Goal: Task Accomplishment & Management: Manage account settings

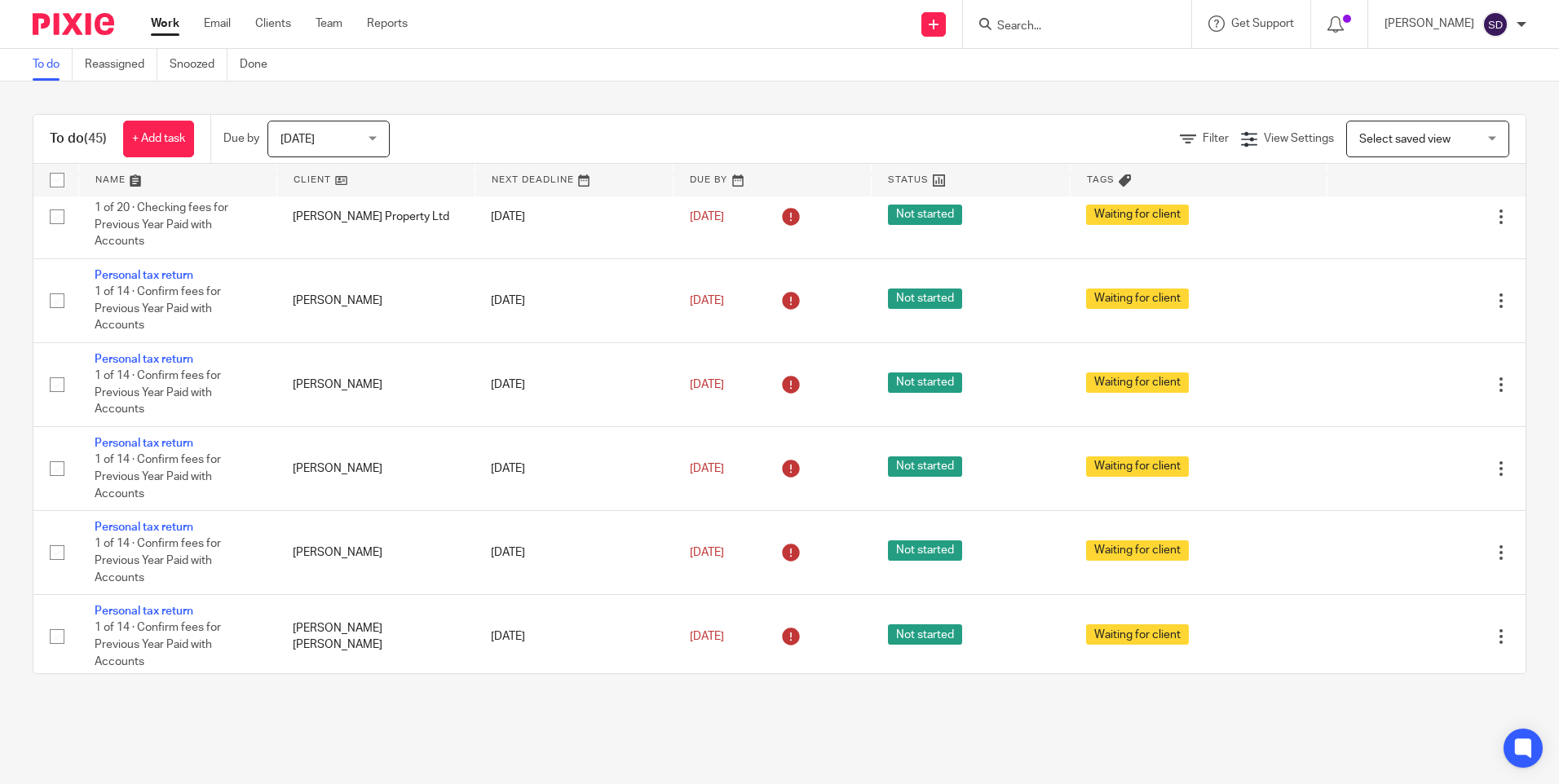
scroll to position [1386, 0]
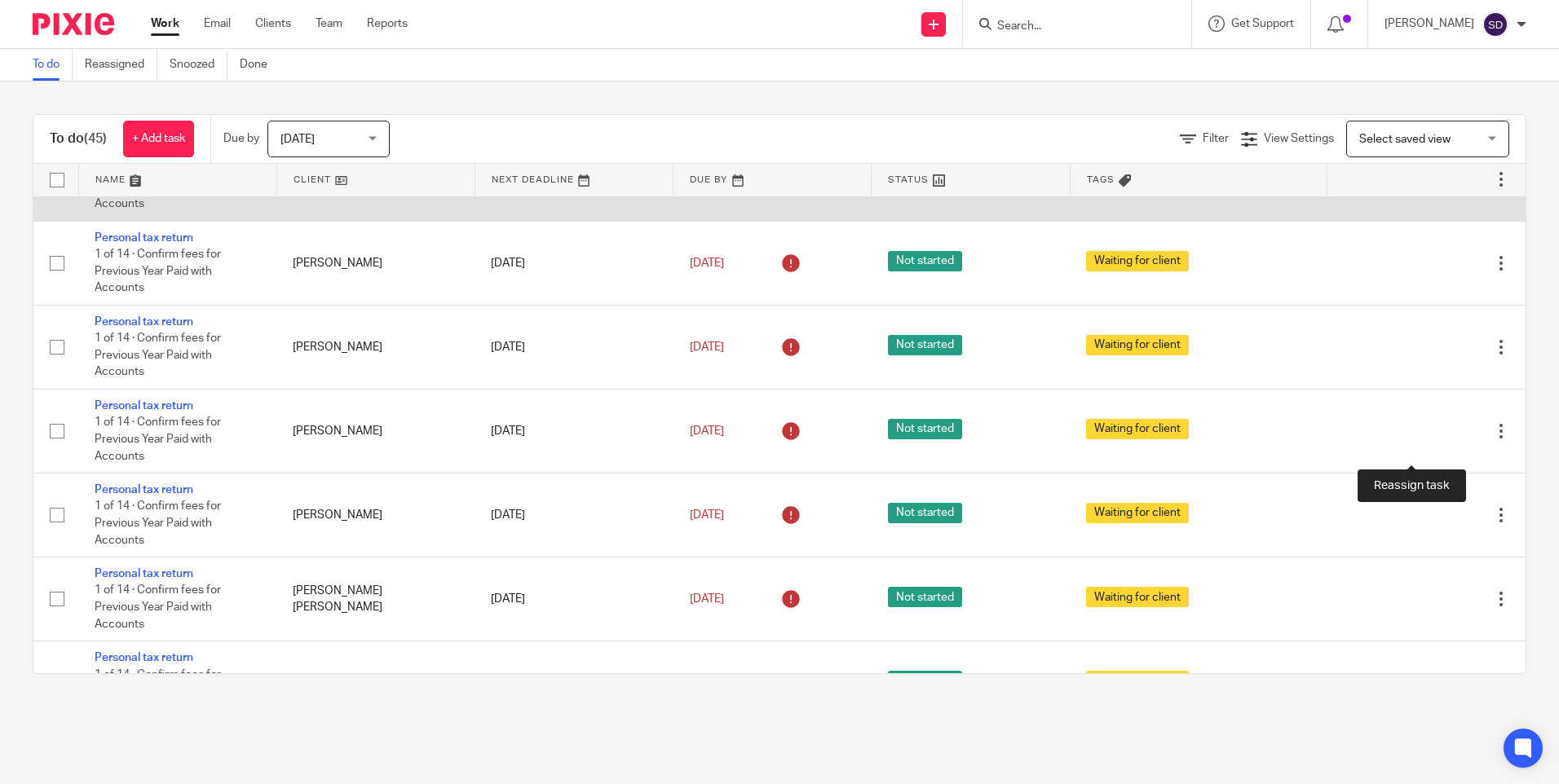
click at [1436, 187] on icon at bounding box center [1444, 180] width 17 height 17
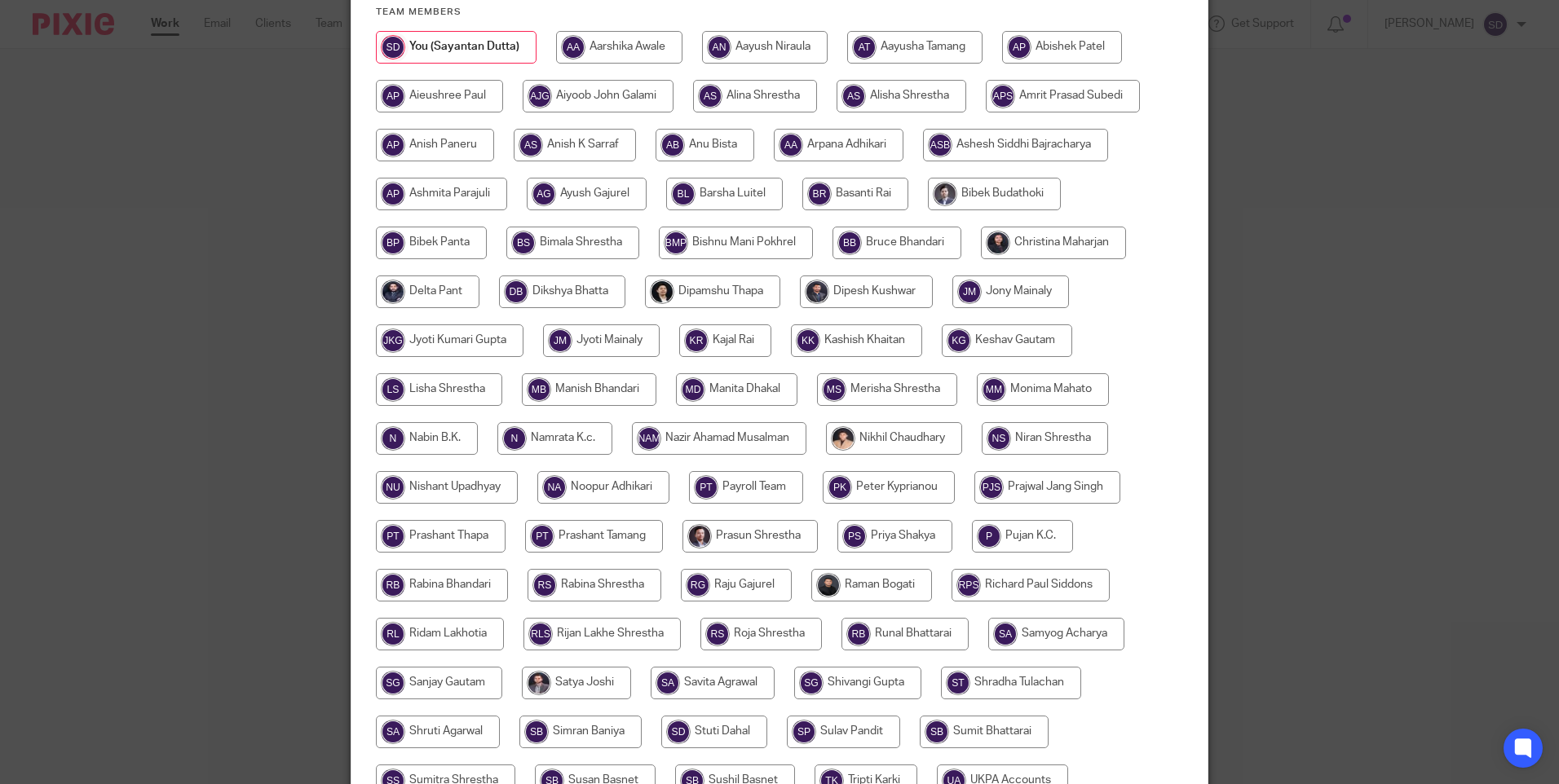
scroll to position [245, 0]
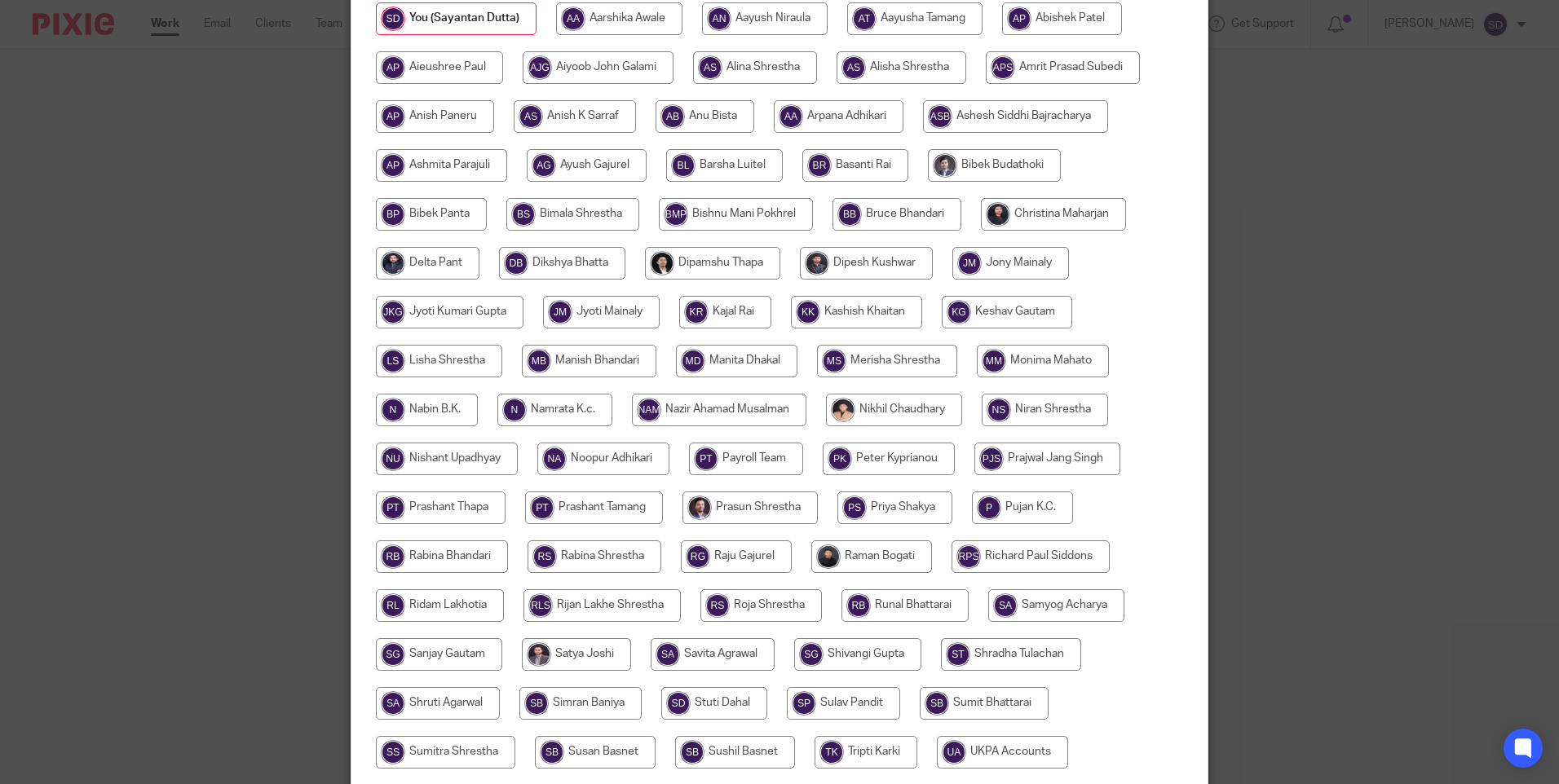
click at [423, 604] on input "radio" at bounding box center [440, 606] width 128 height 33
radio input "true"
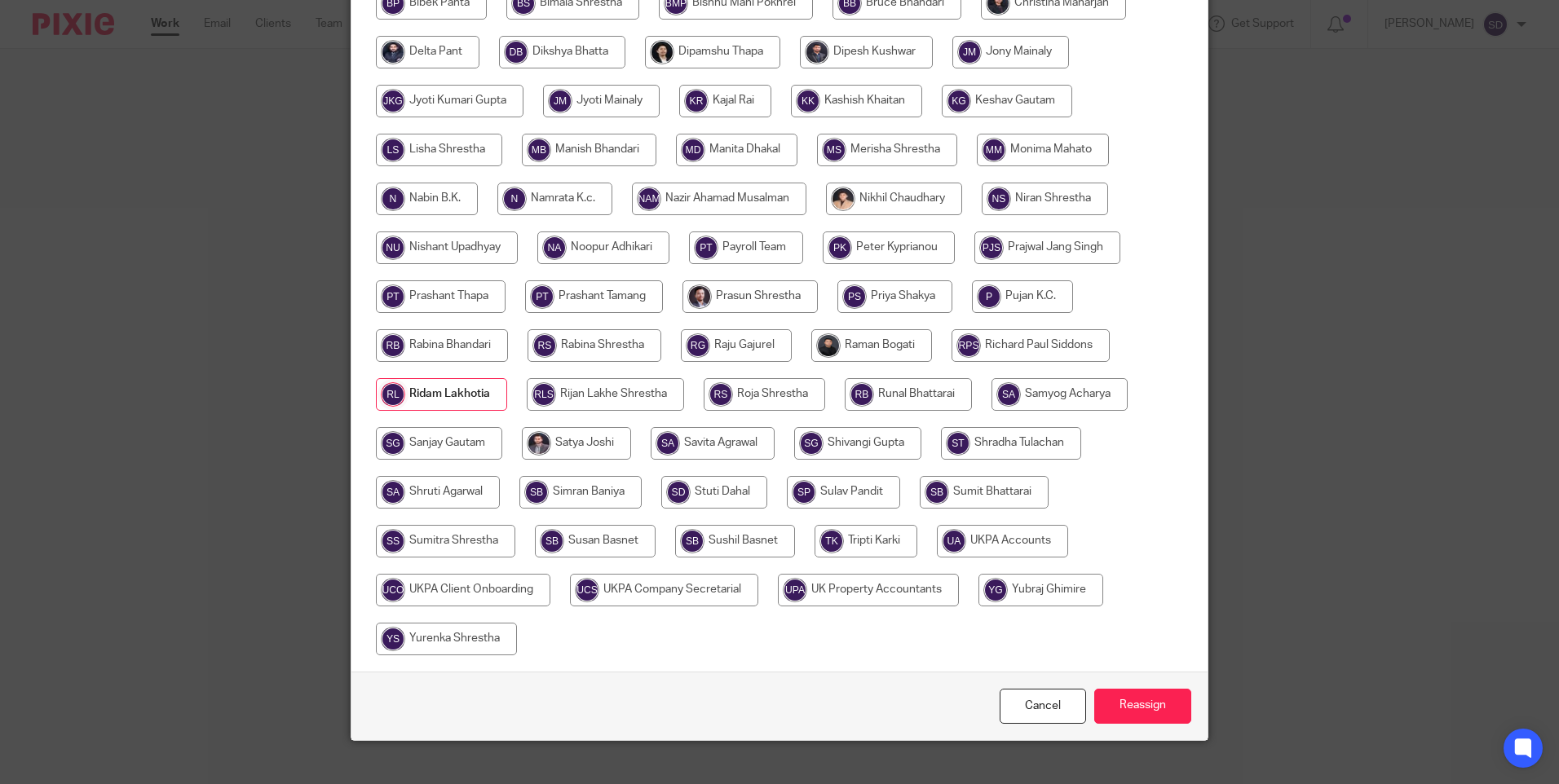
scroll to position [478, 0]
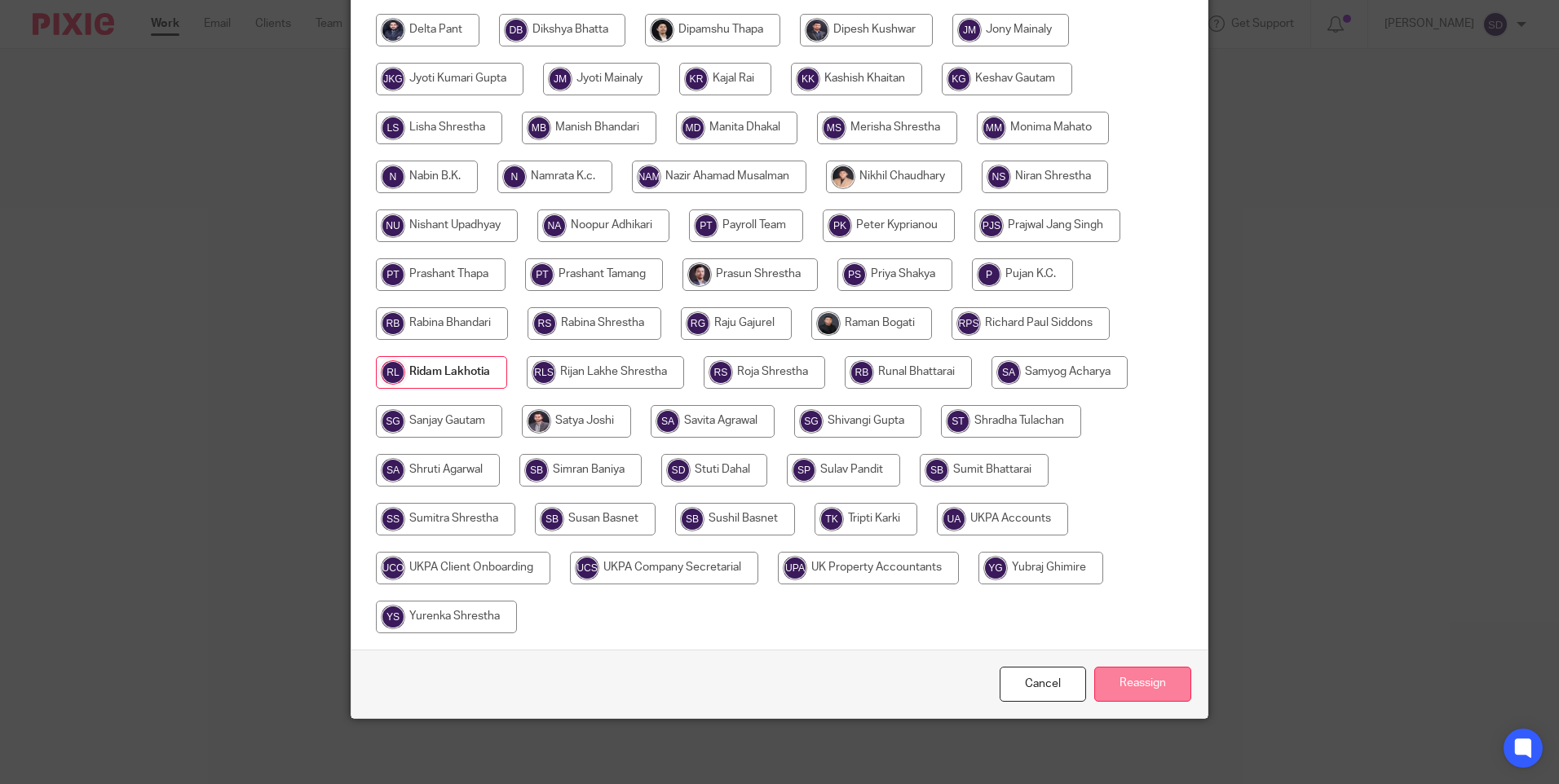
click at [1139, 688] on input "Reassign" at bounding box center [1143, 684] width 97 height 35
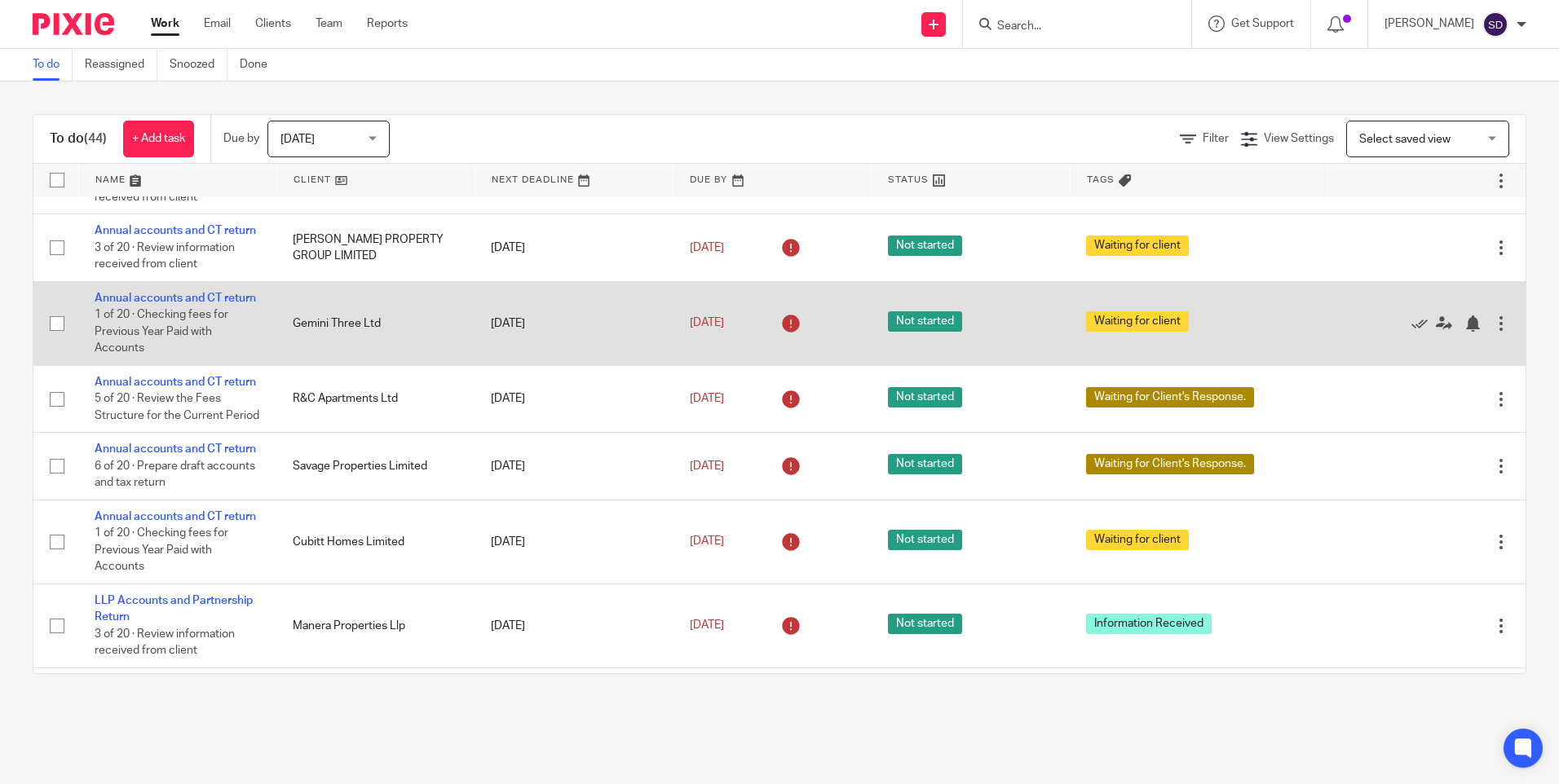
scroll to position [815, 0]
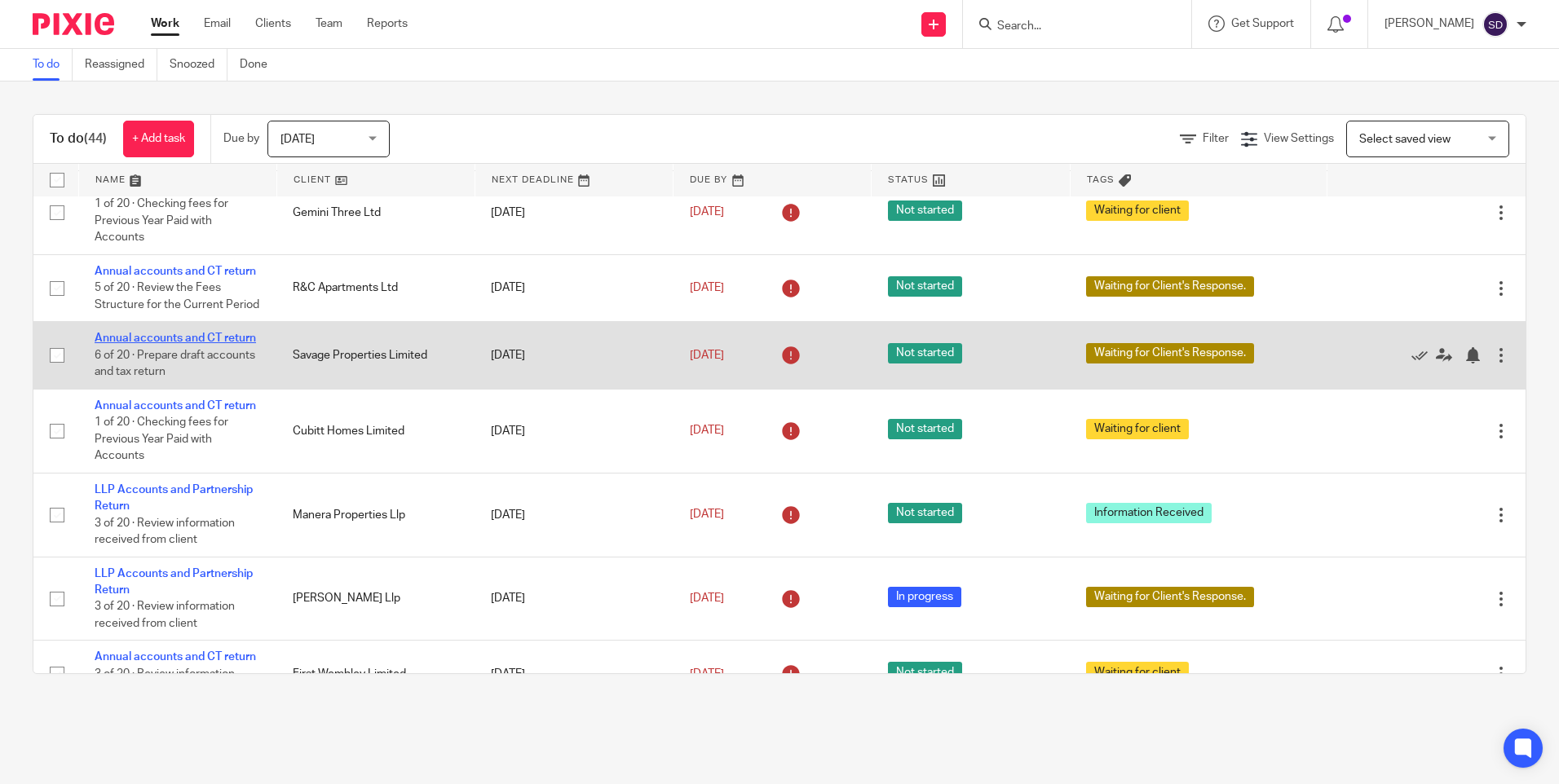
click at [153, 344] on link "Annual accounts and CT return" at bounding box center [175, 338] width 161 height 11
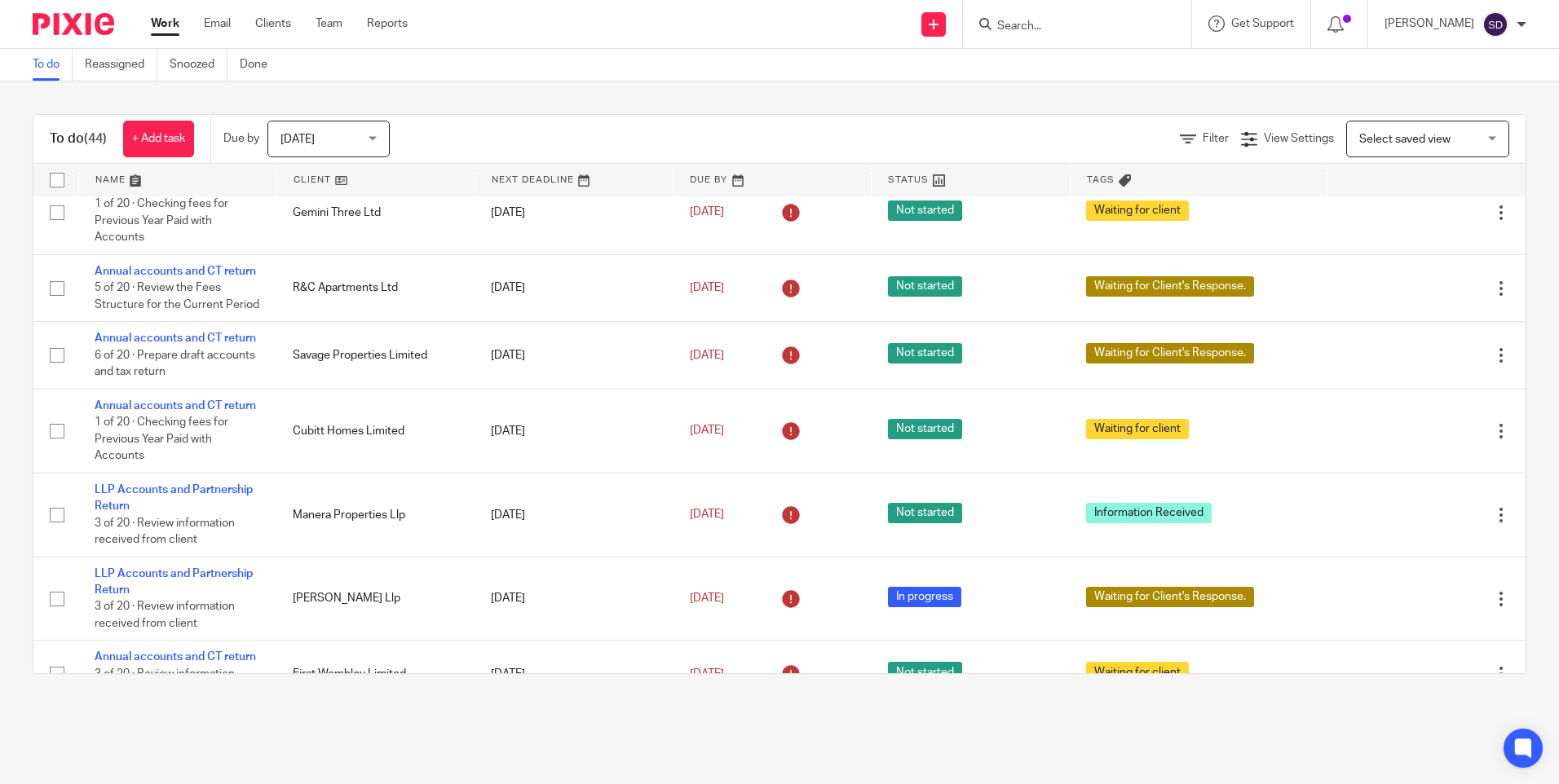
click at [1027, 26] on input "Search" at bounding box center [1068, 27] width 147 height 15
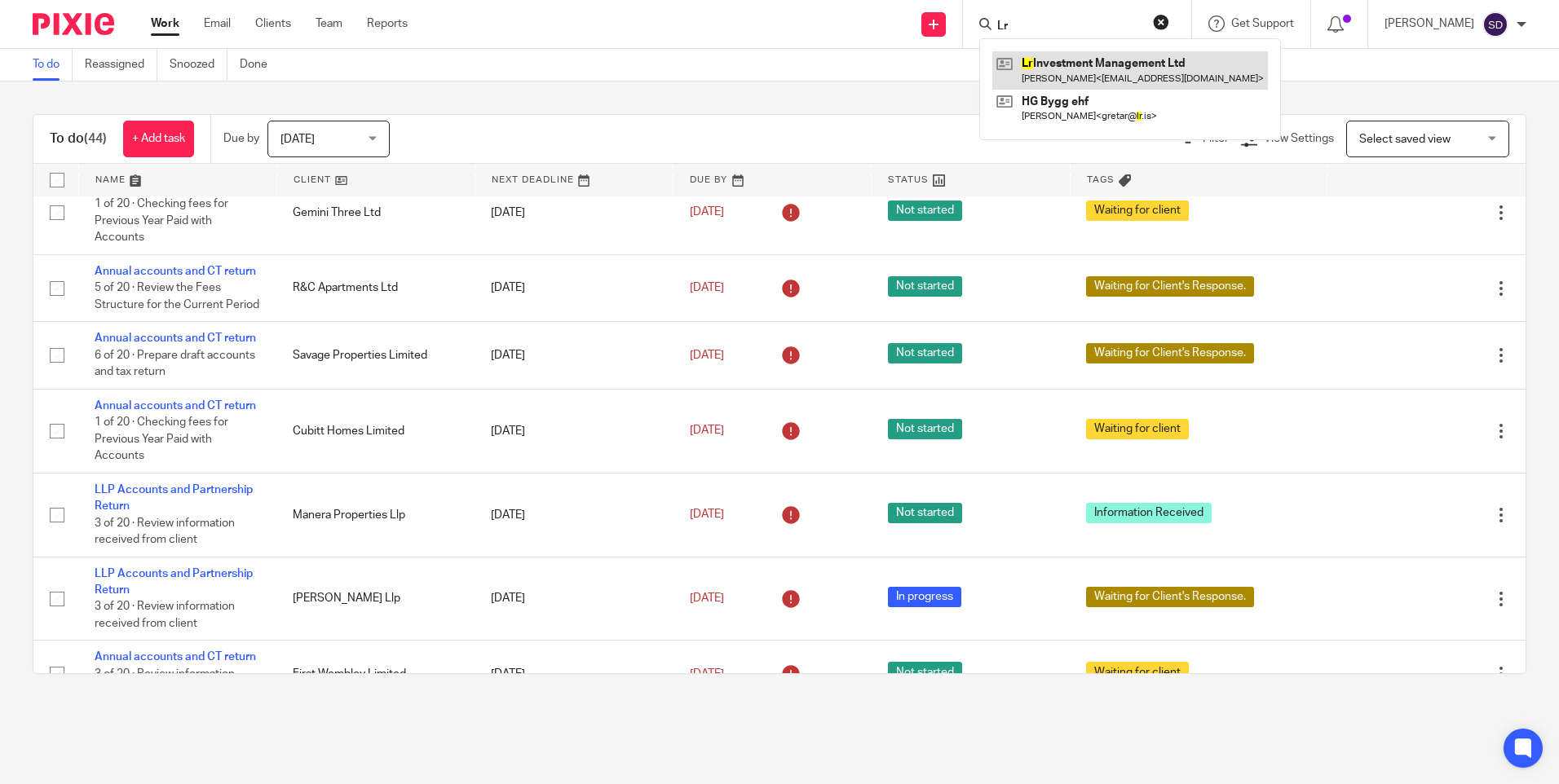
type input "Lr"
click at [1139, 76] on link at bounding box center [1130, 70] width 275 height 38
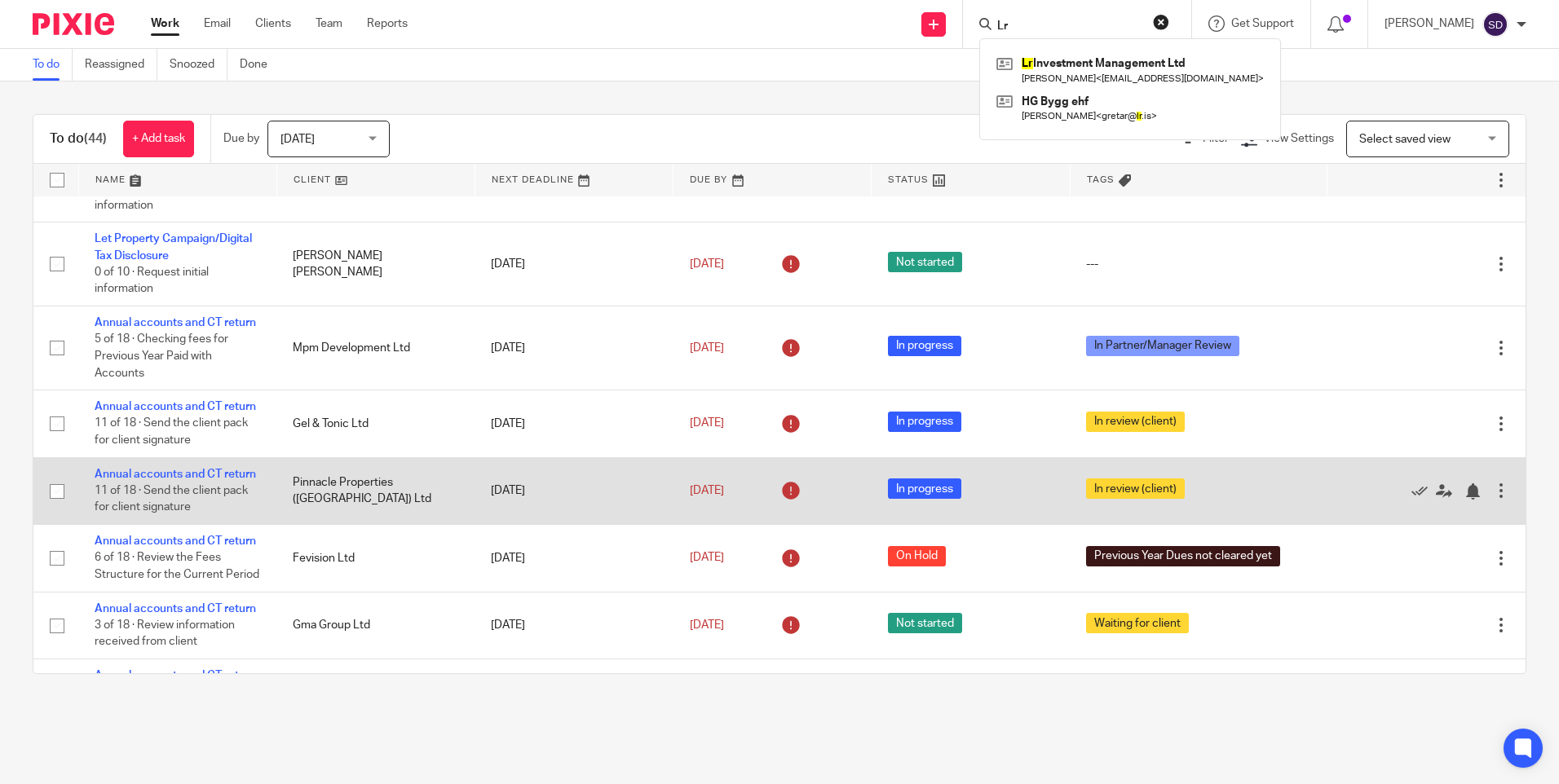
scroll to position [82, 0]
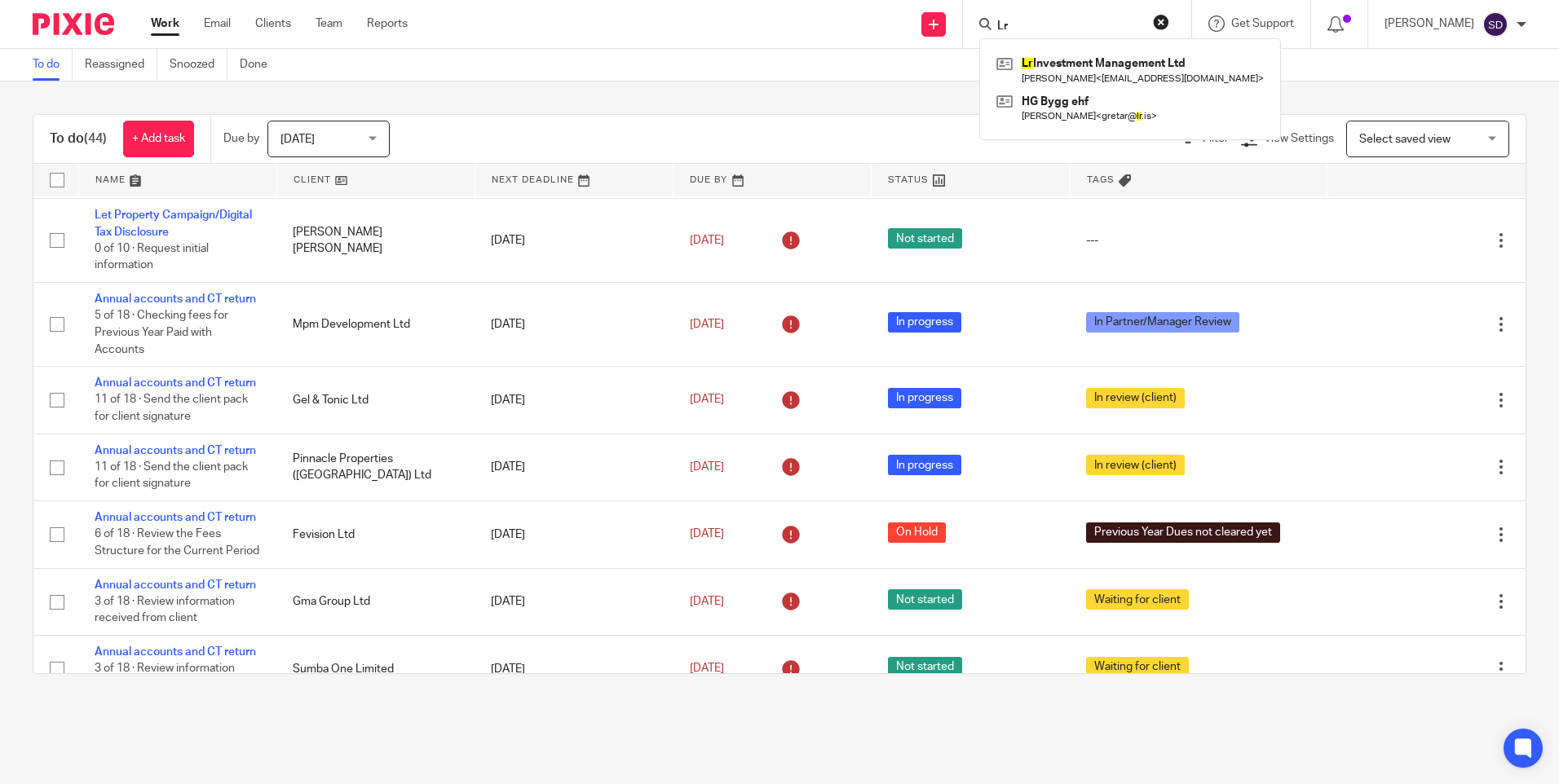
click at [890, 72] on div "To do Reassigned Snoozed Done" at bounding box center [780, 65] width 1559 height 33
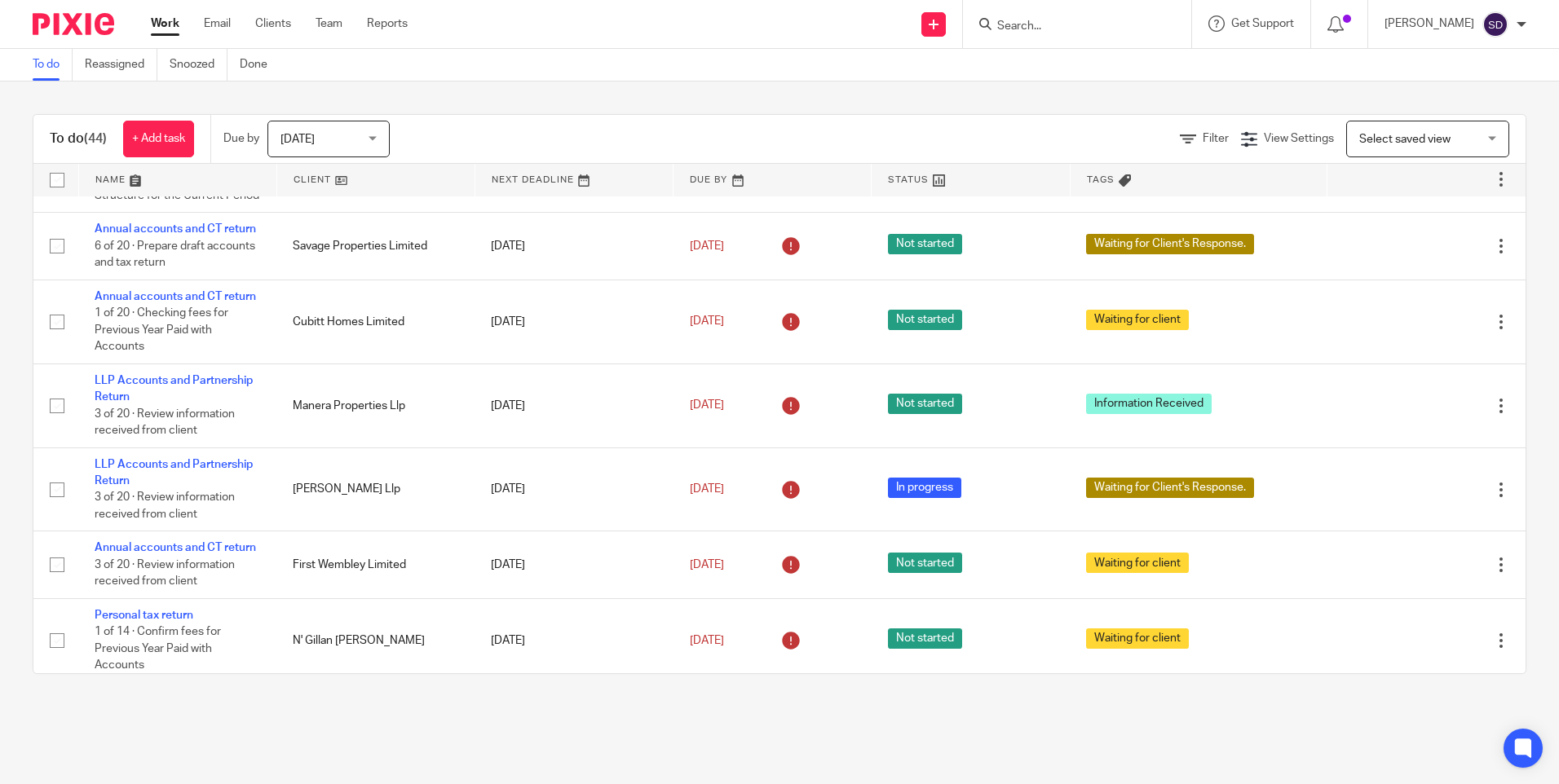
scroll to position [978, 0]
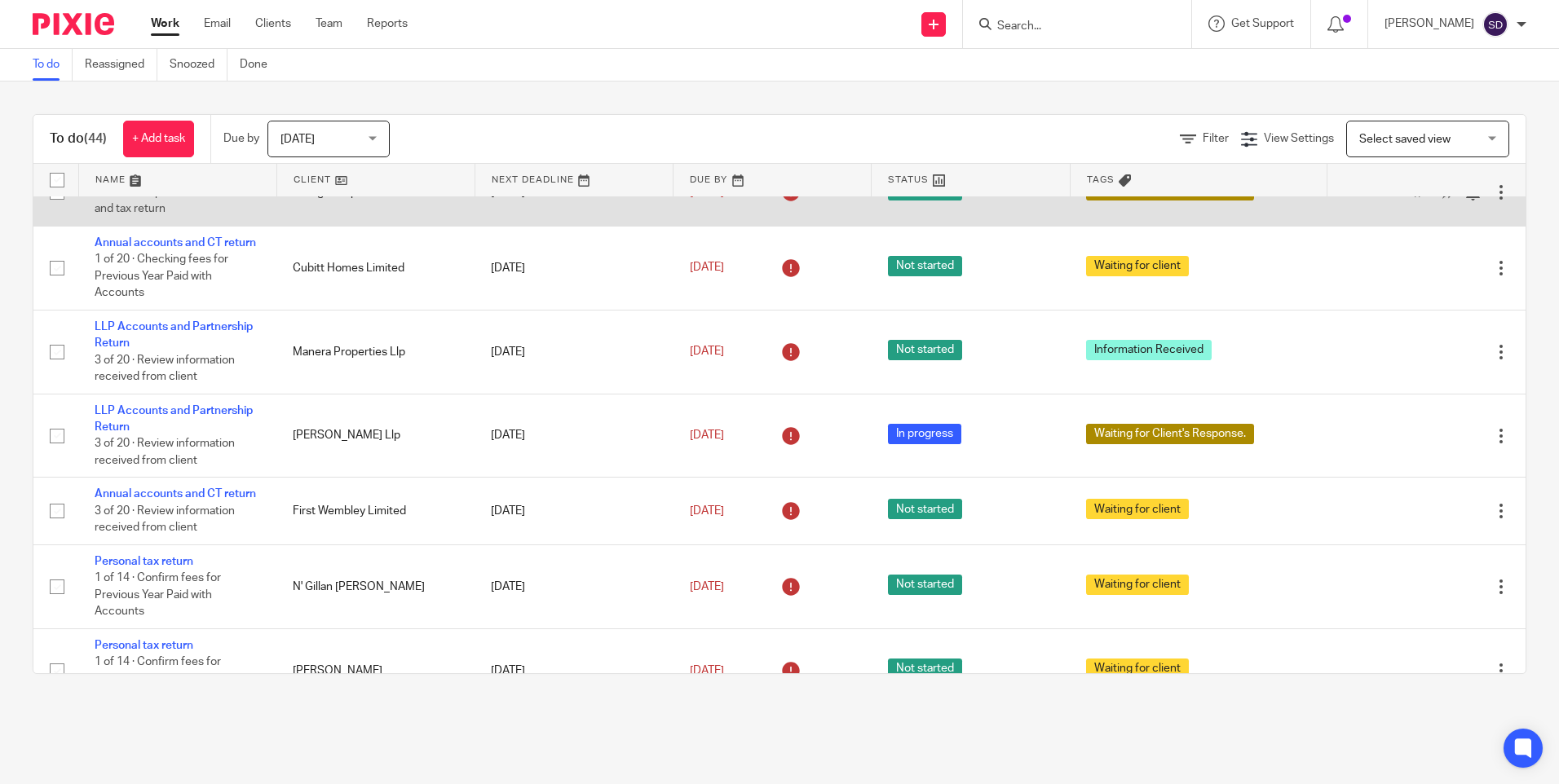
click at [1125, 201] on span "Waiting for Client's Response." at bounding box center [1169, 190] width 168 height 20
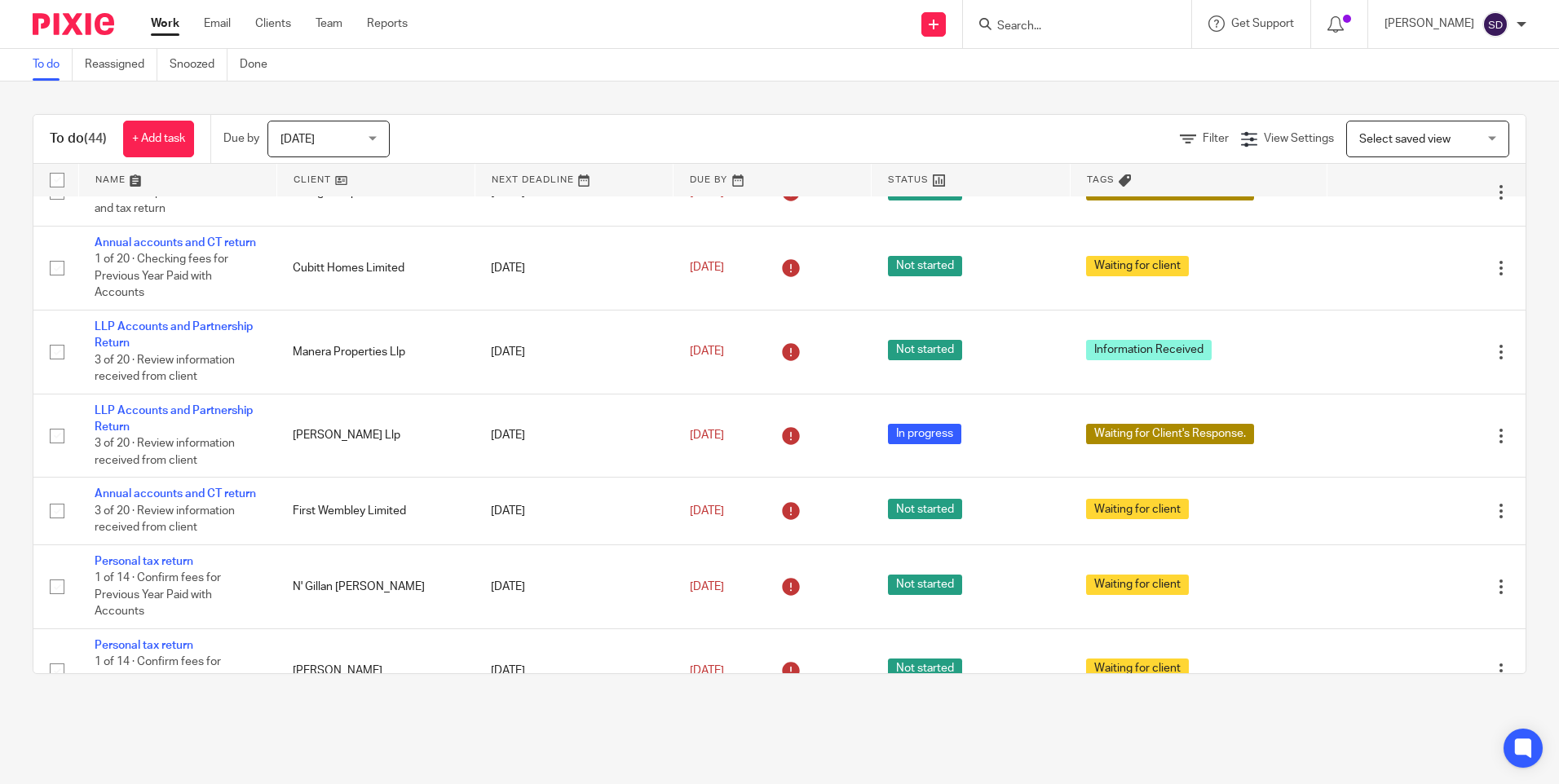
click at [1087, 171] on th "Tags" at bounding box center [1198, 181] width 258 height 33
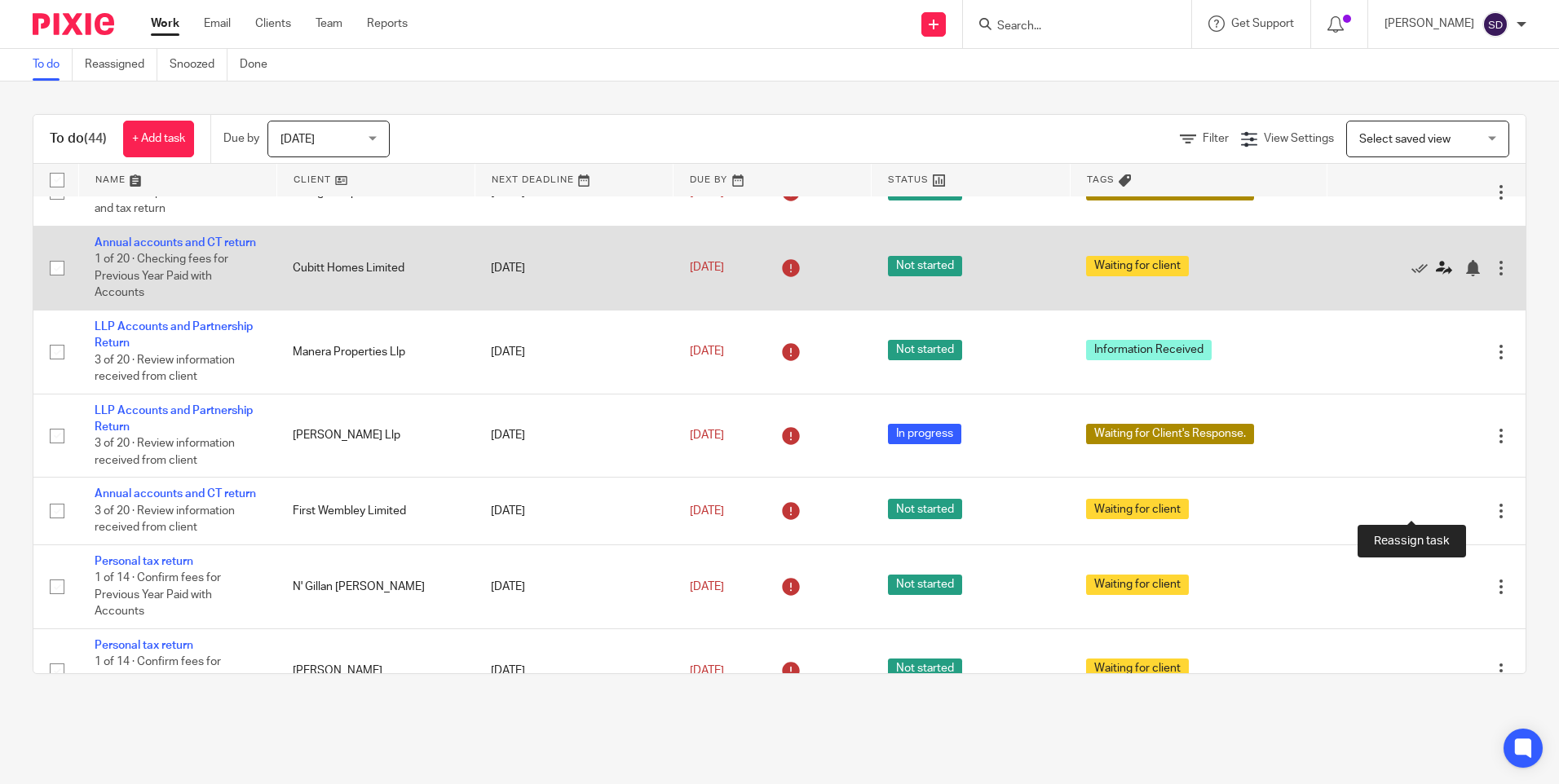
click at [1436, 276] on icon at bounding box center [1444, 269] width 17 height 17
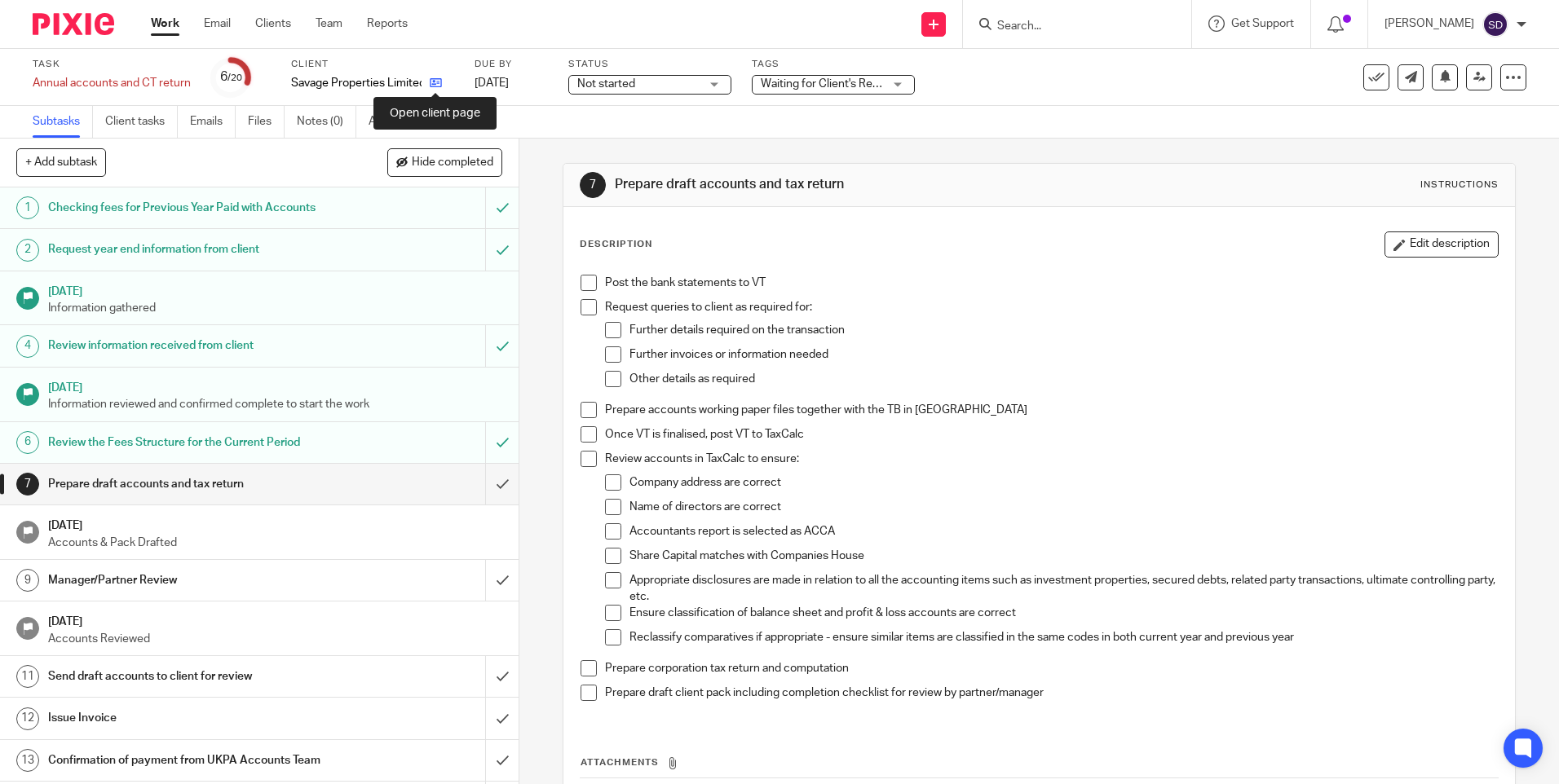
click at [437, 81] on icon at bounding box center [436, 83] width 12 height 12
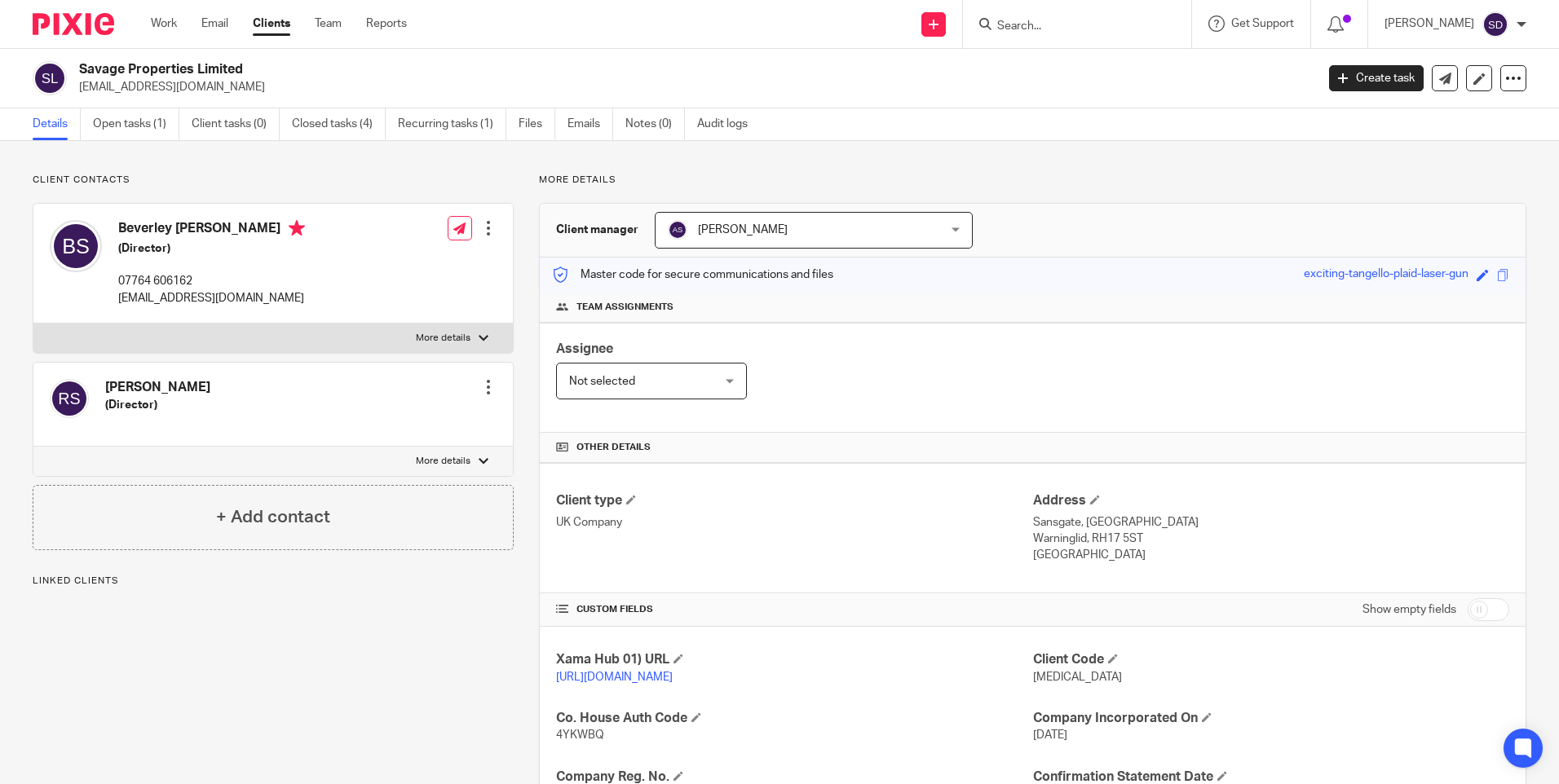
drag, startPoint x: 78, startPoint y: 88, endPoint x: 237, endPoint y: 106, distance: 160.0
click at [237, 105] on div "Savage Properties Limited nfafostercarer@hotmail.co.uk Create task Update from …" at bounding box center [780, 78] width 1559 height 60
copy p "nfafostercarer@hotmail.co.uk"
click at [155, 126] on link "Open tasks (1)" at bounding box center [136, 124] width 86 height 32
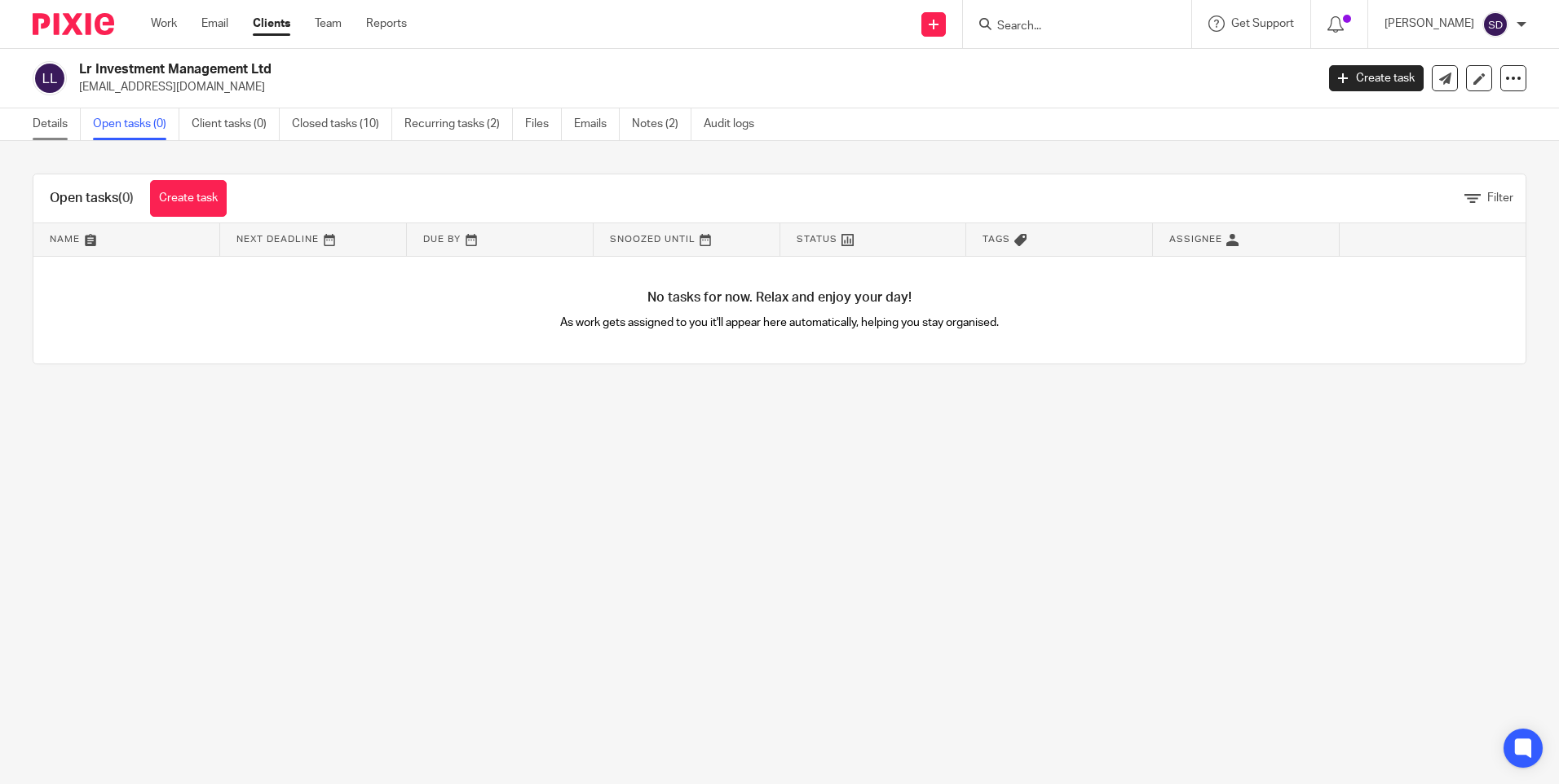
click at [59, 123] on link "Details" at bounding box center [57, 124] width 48 height 32
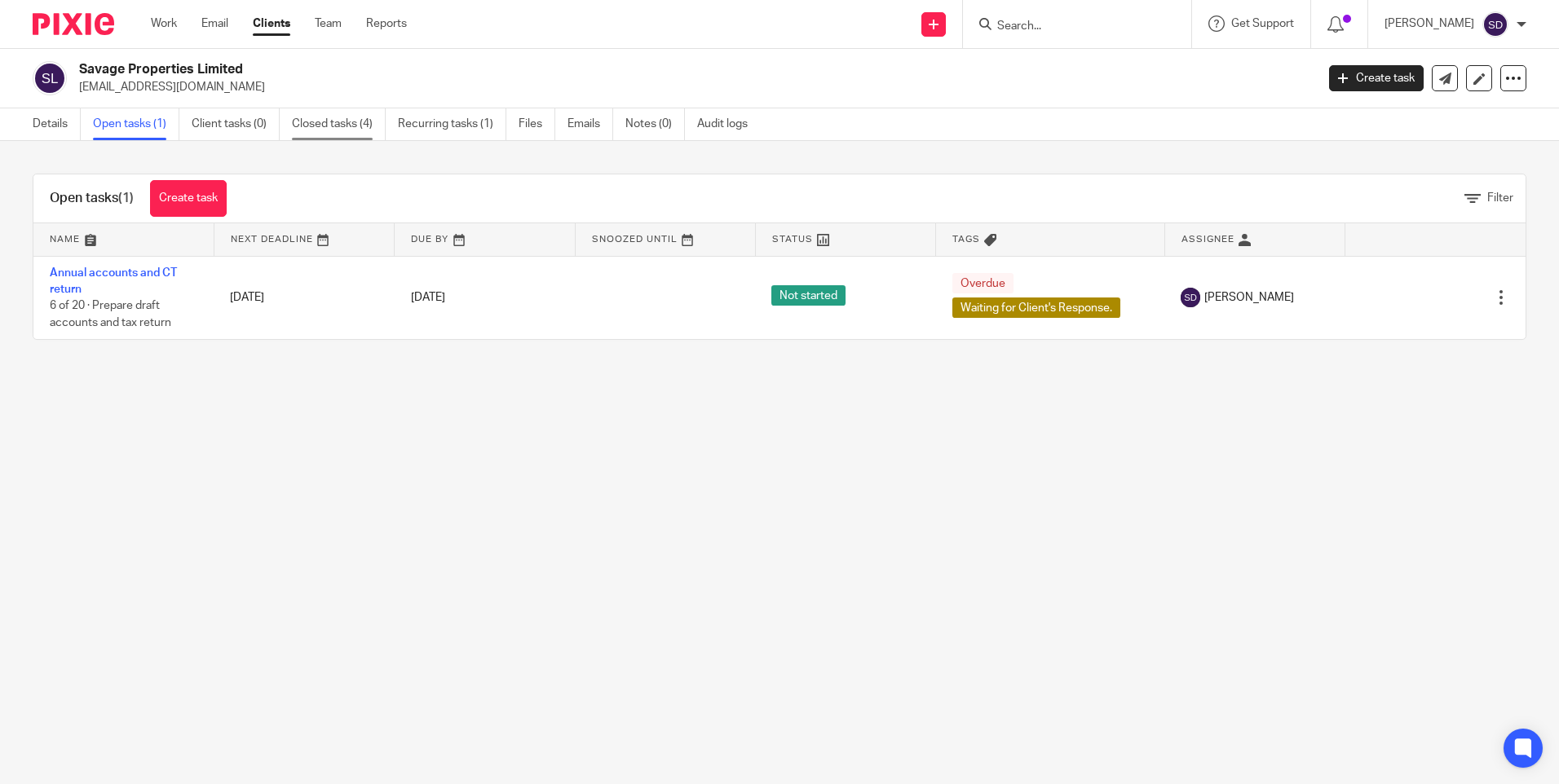
click at [361, 121] on link "Closed tasks (4)" at bounding box center [338, 124] width 94 height 32
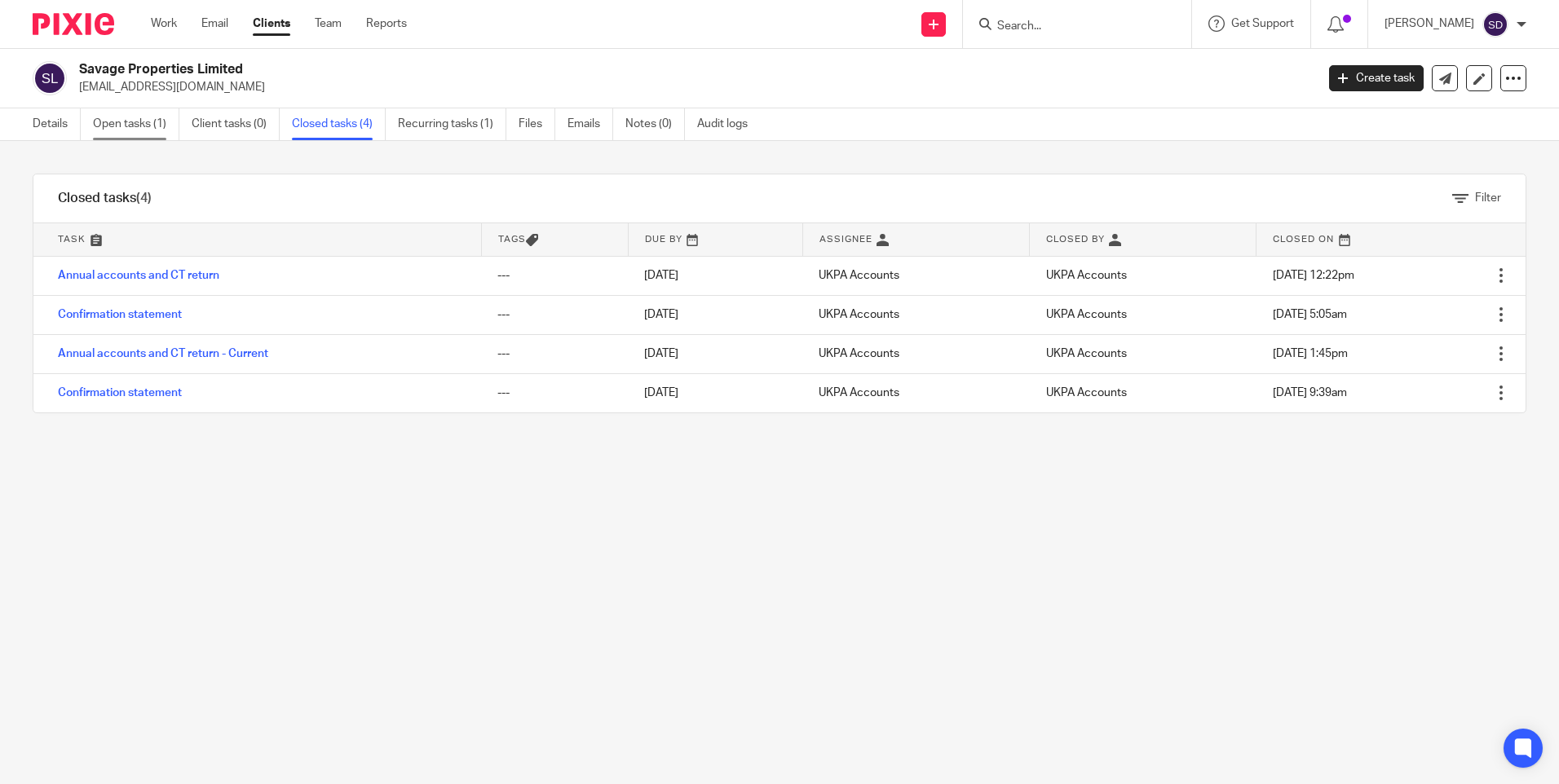
click at [110, 116] on link "Open tasks (1)" at bounding box center [136, 124] width 86 height 32
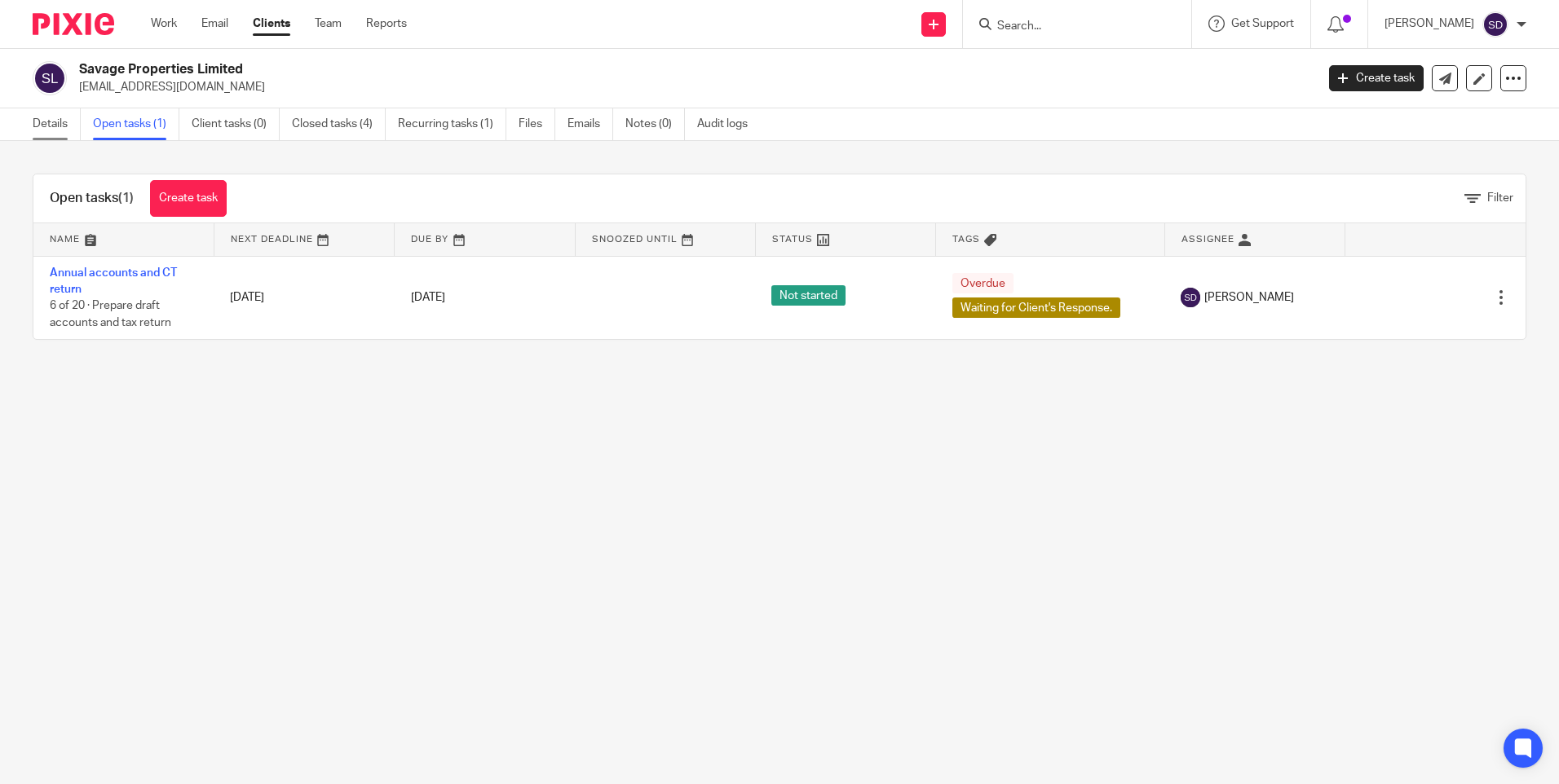
click at [60, 133] on link "Details" at bounding box center [57, 124] width 48 height 32
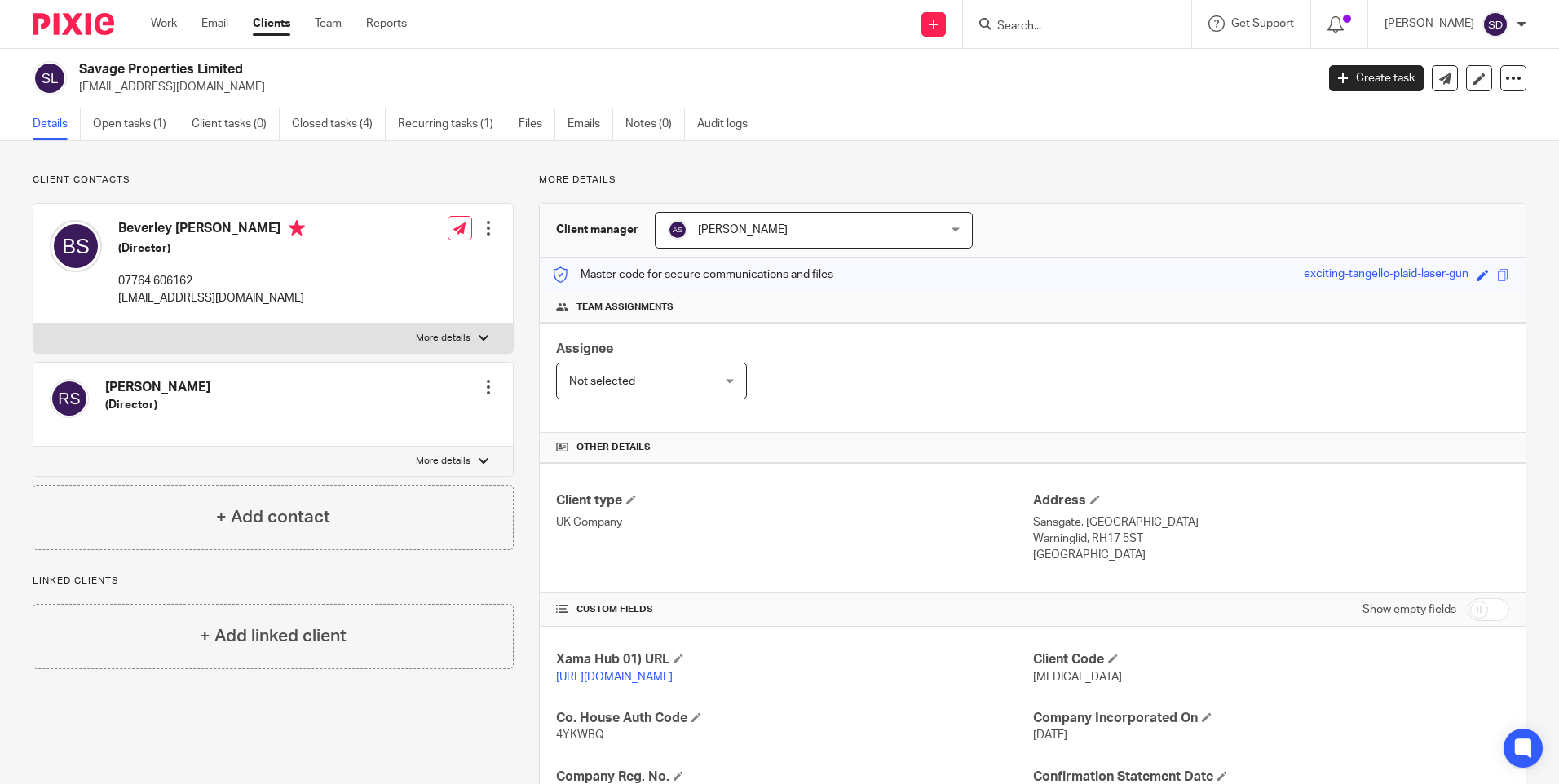
click at [915, 68] on h2 "Savage Properties Limited" at bounding box center [569, 70] width 980 height 17
click at [172, 28] on link "Work" at bounding box center [163, 24] width 26 height 17
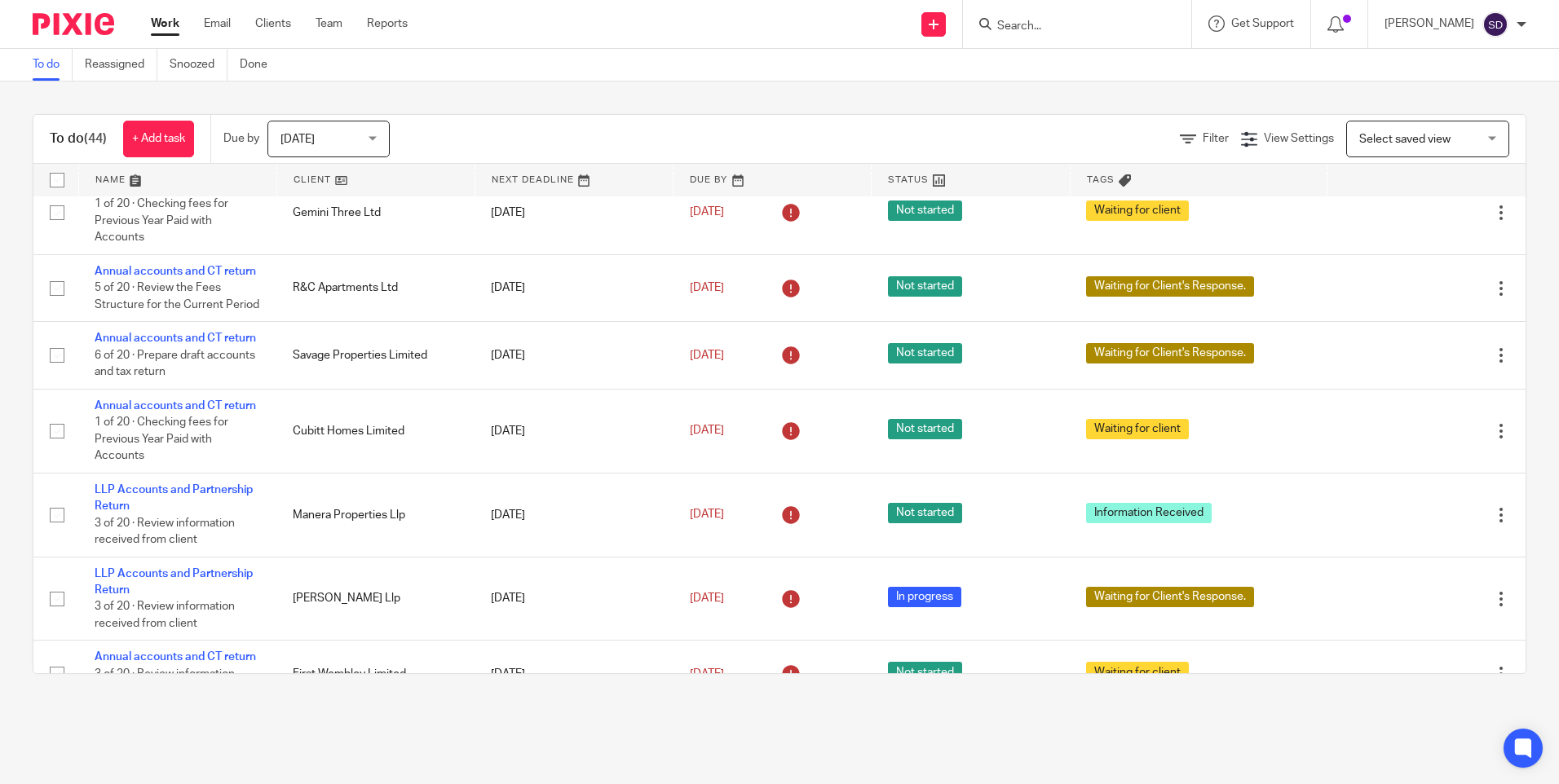
scroll to position [897, 0]
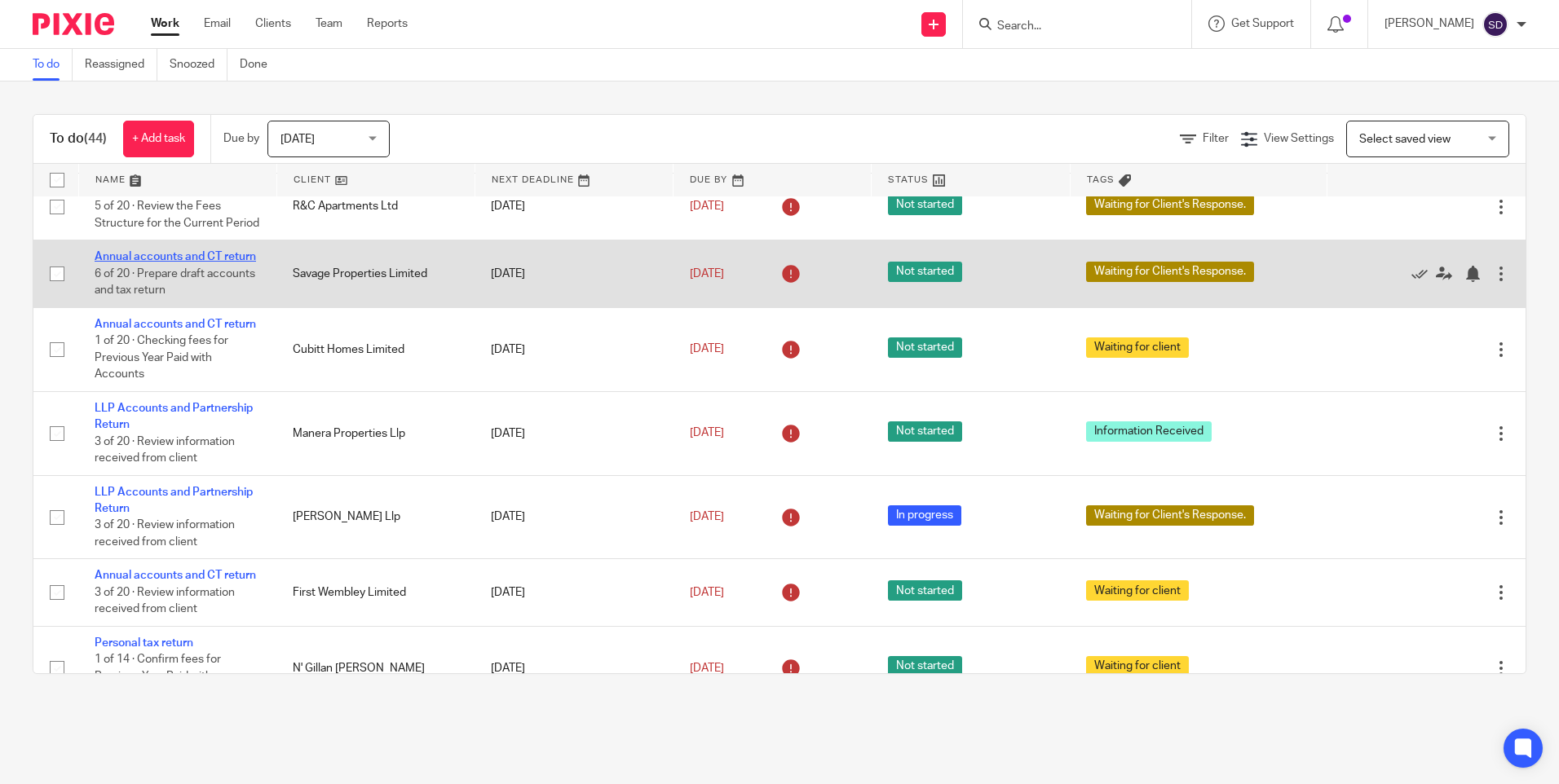
click at [198, 262] on link "Annual accounts and CT return" at bounding box center [175, 257] width 161 height 11
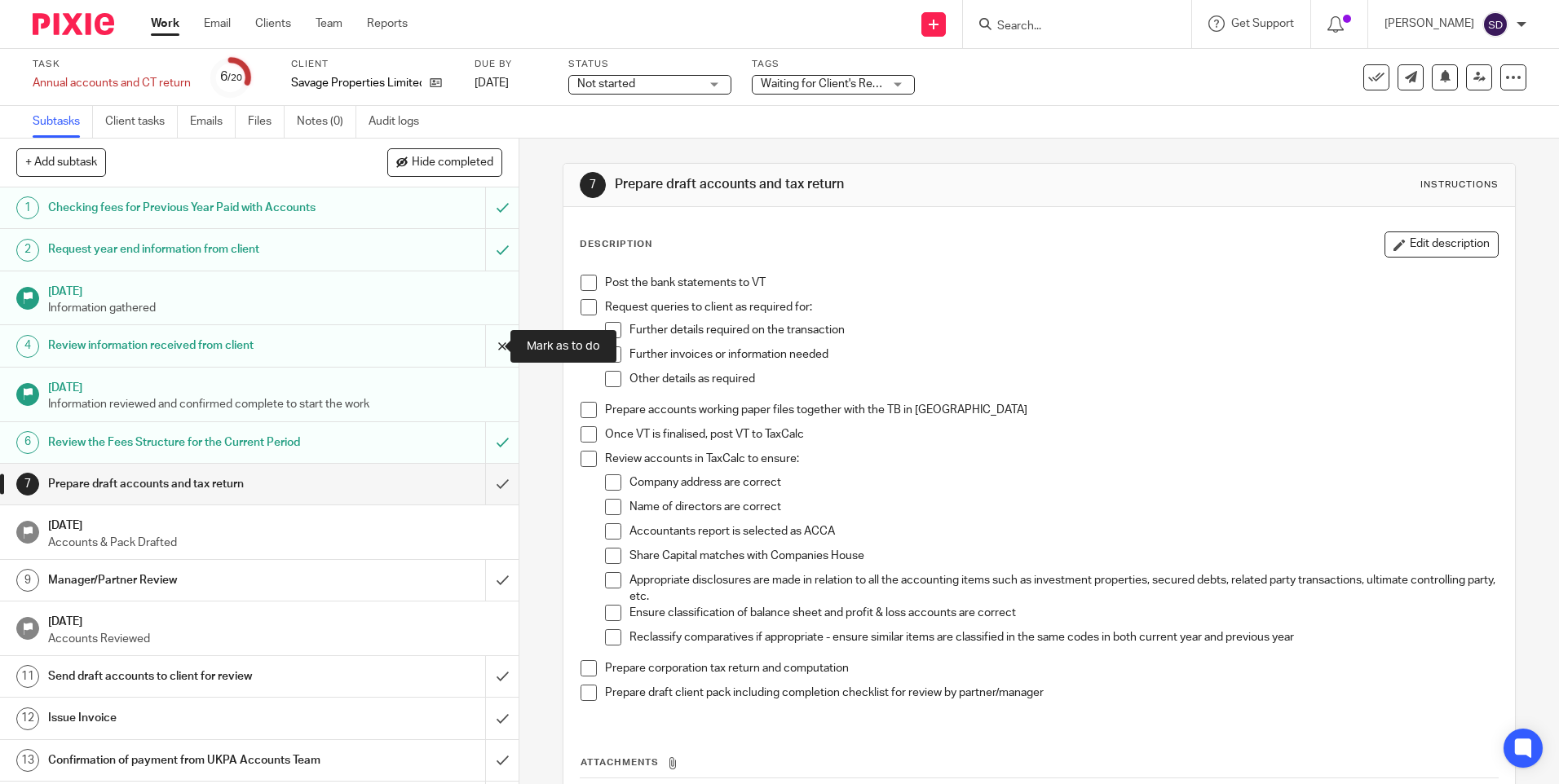
click at [485, 344] on input "submit" at bounding box center [259, 346] width 518 height 40
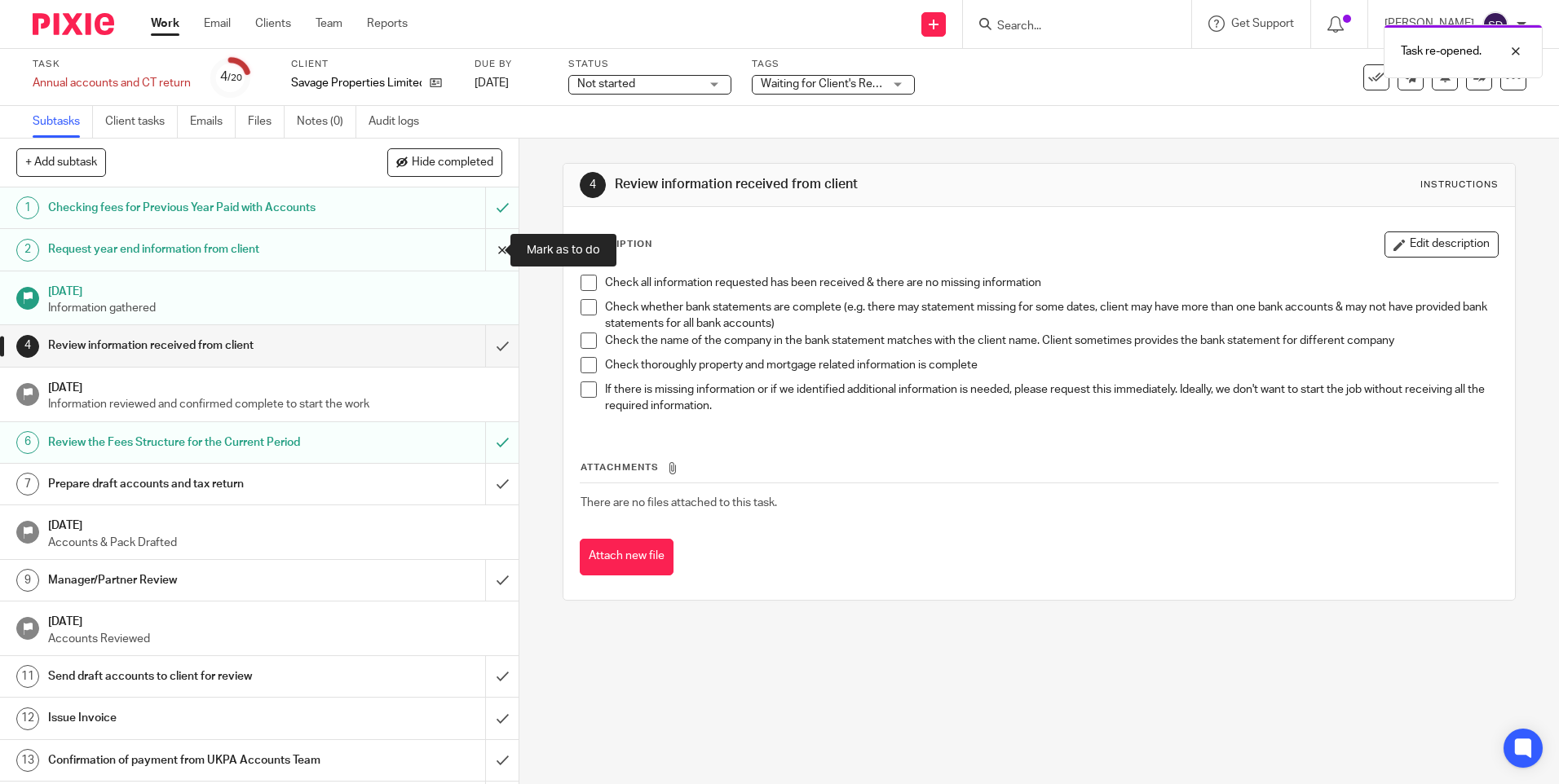
click at [491, 254] on input "submit" at bounding box center [259, 249] width 518 height 40
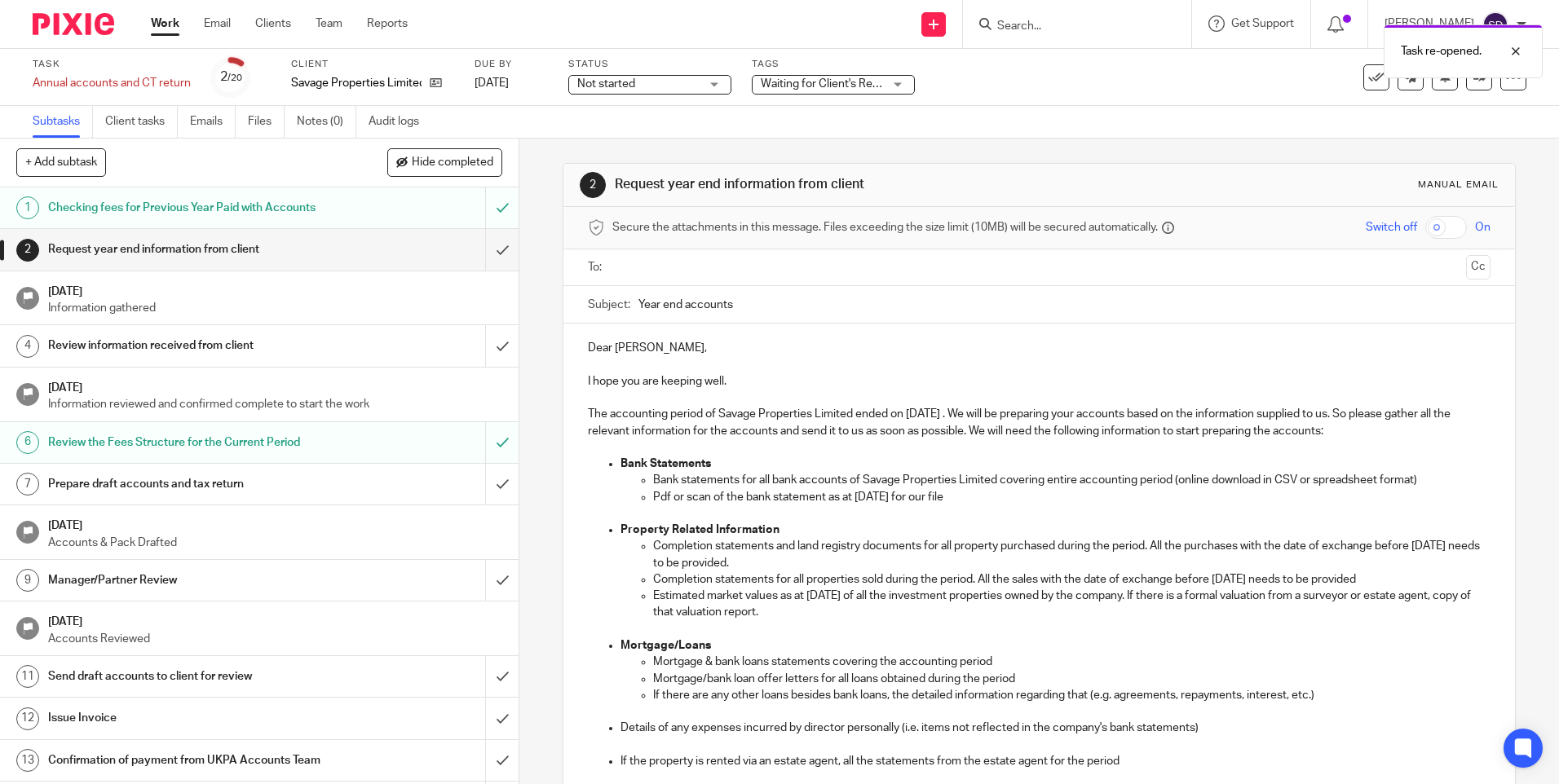
click at [842, 84] on span "Waiting for Client's Response." at bounding box center [835, 83] width 151 height 11
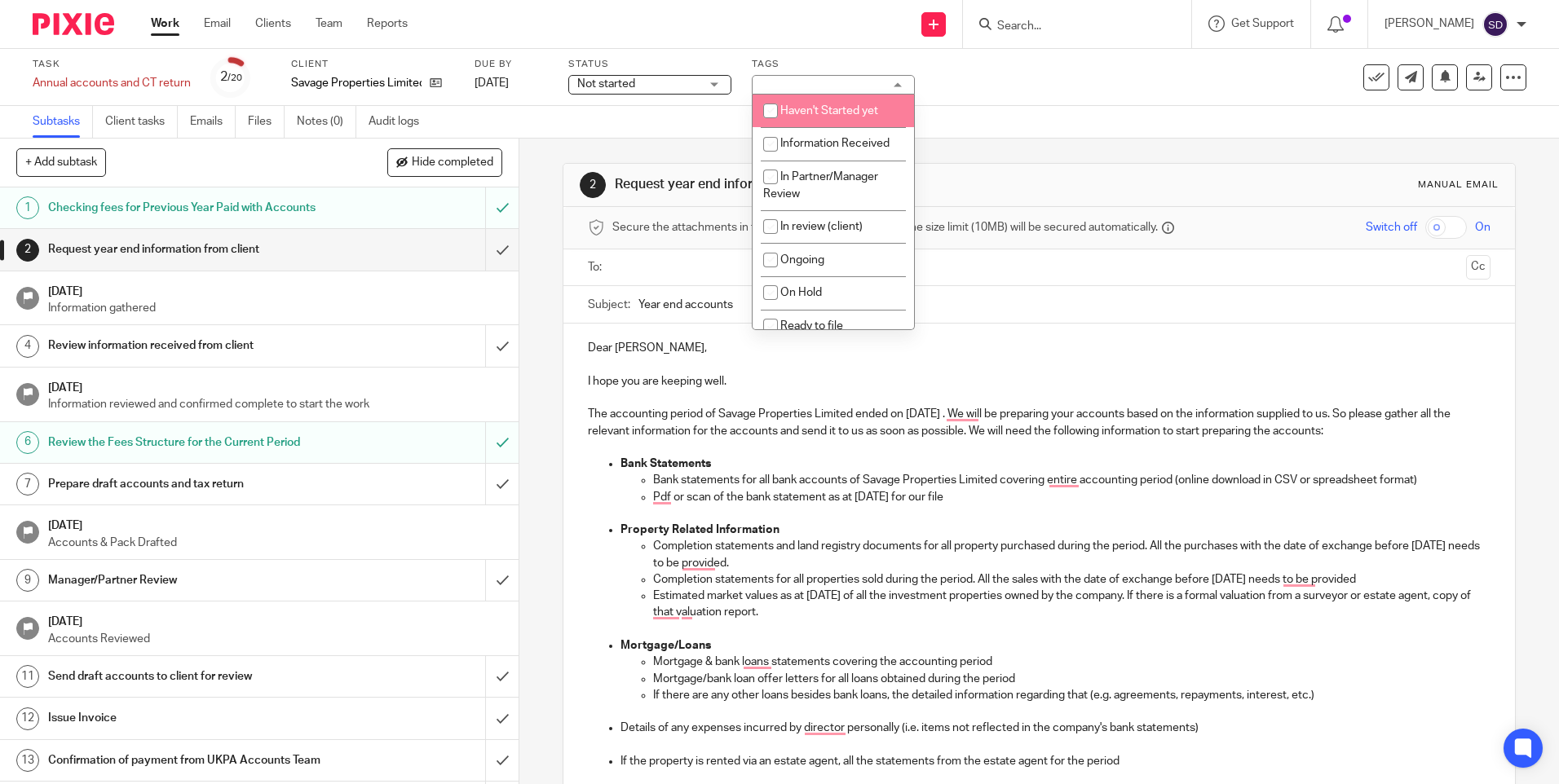
click at [775, 109] on input "checkbox" at bounding box center [770, 111] width 31 height 31
checkbox input "true"
click at [665, 111] on div "Subtasks Client tasks Emails Files Notes (0) Audit logs" at bounding box center [780, 123] width 1559 height 33
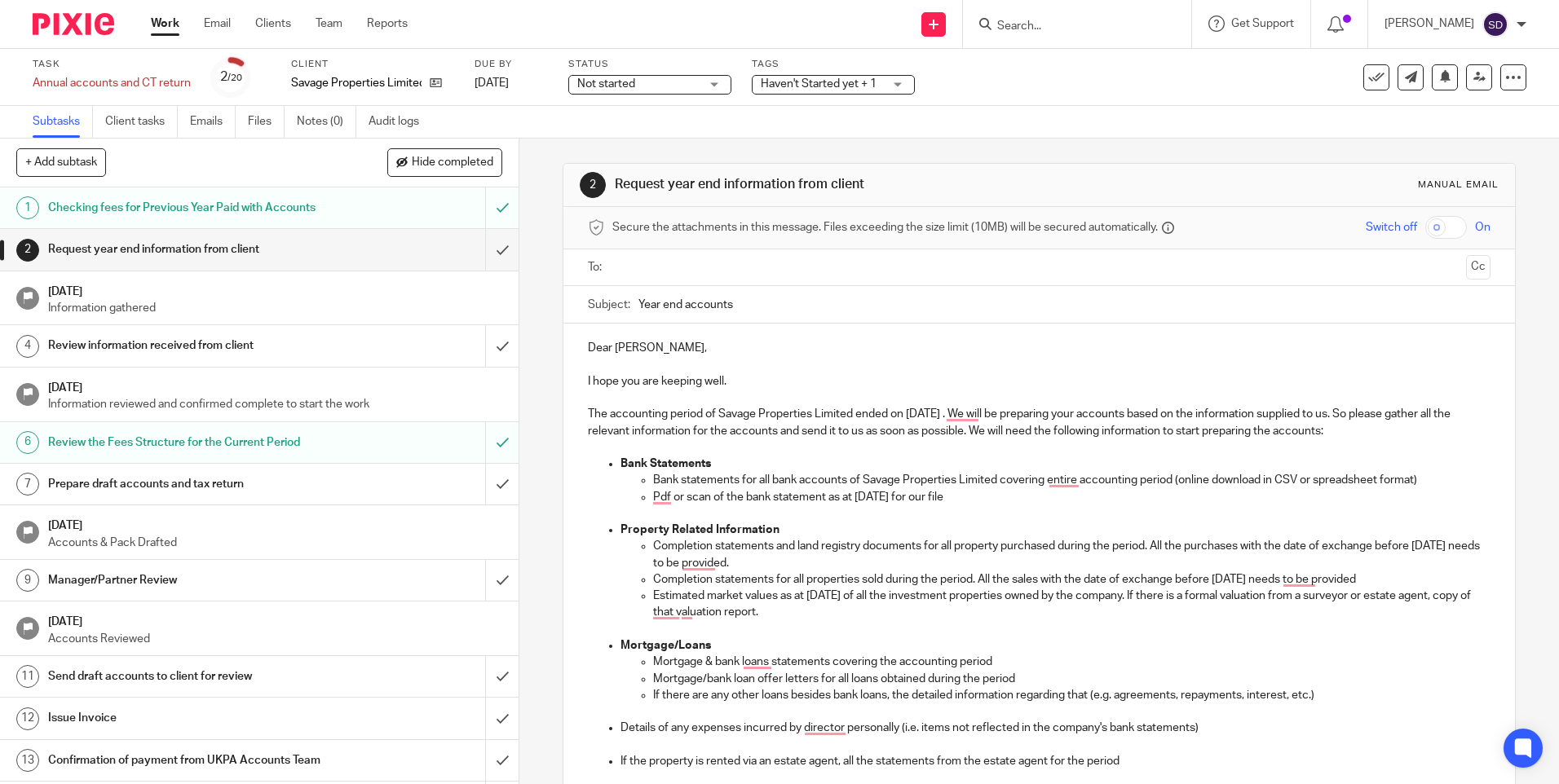
click at [913, 83] on div "Haven't Started yet + 1" at bounding box center [834, 84] width 163 height 19
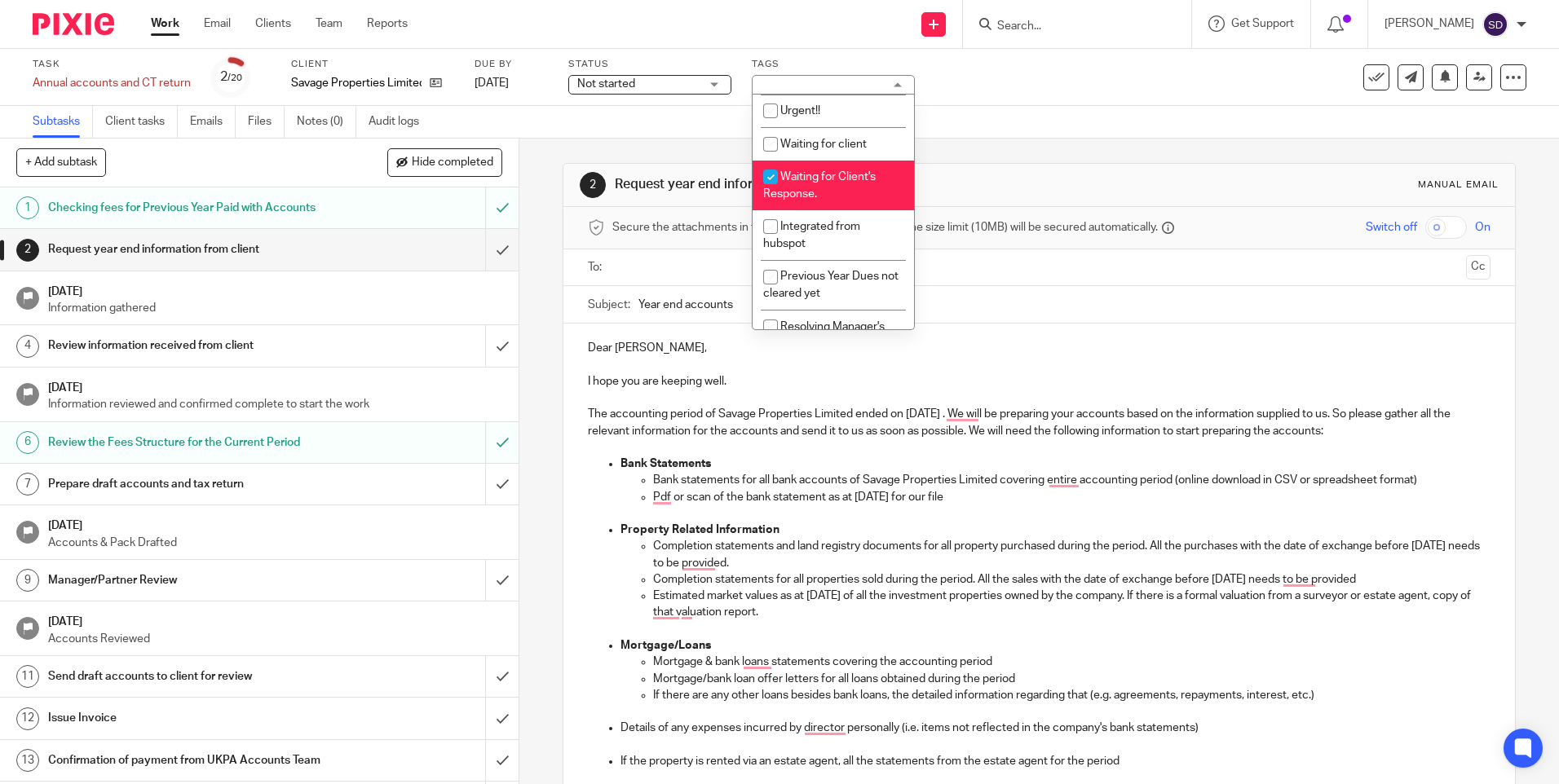
scroll to position [326, 0]
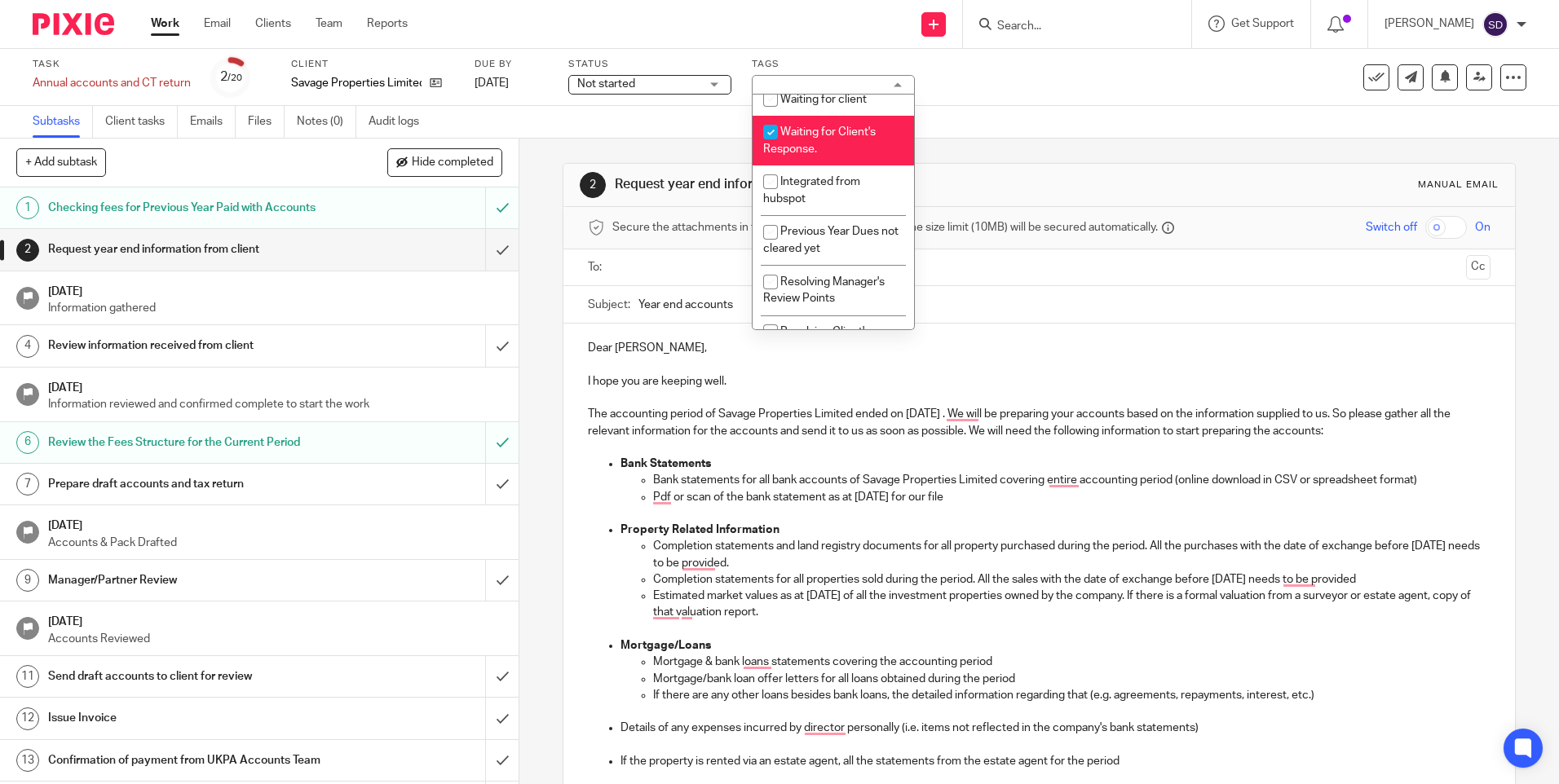
click at [778, 134] on input "checkbox" at bounding box center [770, 132] width 31 height 31
checkbox input "false"
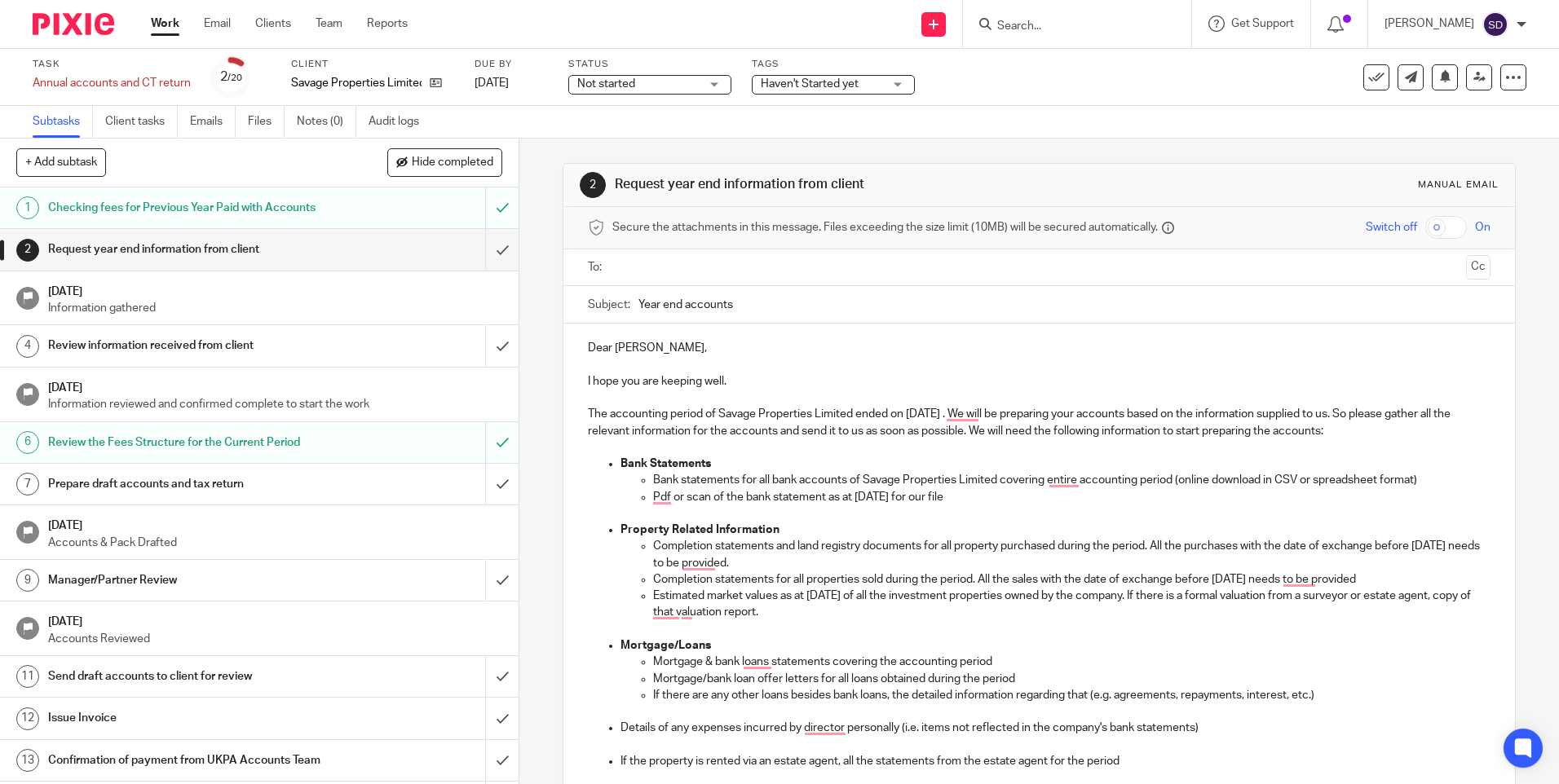
click at [707, 134] on div "Subtasks Client tasks Emails Files Notes (0) Audit logs" at bounding box center [780, 123] width 1559 height 33
click at [1473, 80] on icon at bounding box center [1478, 76] width 12 height 12
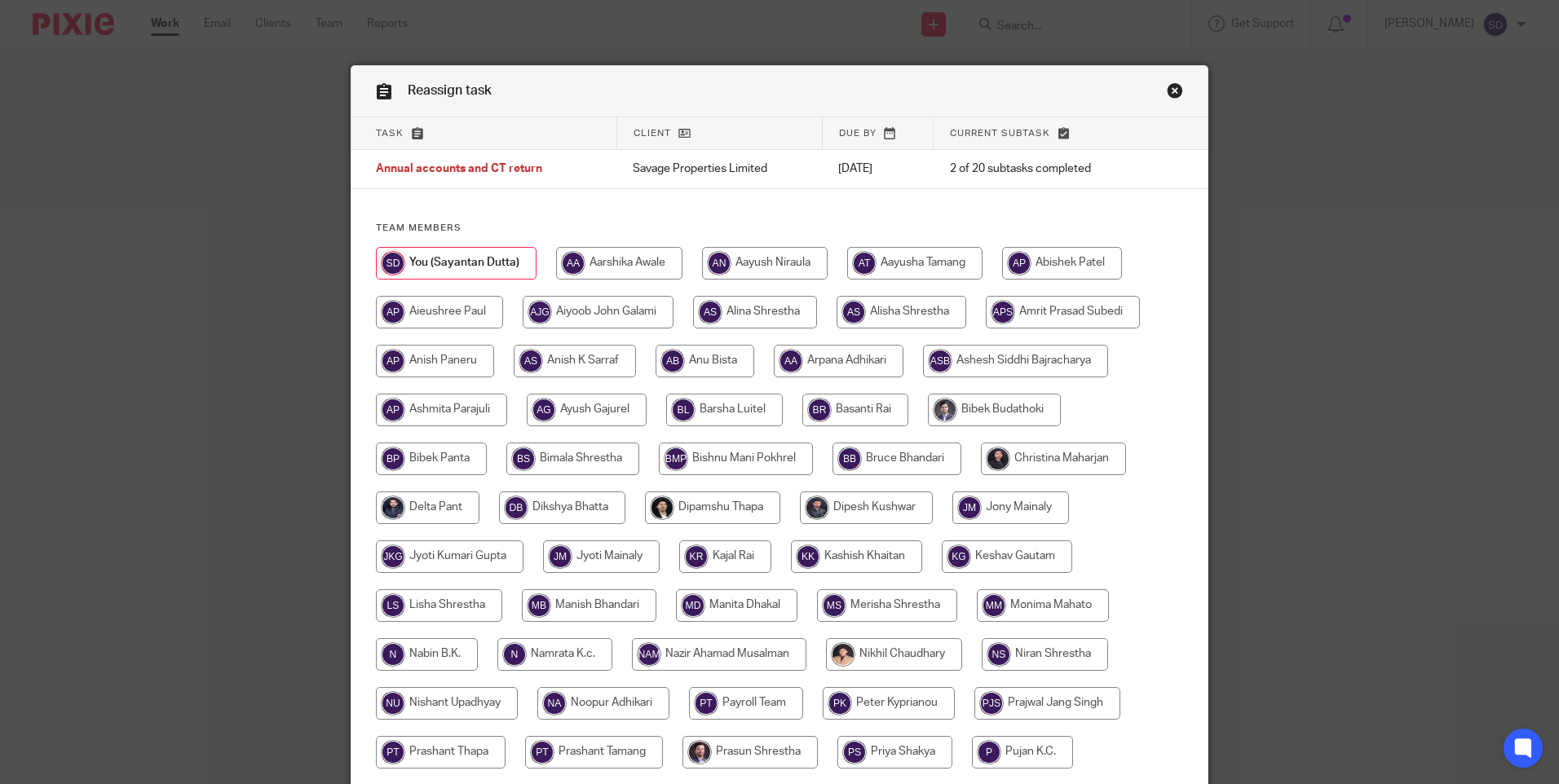
click at [875, 310] on input "radio" at bounding box center [901, 313] width 129 height 33
radio input "true"
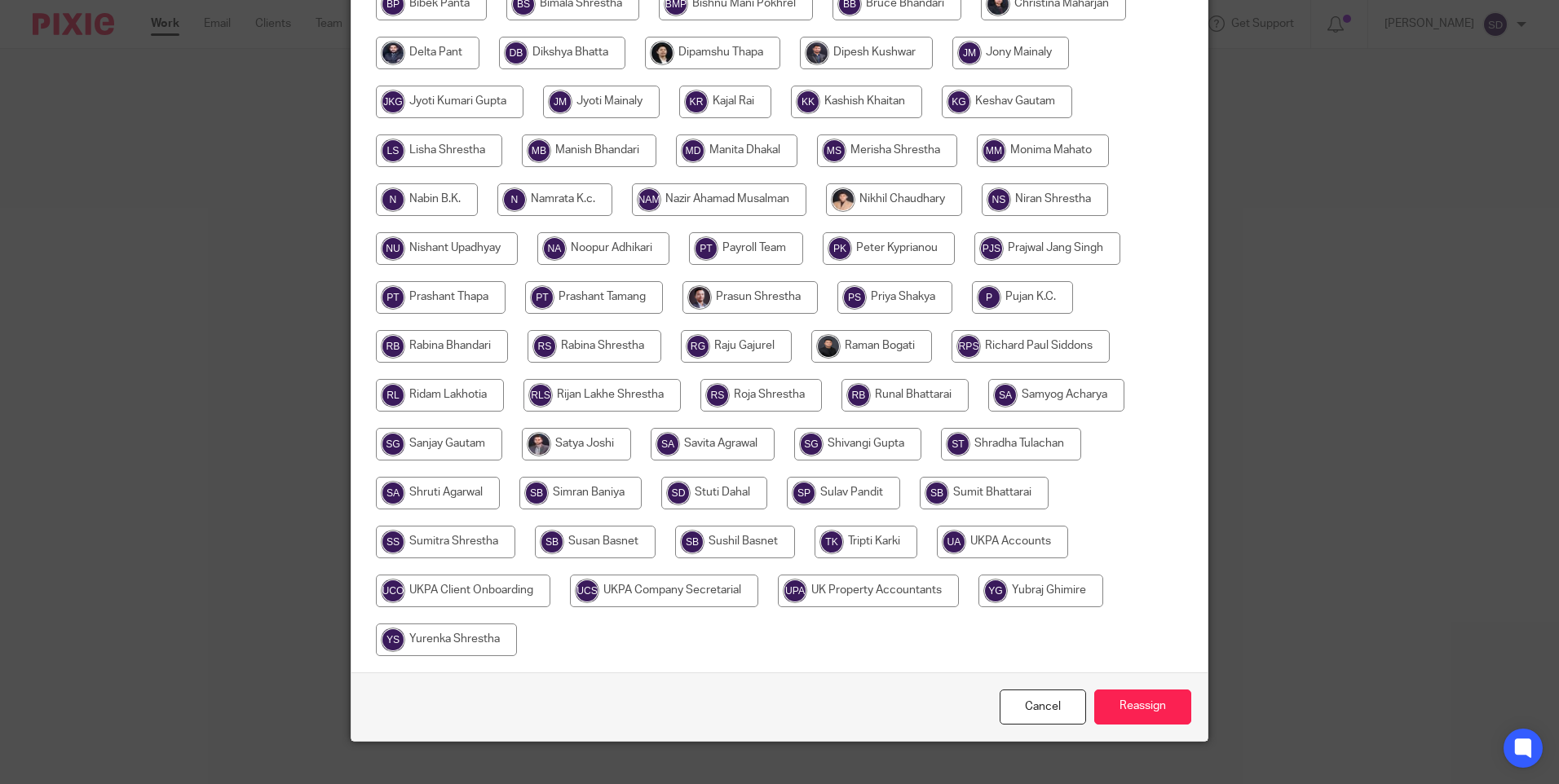
scroll to position [478, 0]
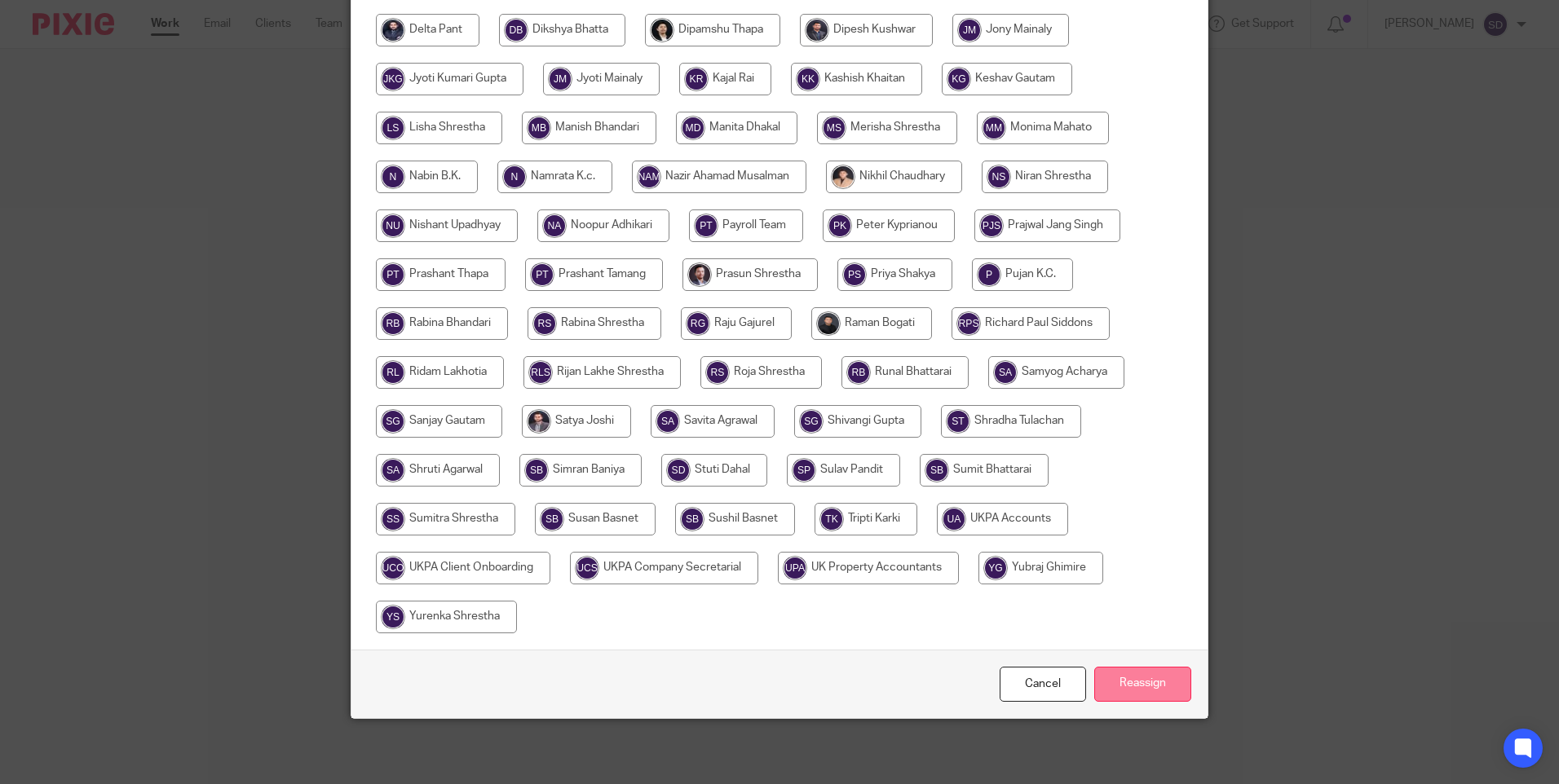
click at [1118, 679] on input "Reassign" at bounding box center [1143, 684] width 97 height 35
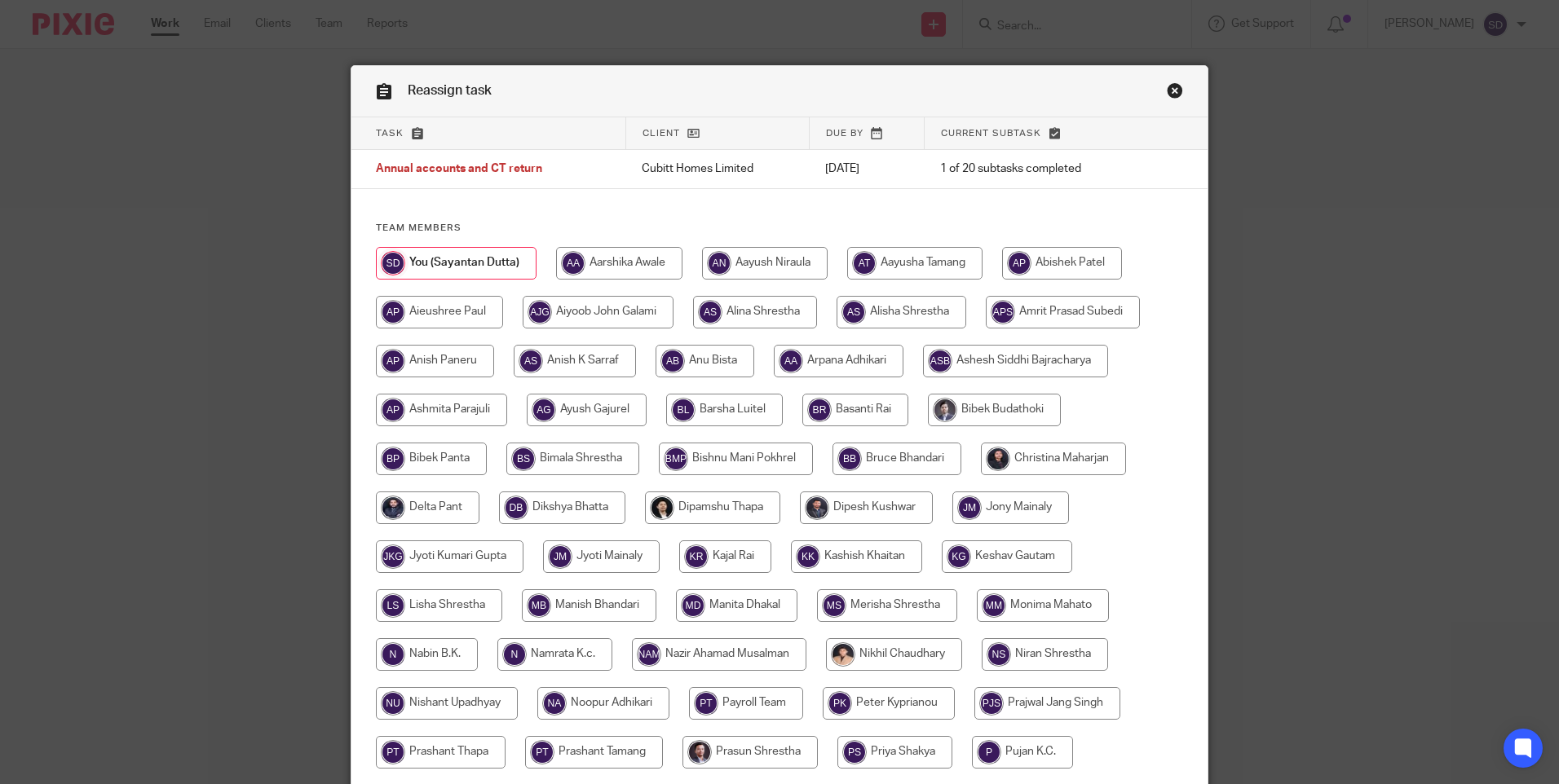
click at [866, 300] on input "radio" at bounding box center [901, 313] width 129 height 33
radio input "true"
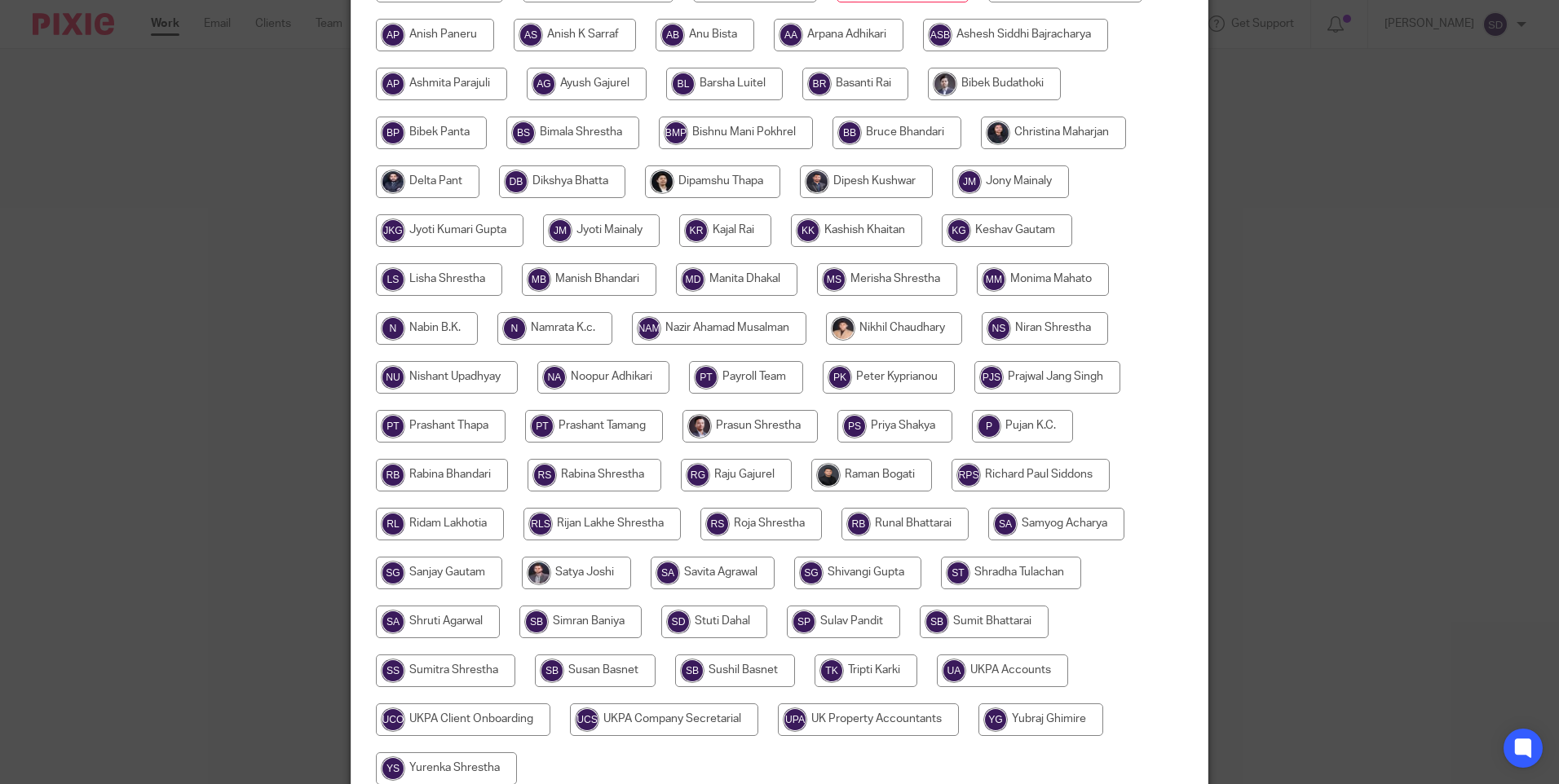
scroll to position [478, 0]
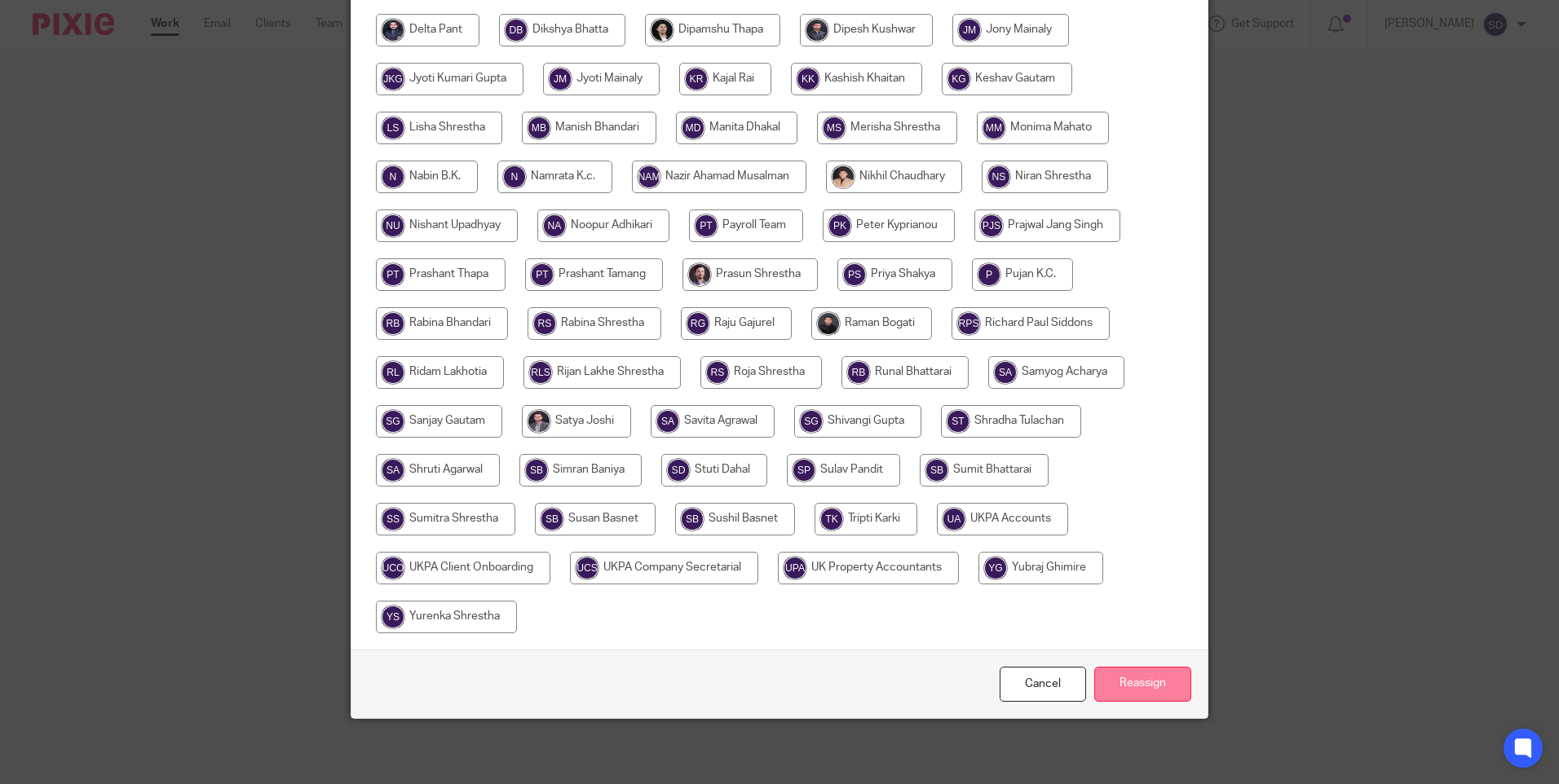
click at [1160, 672] on input "Reassign" at bounding box center [1143, 684] width 97 height 35
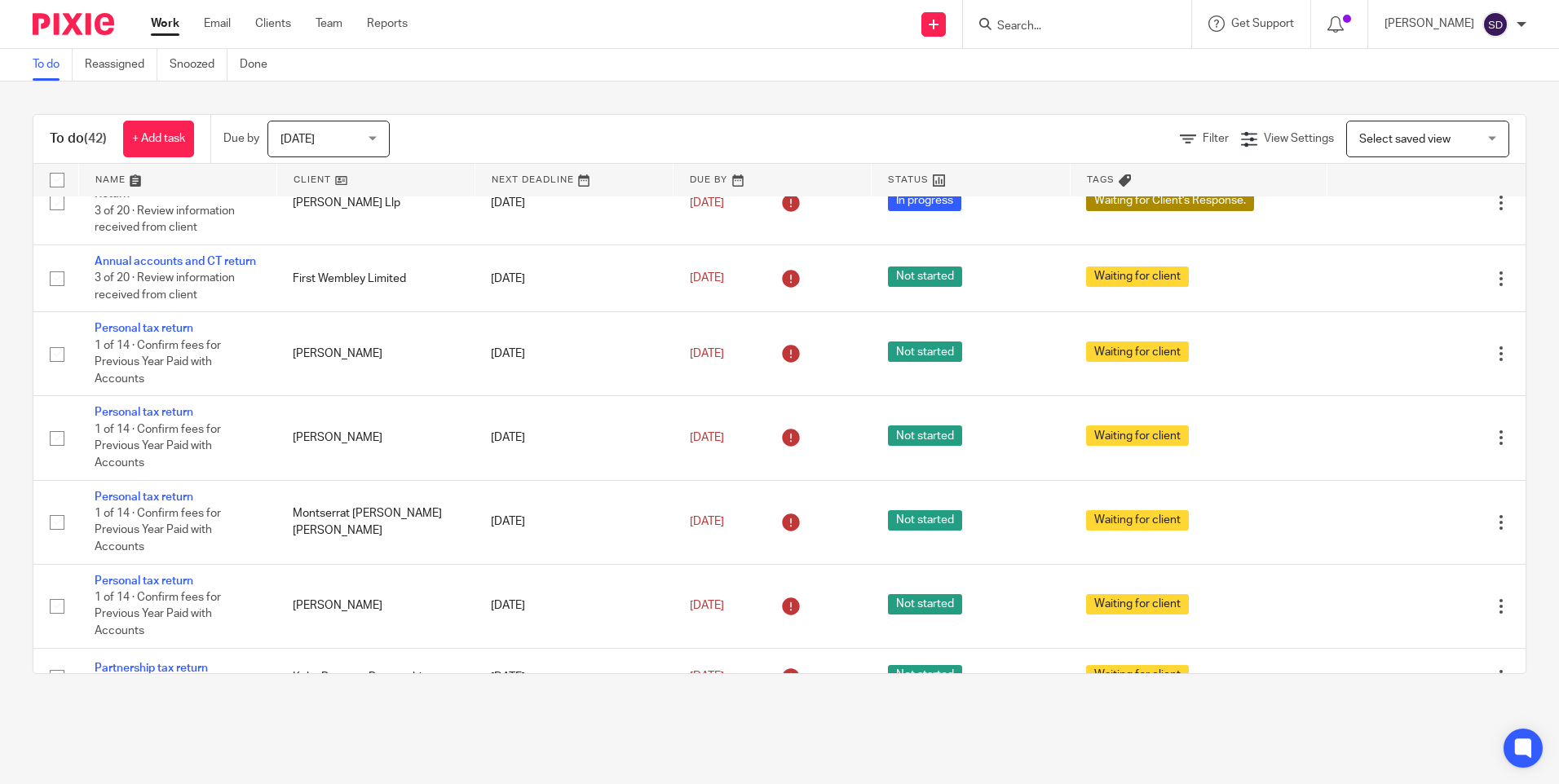
scroll to position [1222, 0]
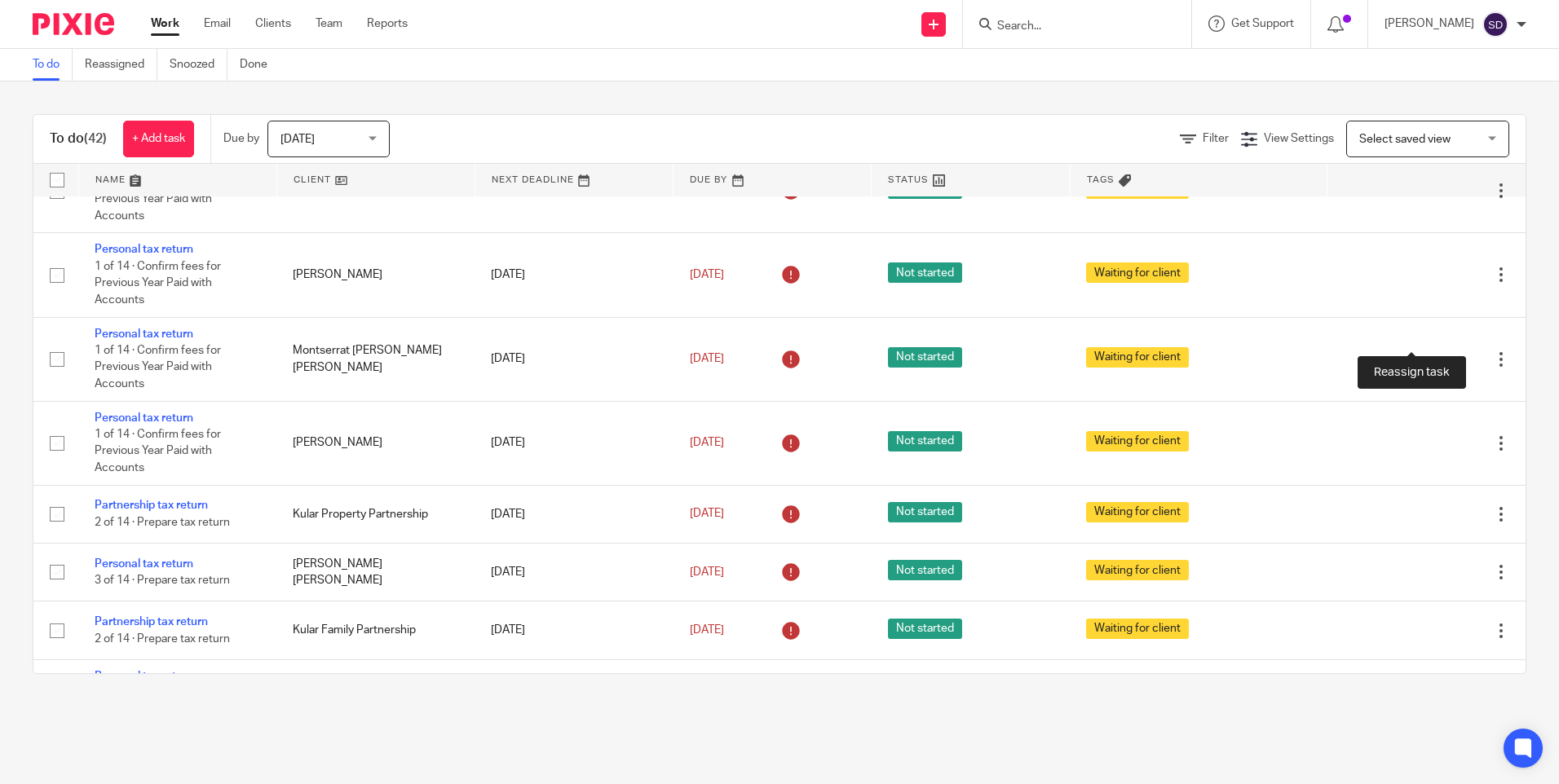
click at [1436, 124] on icon at bounding box center [1444, 116] width 17 height 17
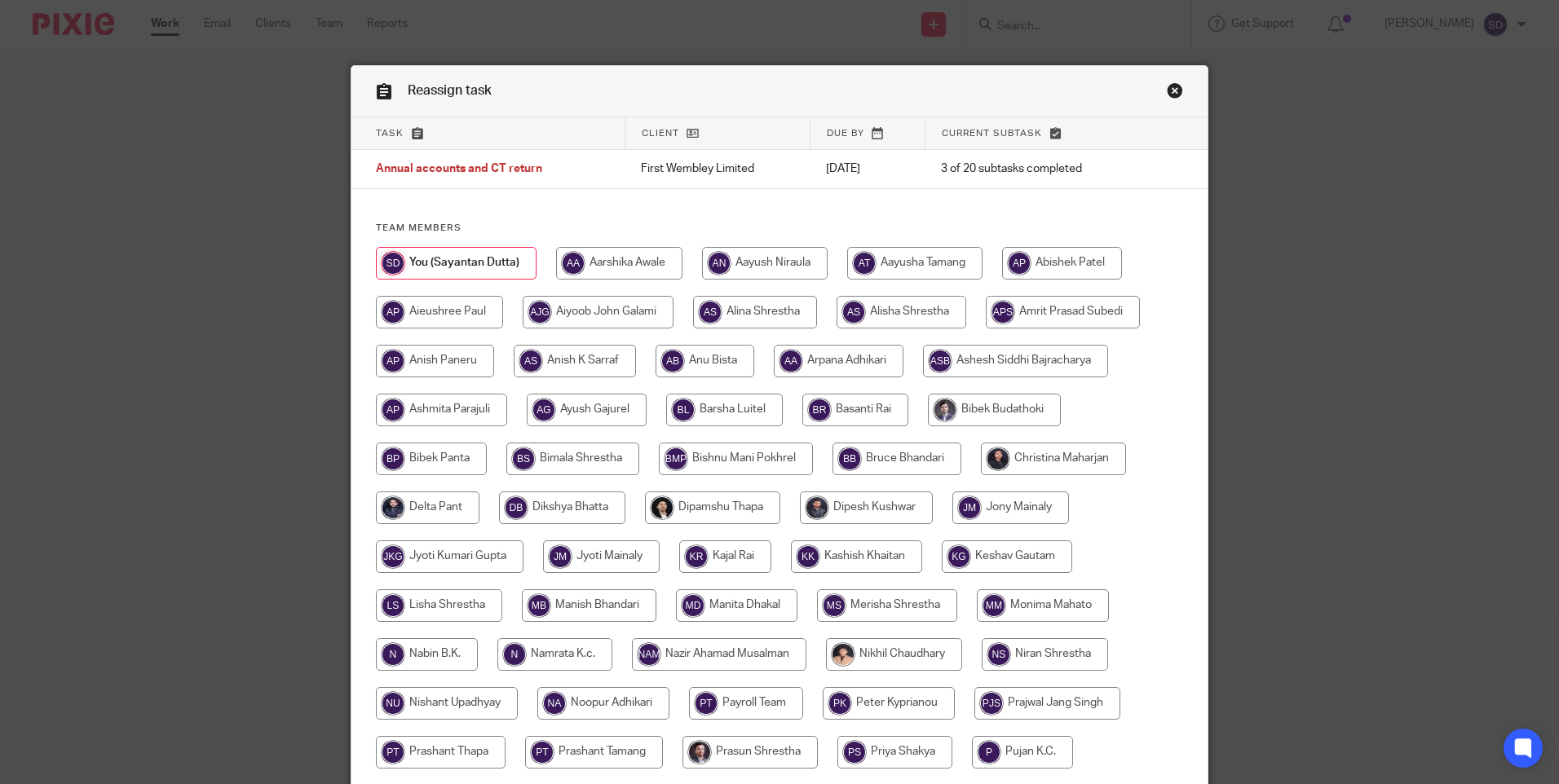
click at [918, 312] on input "radio" at bounding box center [901, 313] width 129 height 33
radio input "true"
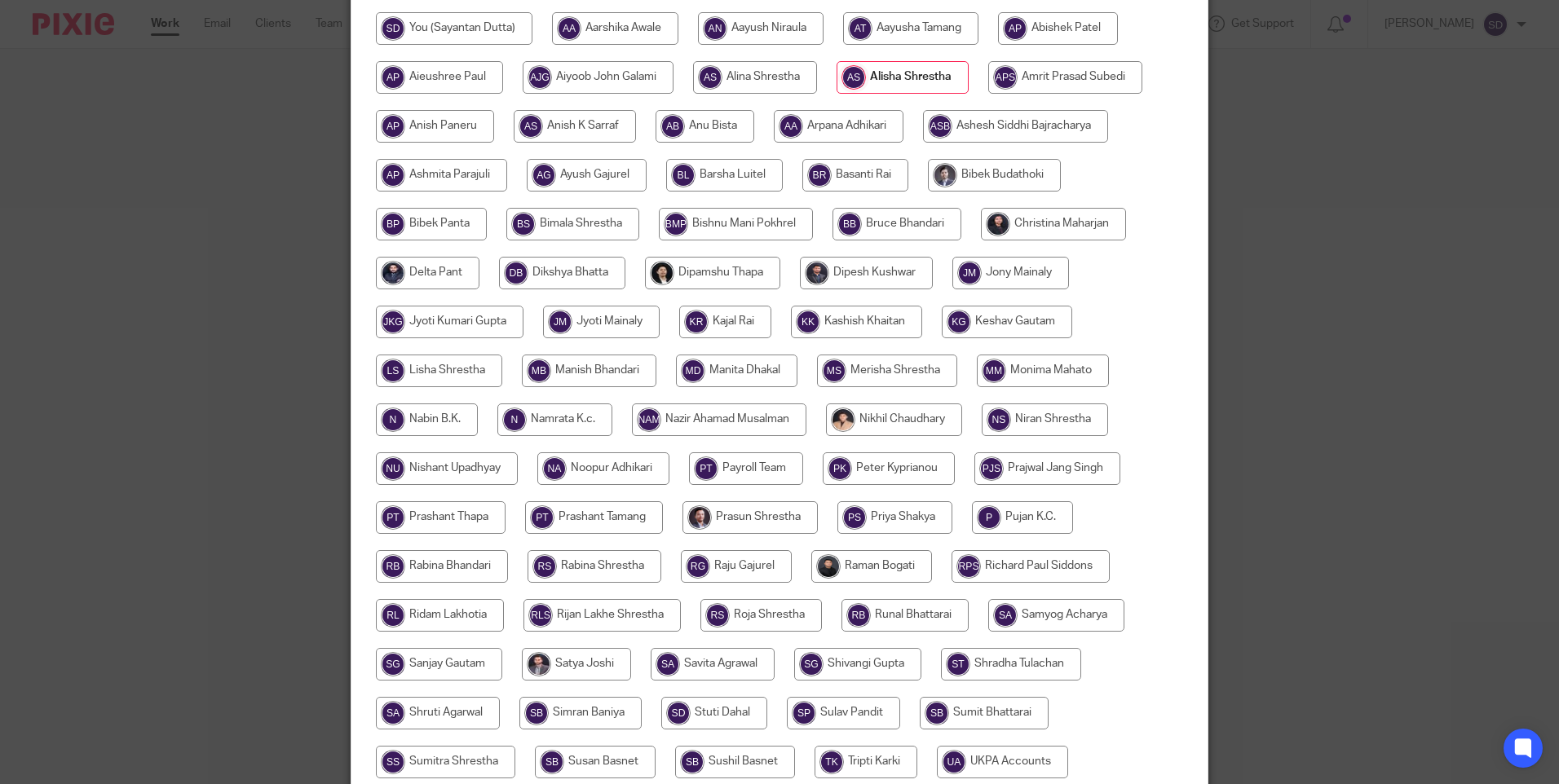
scroll to position [478, 0]
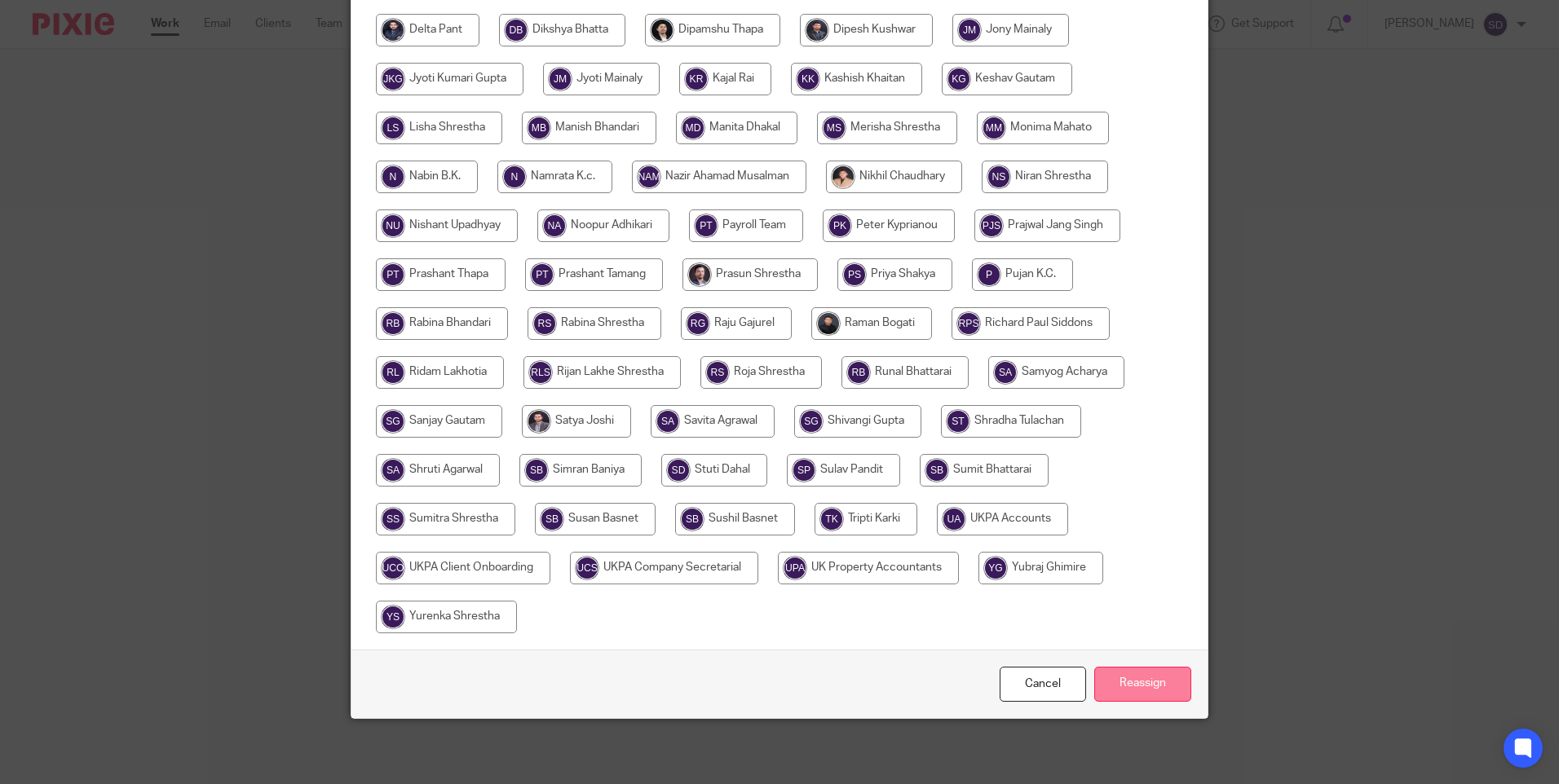
click at [1152, 697] on input "Reassign" at bounding box center [1143, 684] width 97 height 35
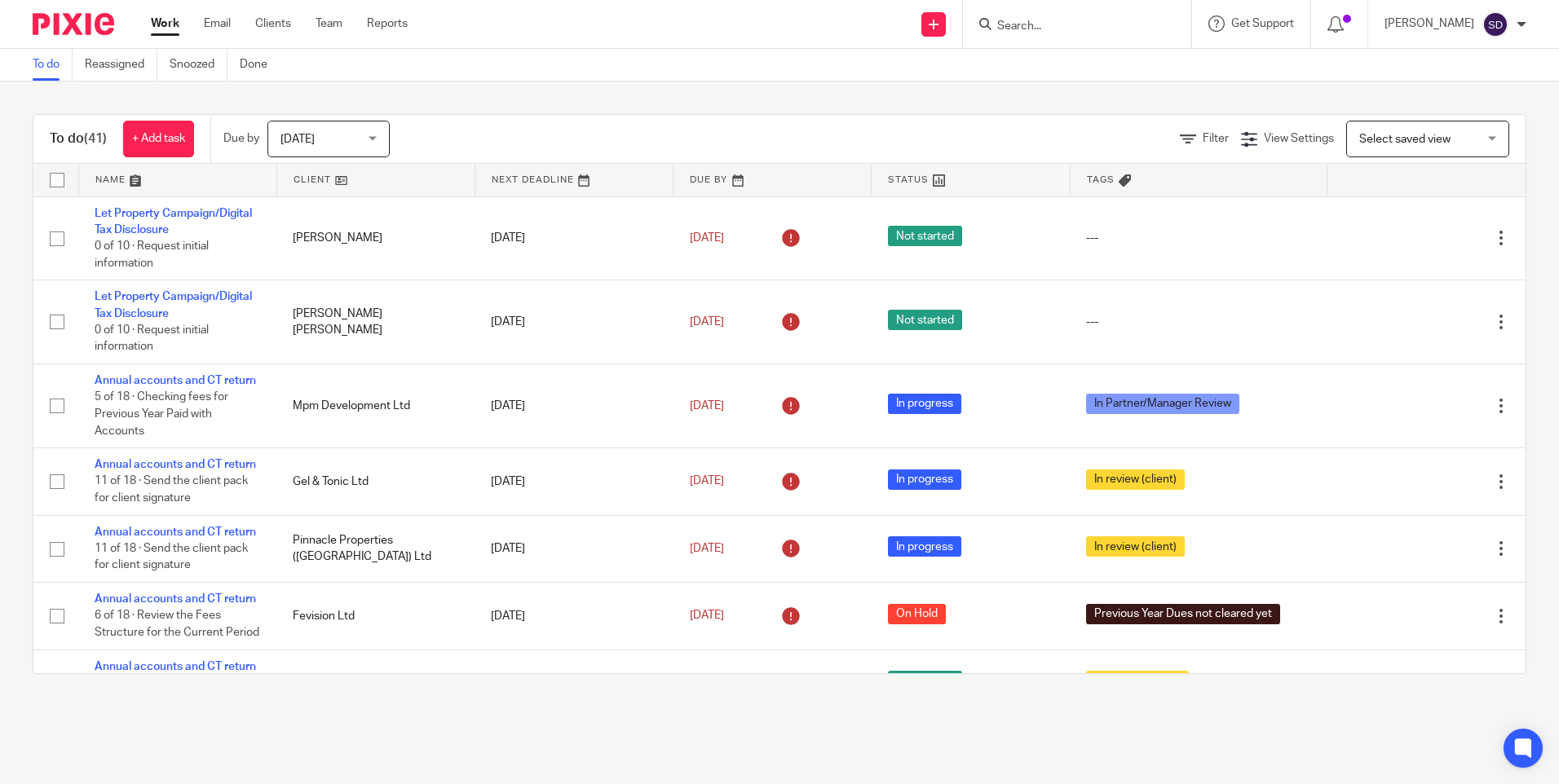
click at [1073, 27] on input "Search" at bounding box center [1068, 27] width 147 height 15
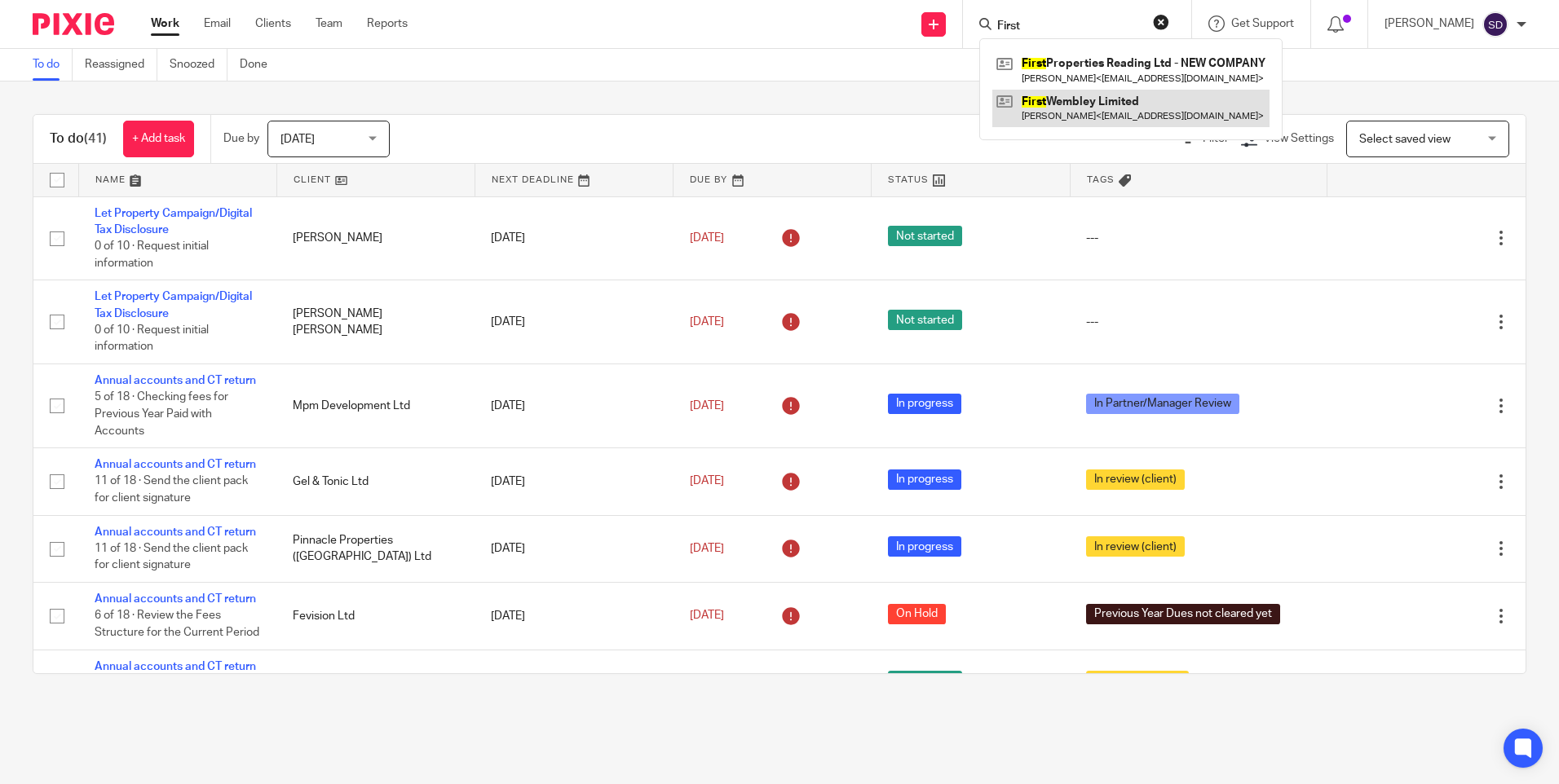
type input "First"
click at [1064, 99] on link at bounding box center [1131, 108] width 277 height 38
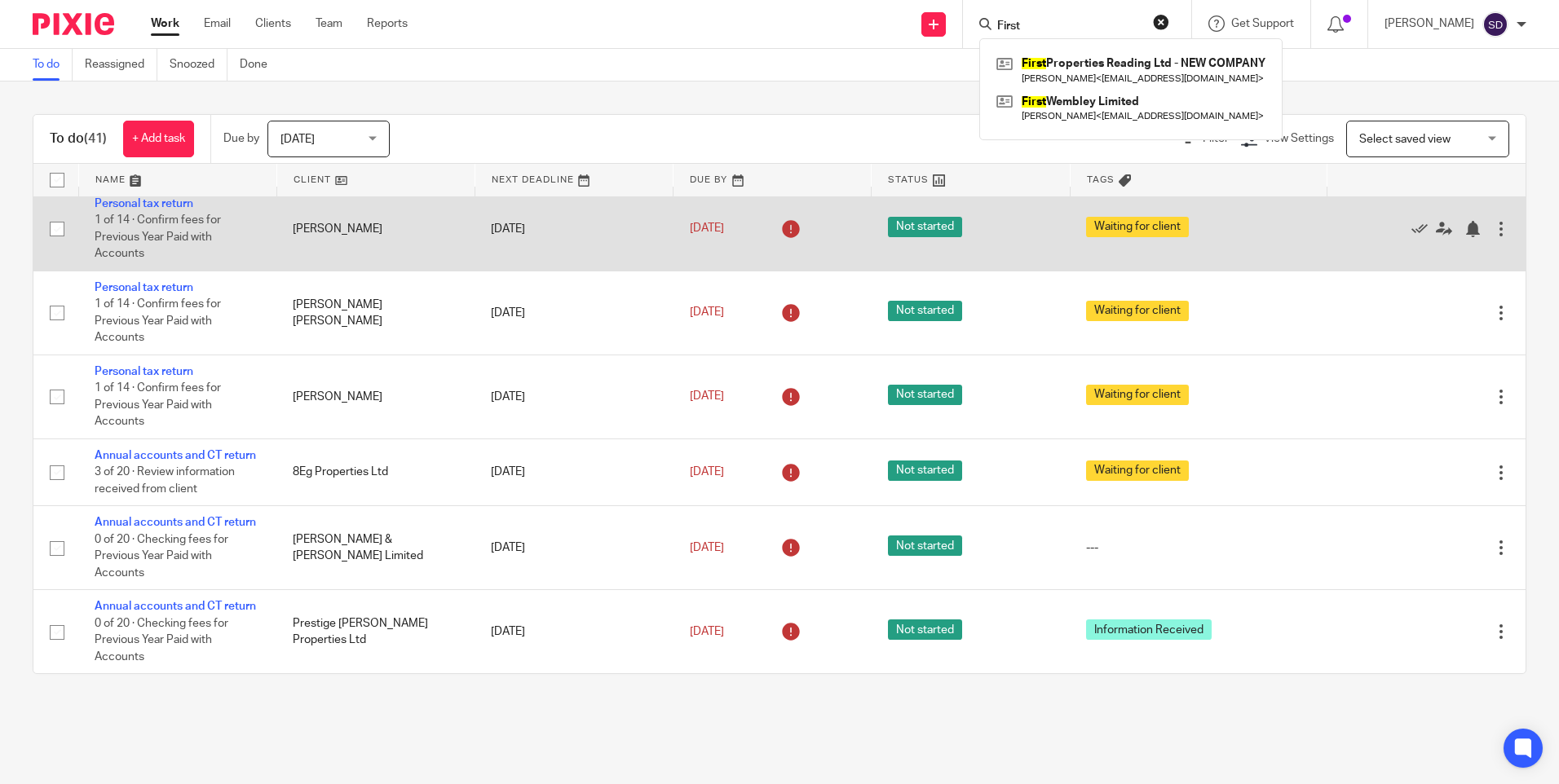
scroll to position [2934, 0]
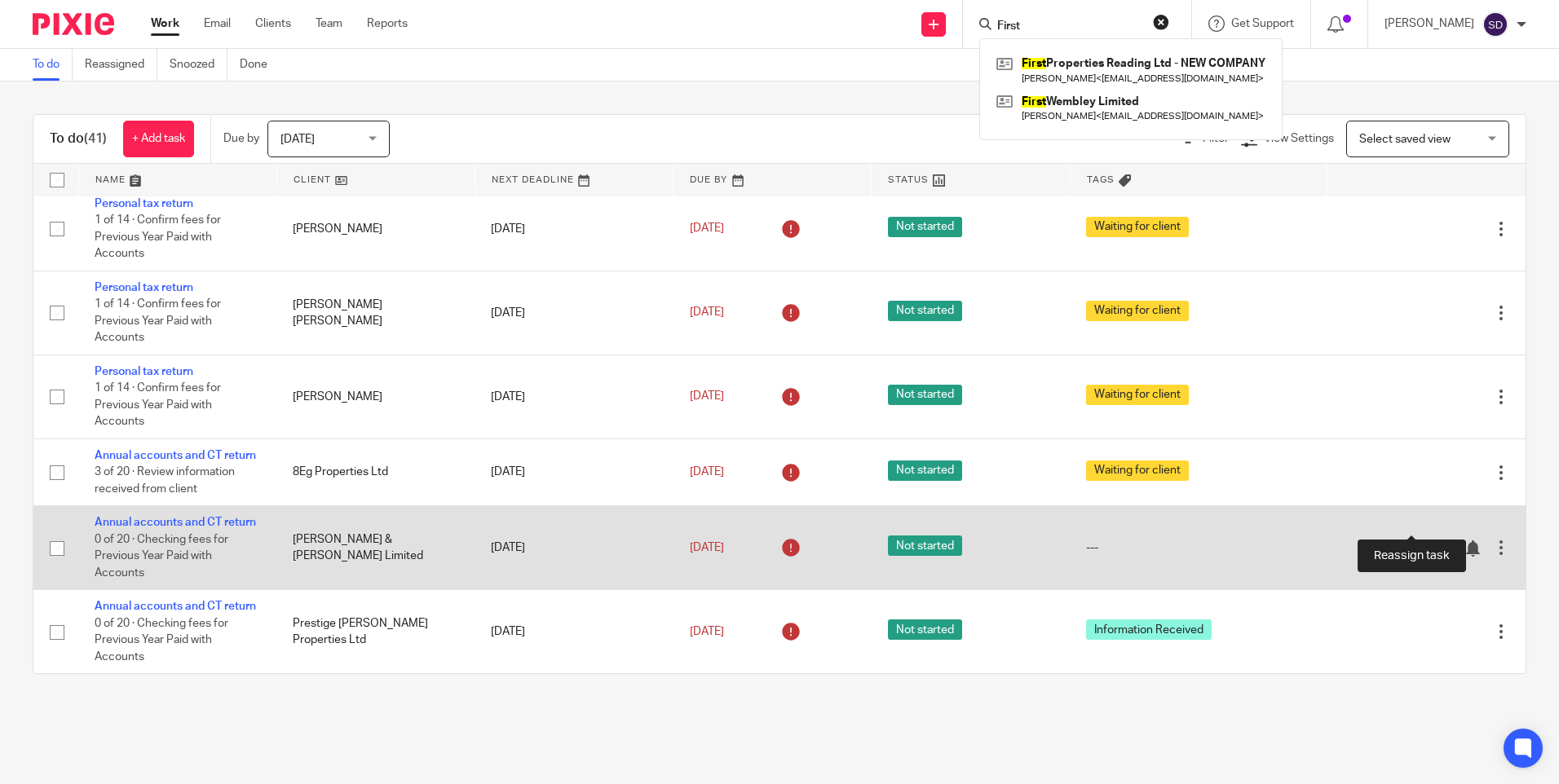
click at [1436, 540] on icon at bounding box center [1444, 548] width 17 height 17
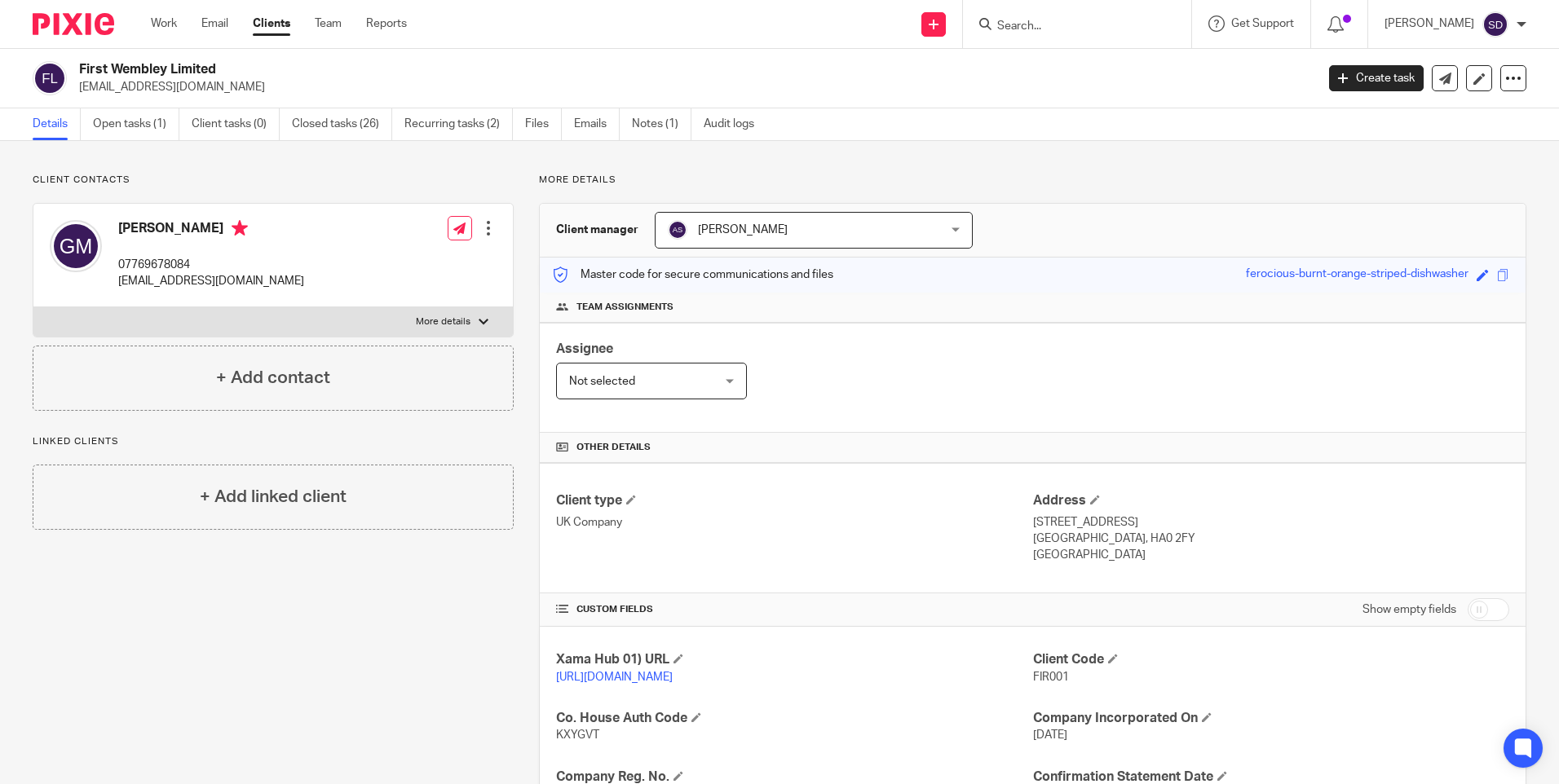
drag, startPoint x: 84, startPoint y: 87, endPoint x: 194, endPoint y: 87, distance: 110.0
click at [194, 87] on p "magalov@live.com" at bounding box center [691, 87] width 1225 height 17
click at [210, 92] on p "magalov@live.com" at bounding box center [691, 87] width 1225 height 17
drag, startPoint x: 196, startPoint y: 84, endPoint x: 80, endPoint y: 88, distance: 116.1
click at [80, 88] on p "magalov@live.com" at bounding box center [691, 87] width 1225 height 17
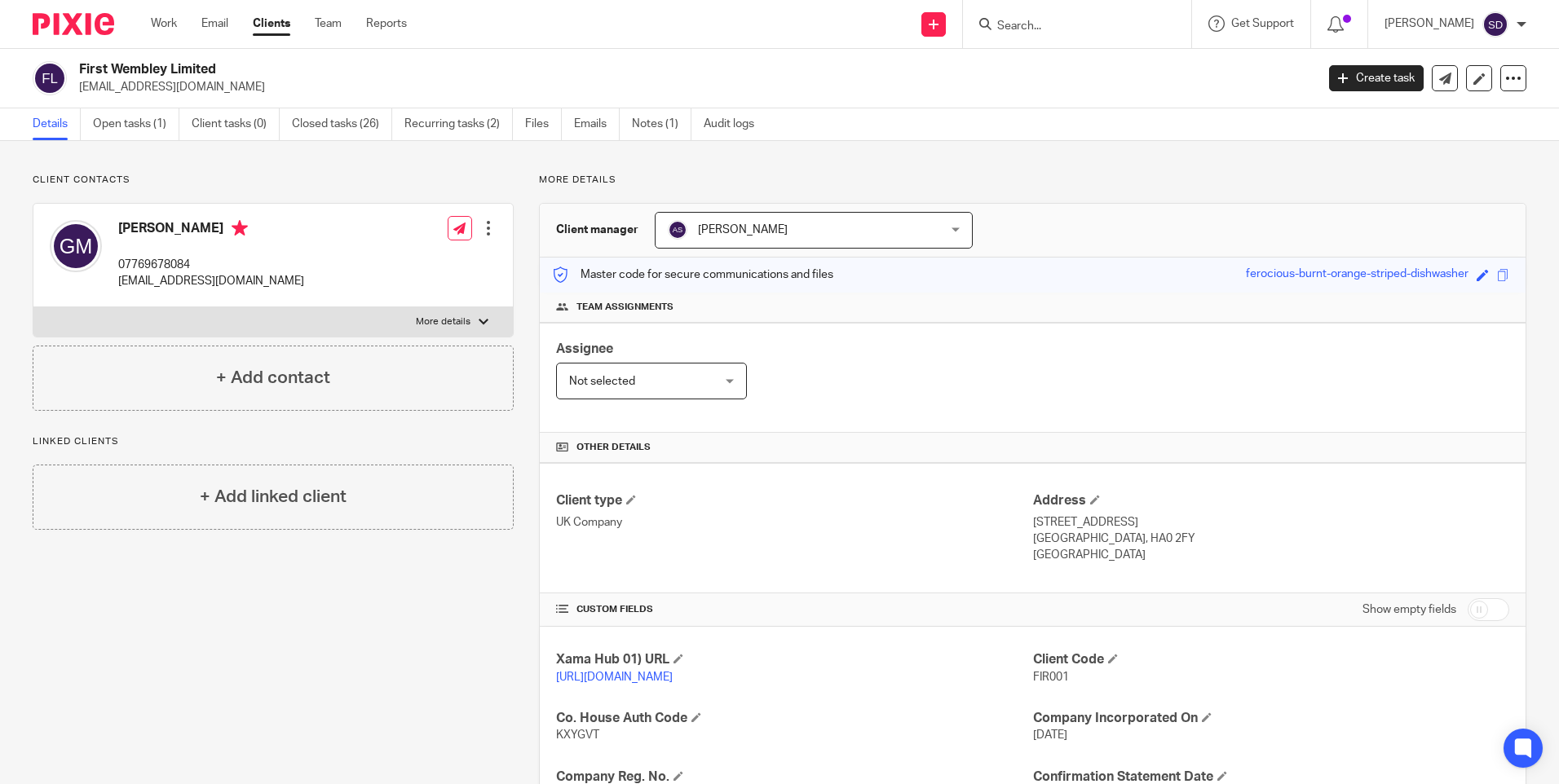
copy p "magalov@live.com"
click at [138, 124] on link "Open tasks (1)" at bounding box center [136, 124] width 86 height 32
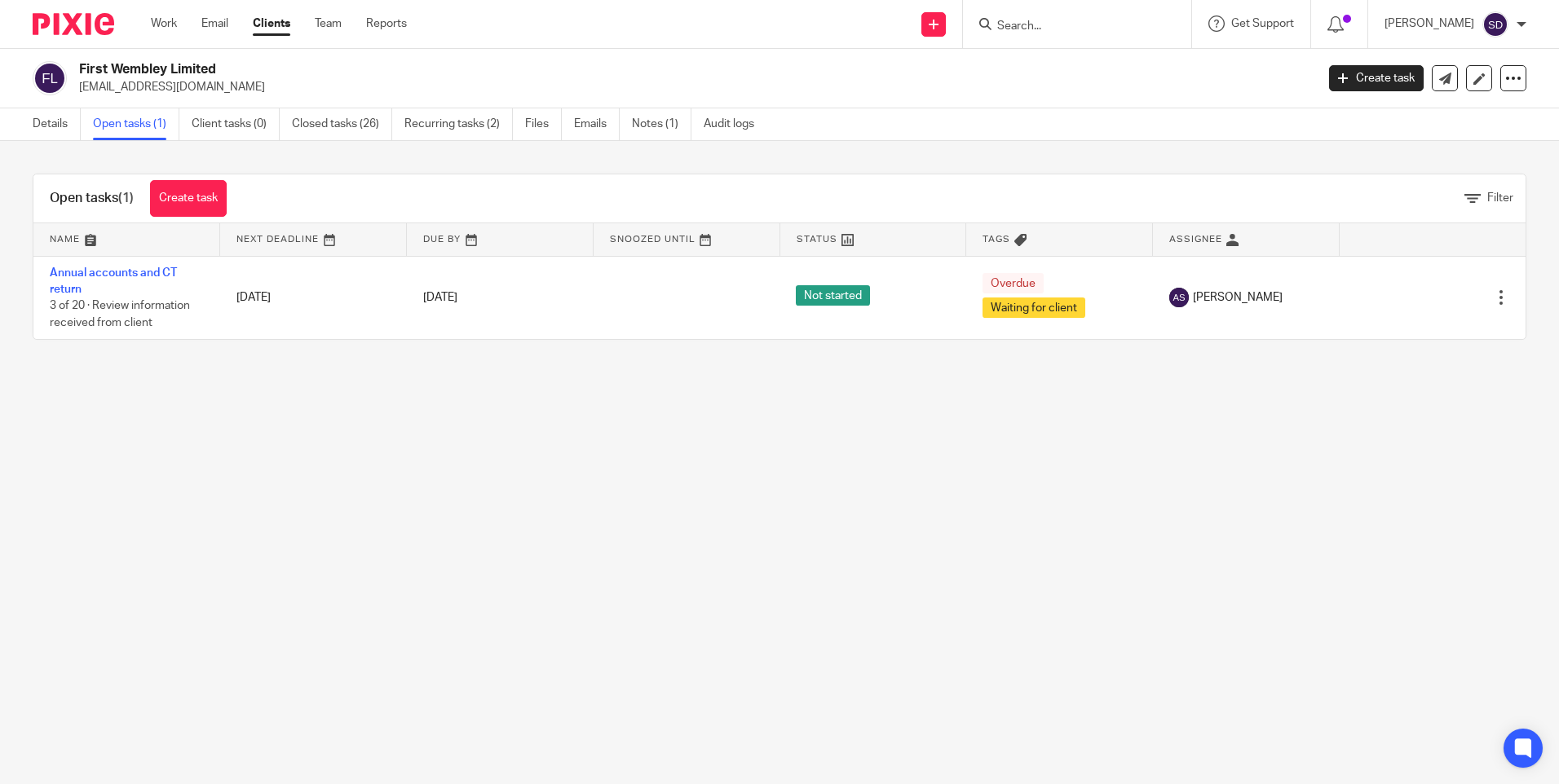
click at [31, 132] on div "Details Open tasks (1) Client tasks (0) Closed tasks (26) Recurring tasks (2) F…" at bounding box center [397, 124] width 795 height 32
click at [50, 124] on link "Details" at bounding box center [57, 124] width 48 height 32
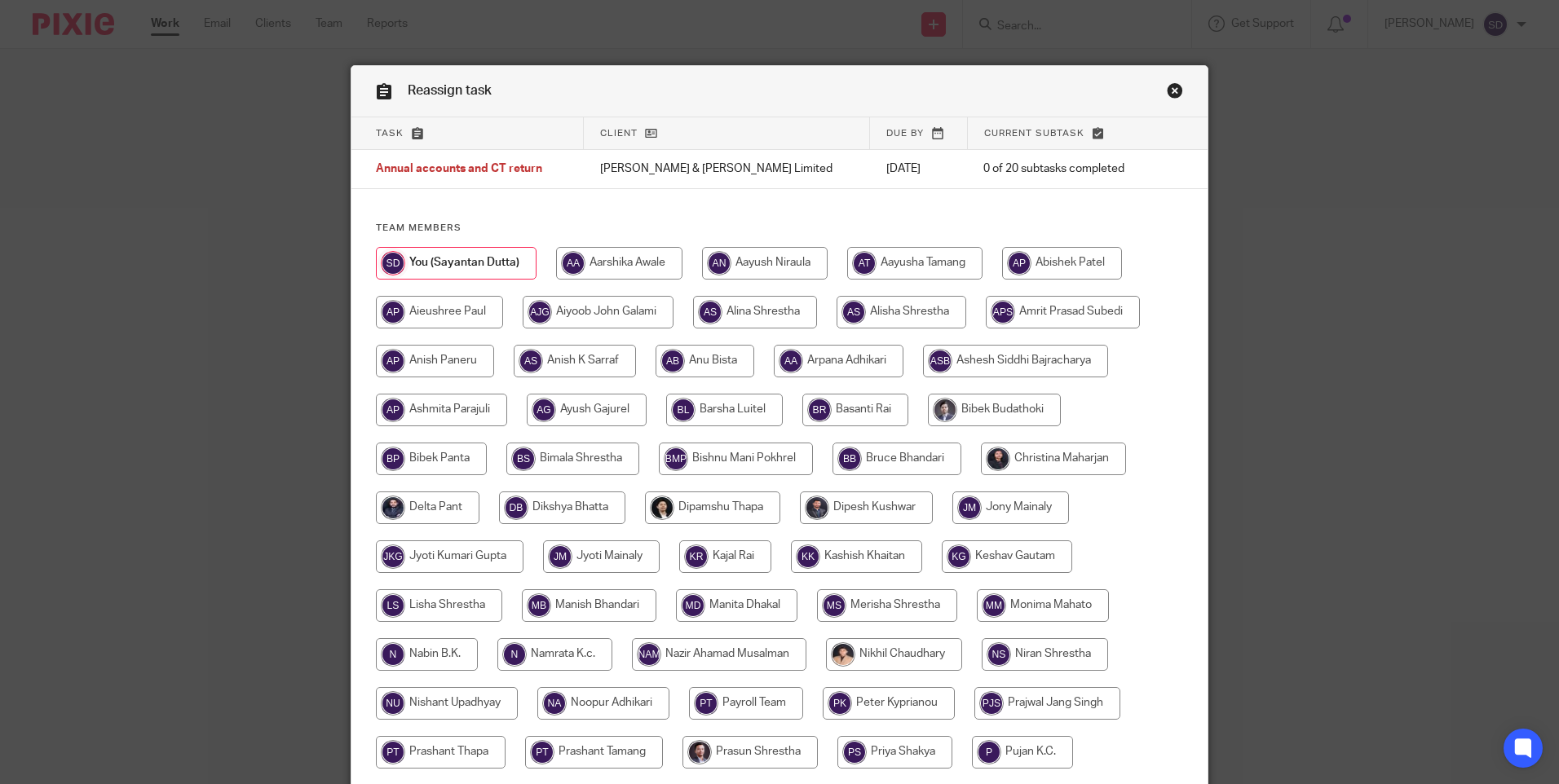
click at [878, 306] on input "radio" at bounding box center [901, 313] width 129 height 33
radio input "true"
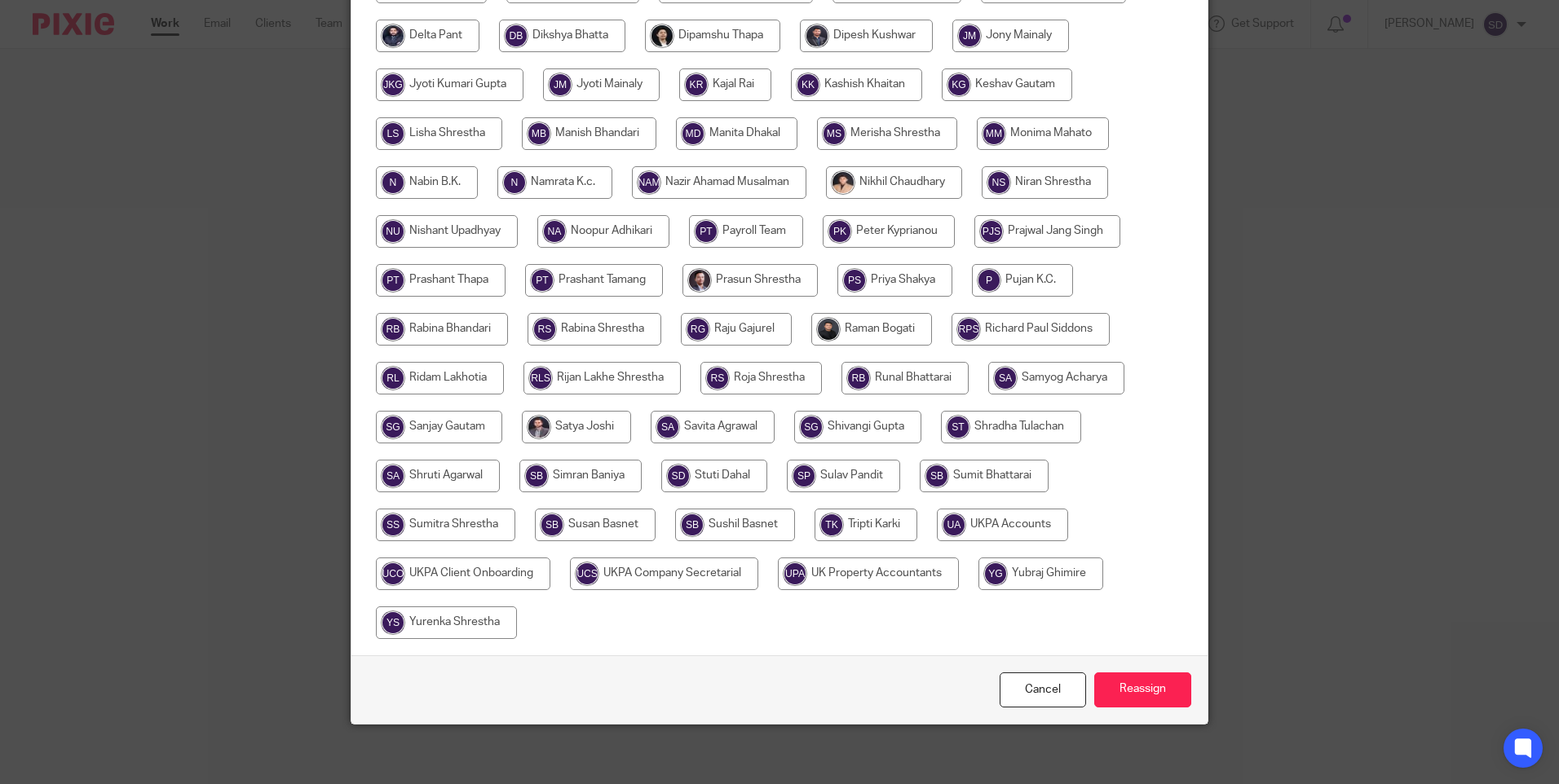
scroll to position [478, 0]
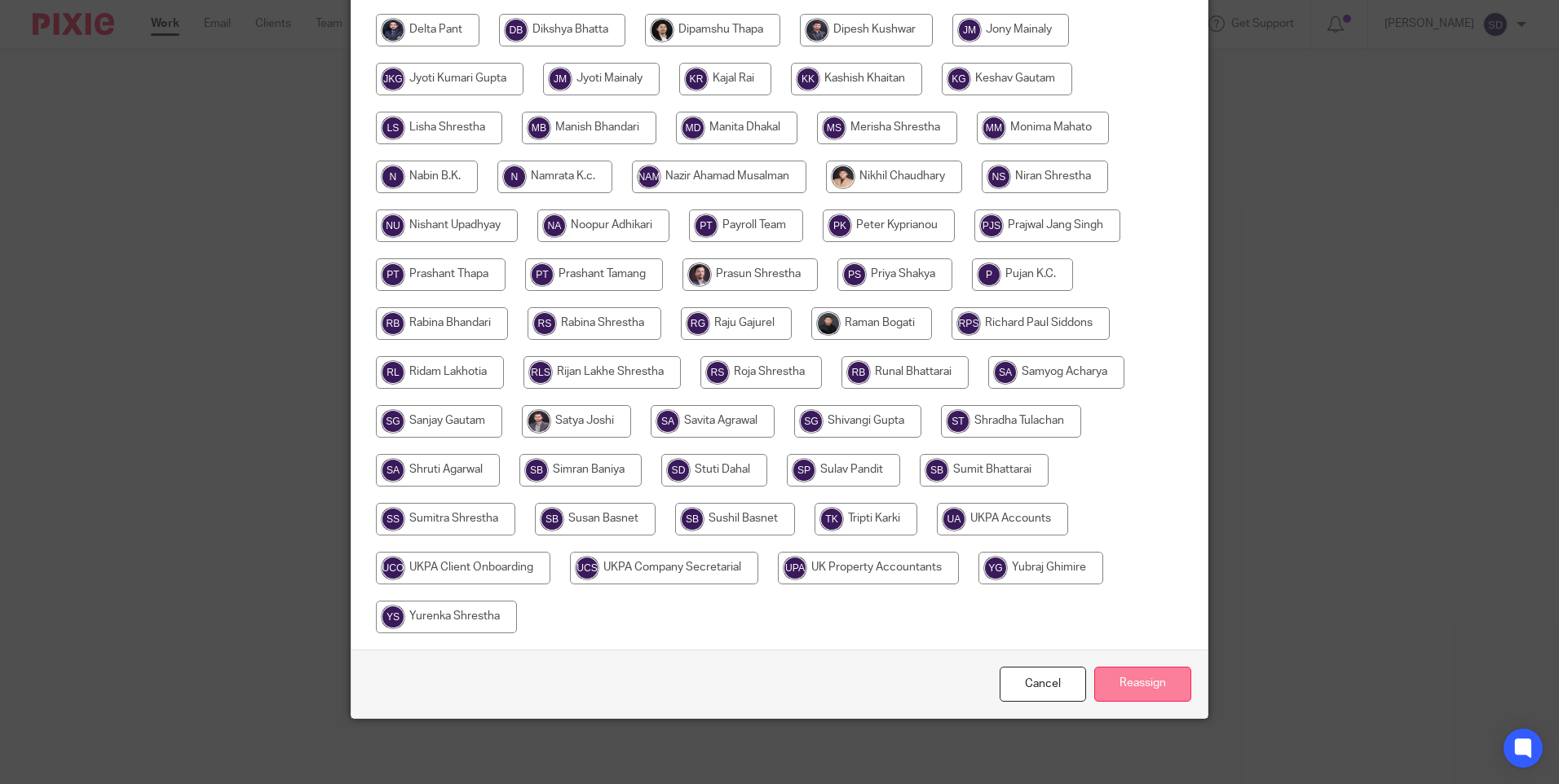
click at [1137, 694] on input "Reassign" at bounding box center [1143, 684] width 97 height 35
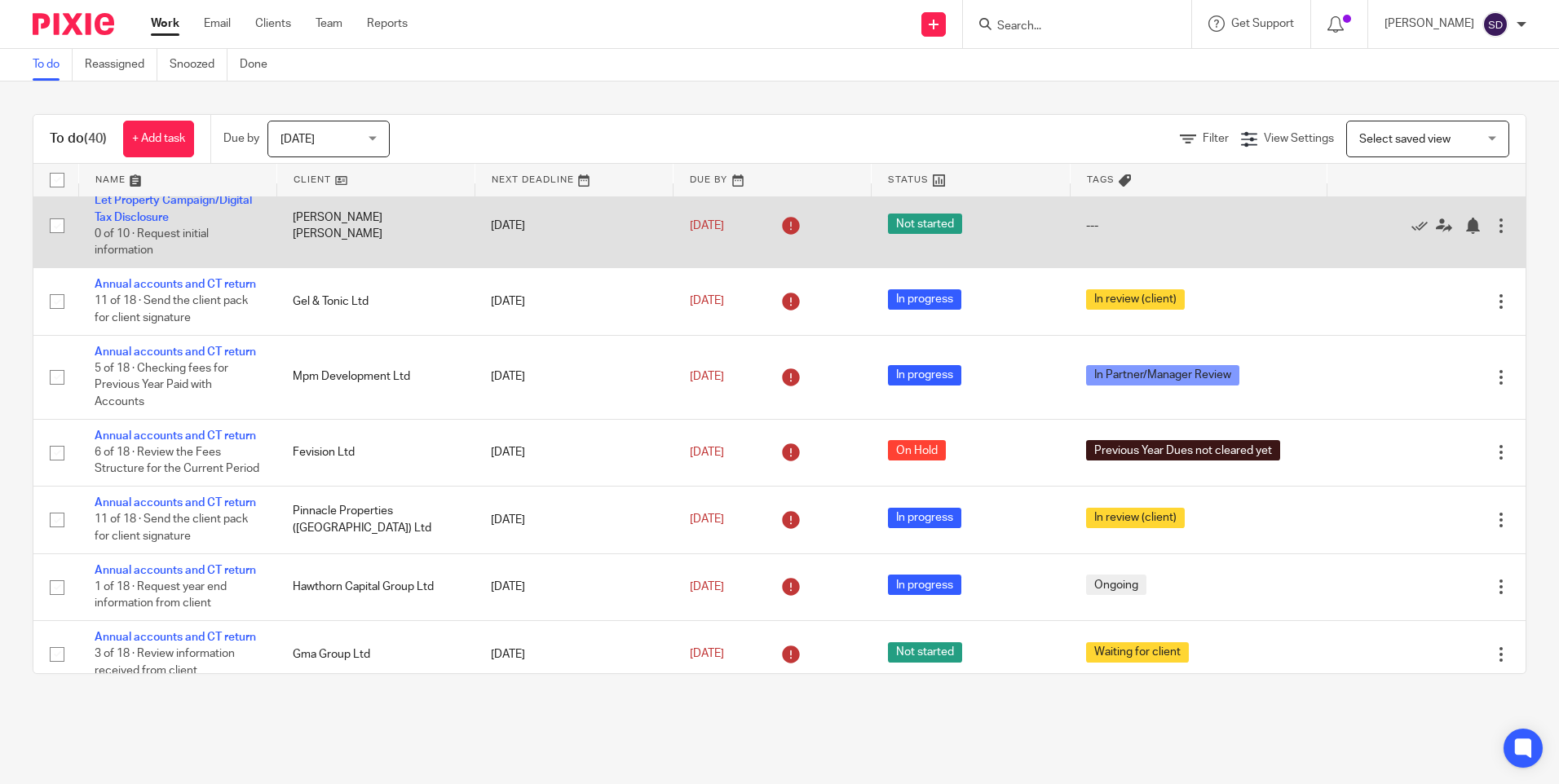
scroll to position [82, 0]
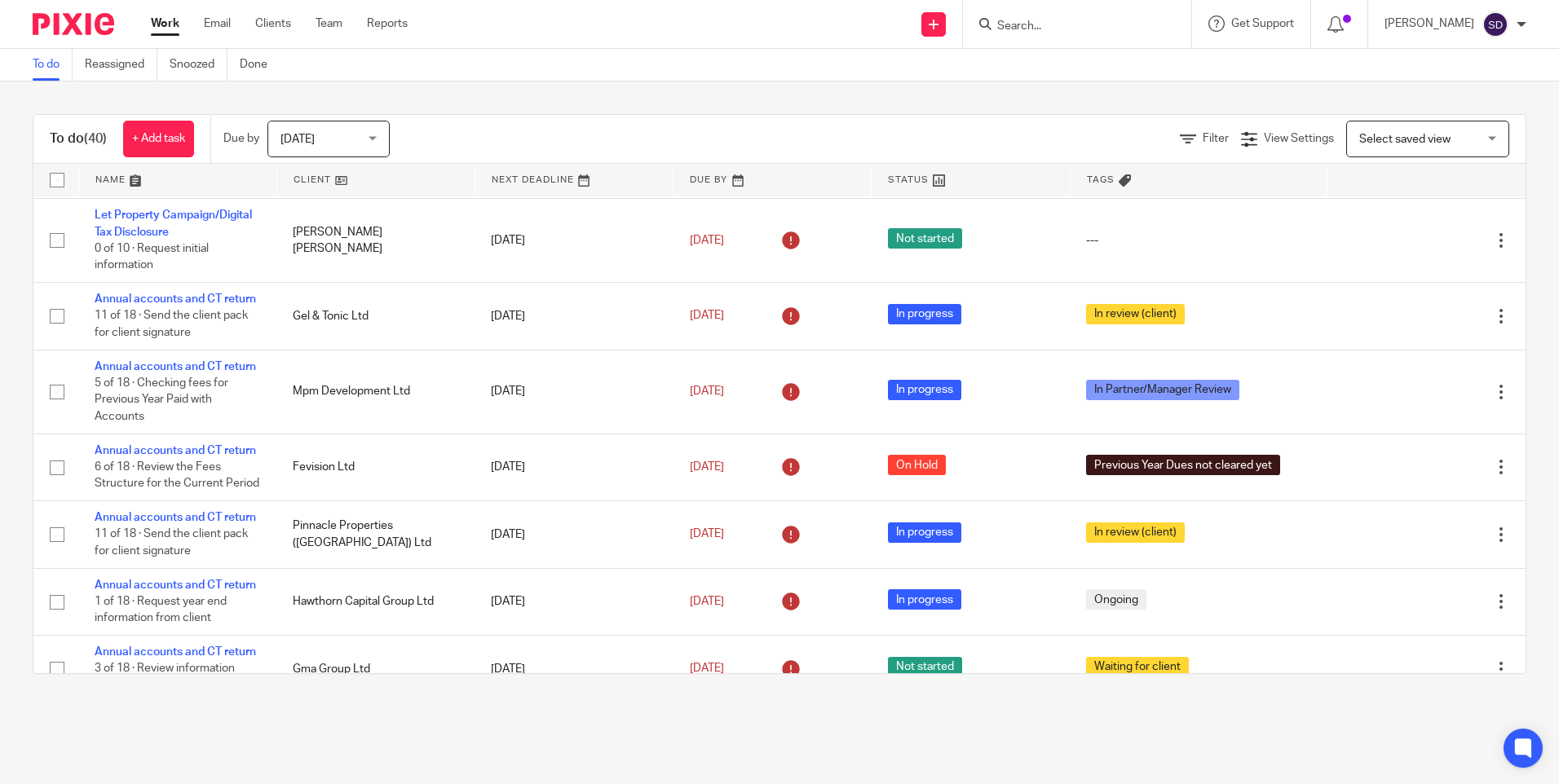
click at [1011, 6] on div at bounding box center [1077, 24] width 228 height 48
click at [1011, 18] on form at bounding box center [1081, 24] width 173 height 20
click at [1035, 20] on input "Search" at bounding box center [1068, 27] width 147 height 15
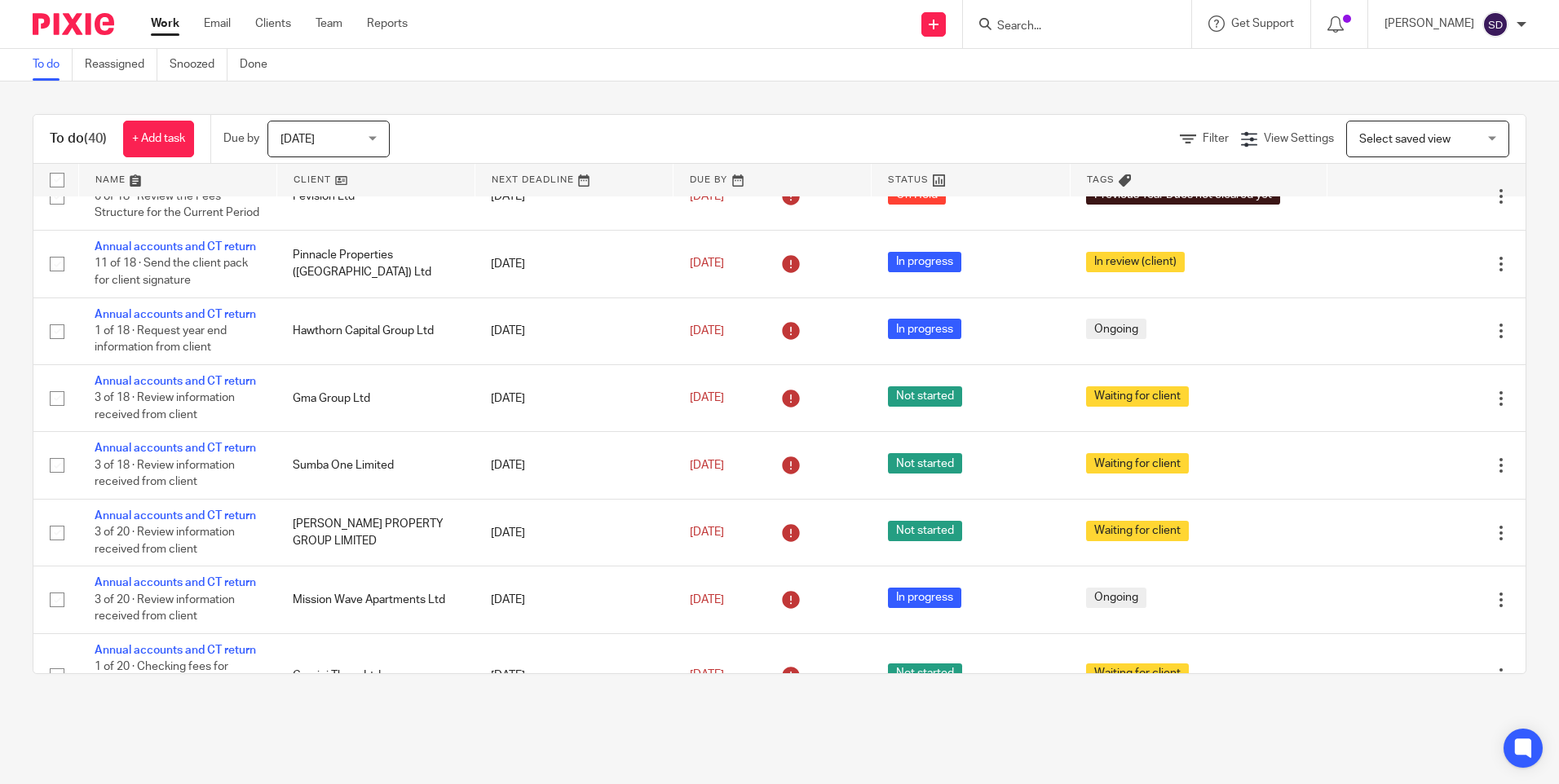
scroll to position [570, 0]
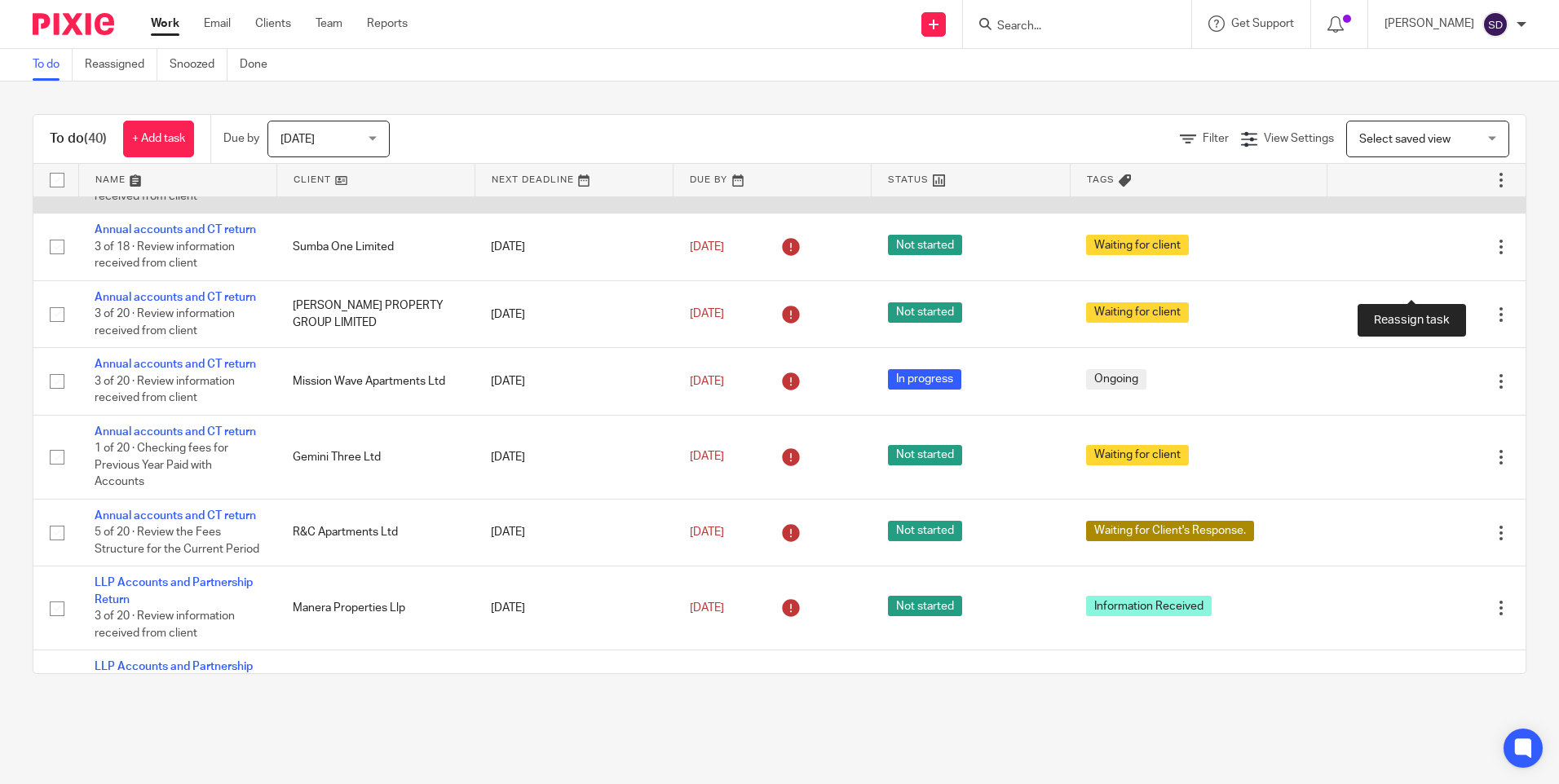
click at [1436, 188] on icon at bounding box center [1444, 181] width 17 height 17
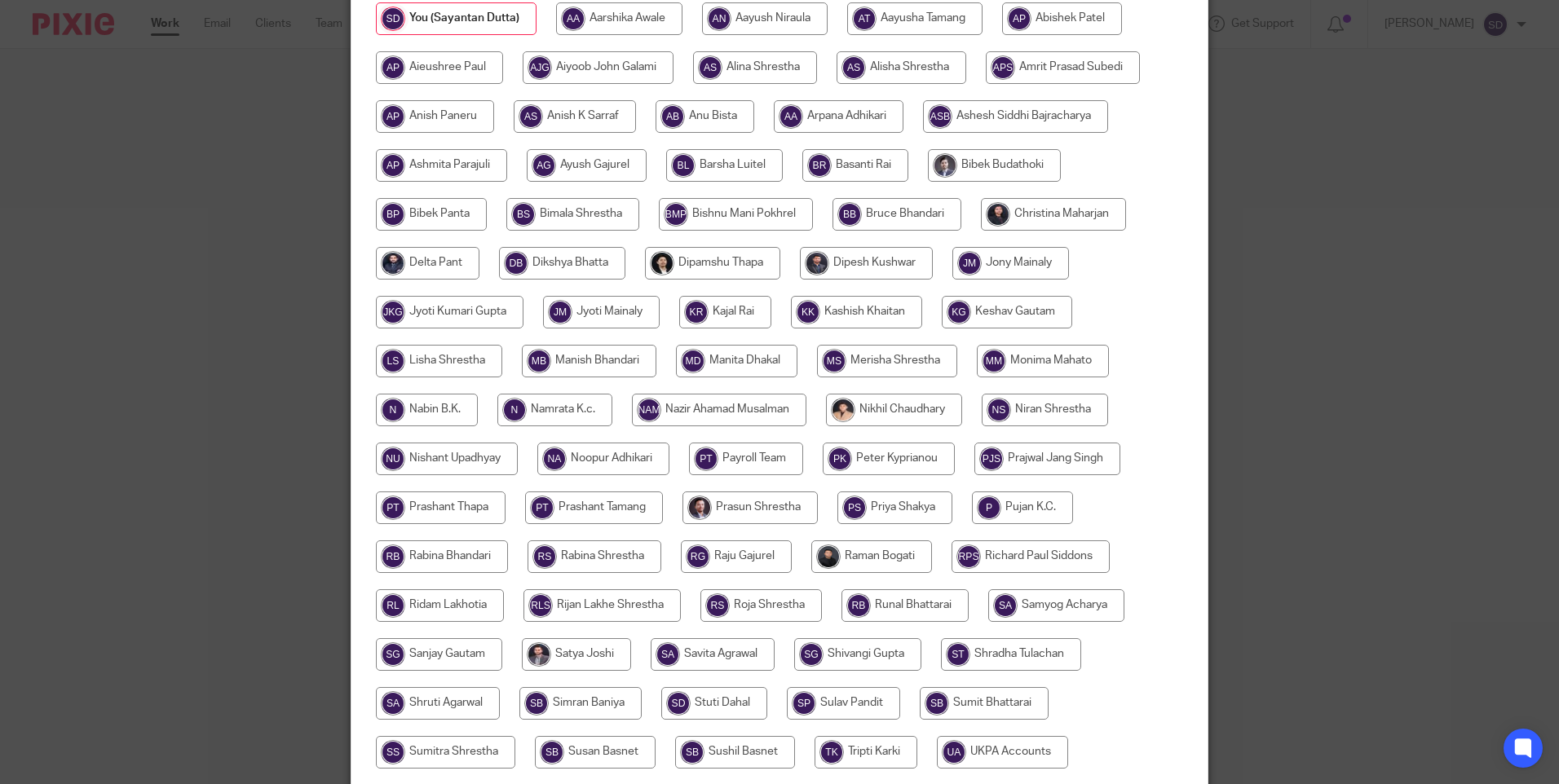
scroll to position [478, 0]
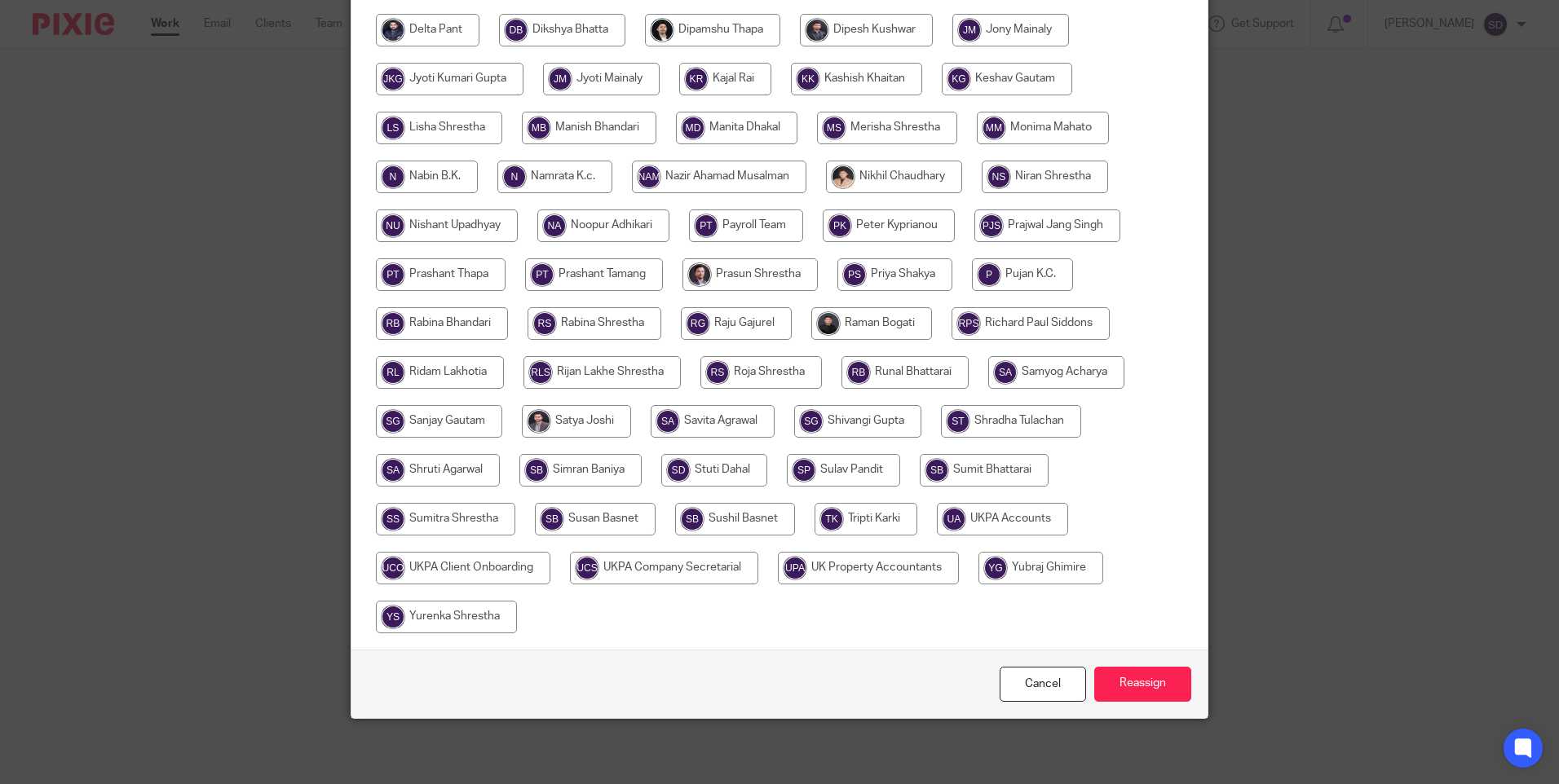
click at [1036, 269] on input "radio" at bounding box center [1023, 275] width 101 height 33
radio input "true"
click at [1124, 681] on input "Reassign" at bounding box center [1143, 684] width 97 height 35
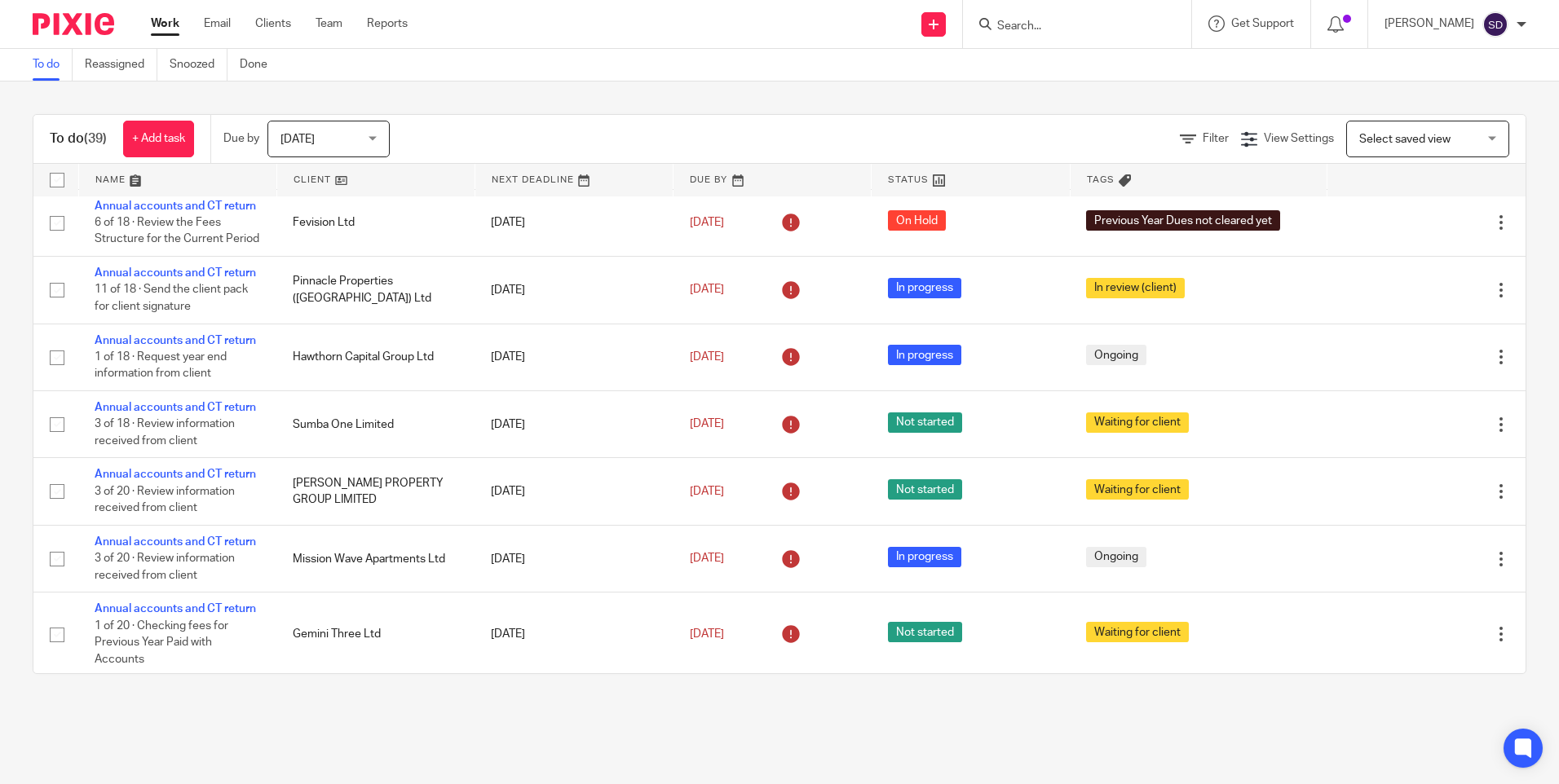
scroll to position [489, 0]
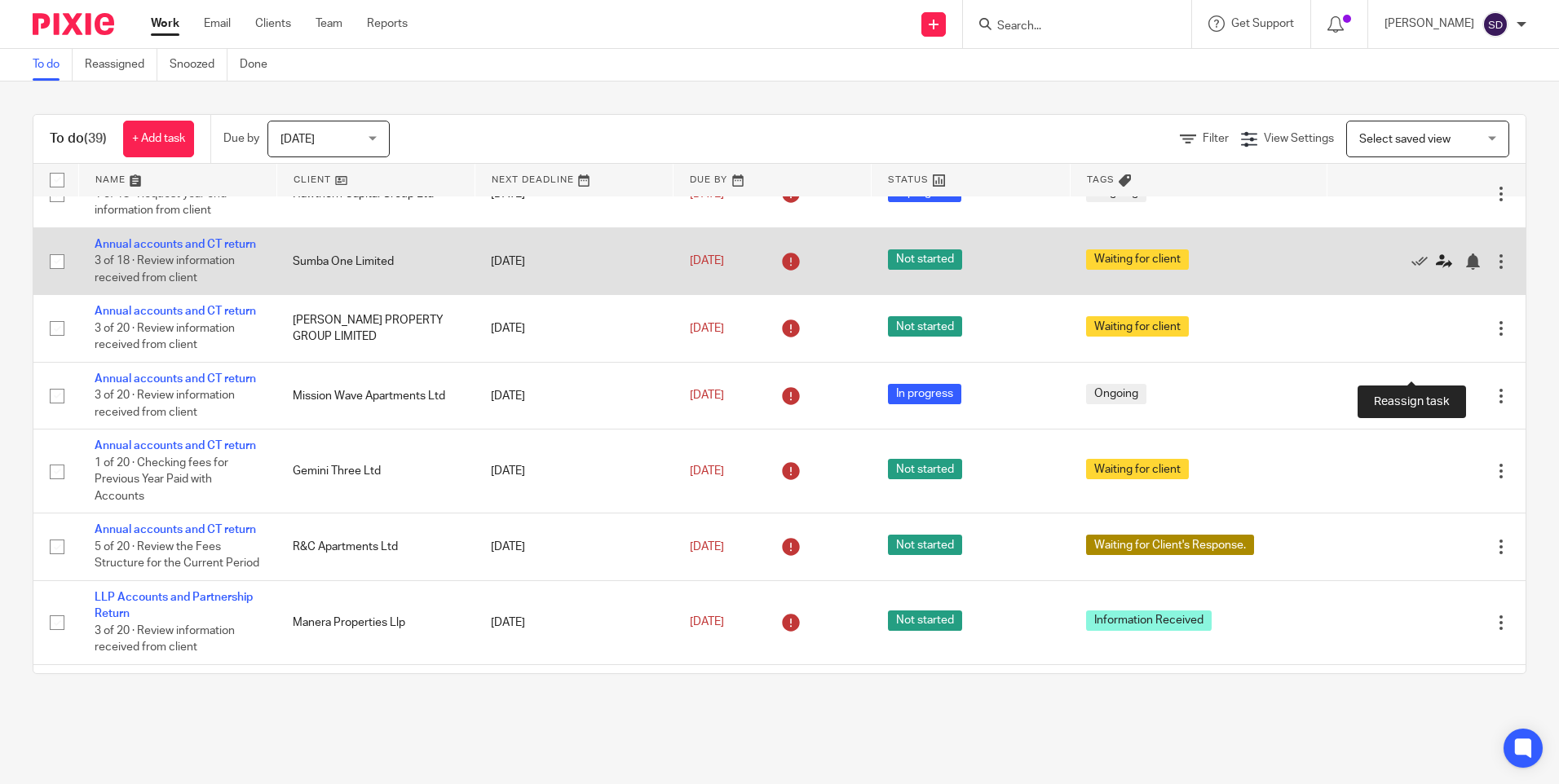
click at [1436, 270] on icon at bounding box center [1444, 261] width 17 height 17
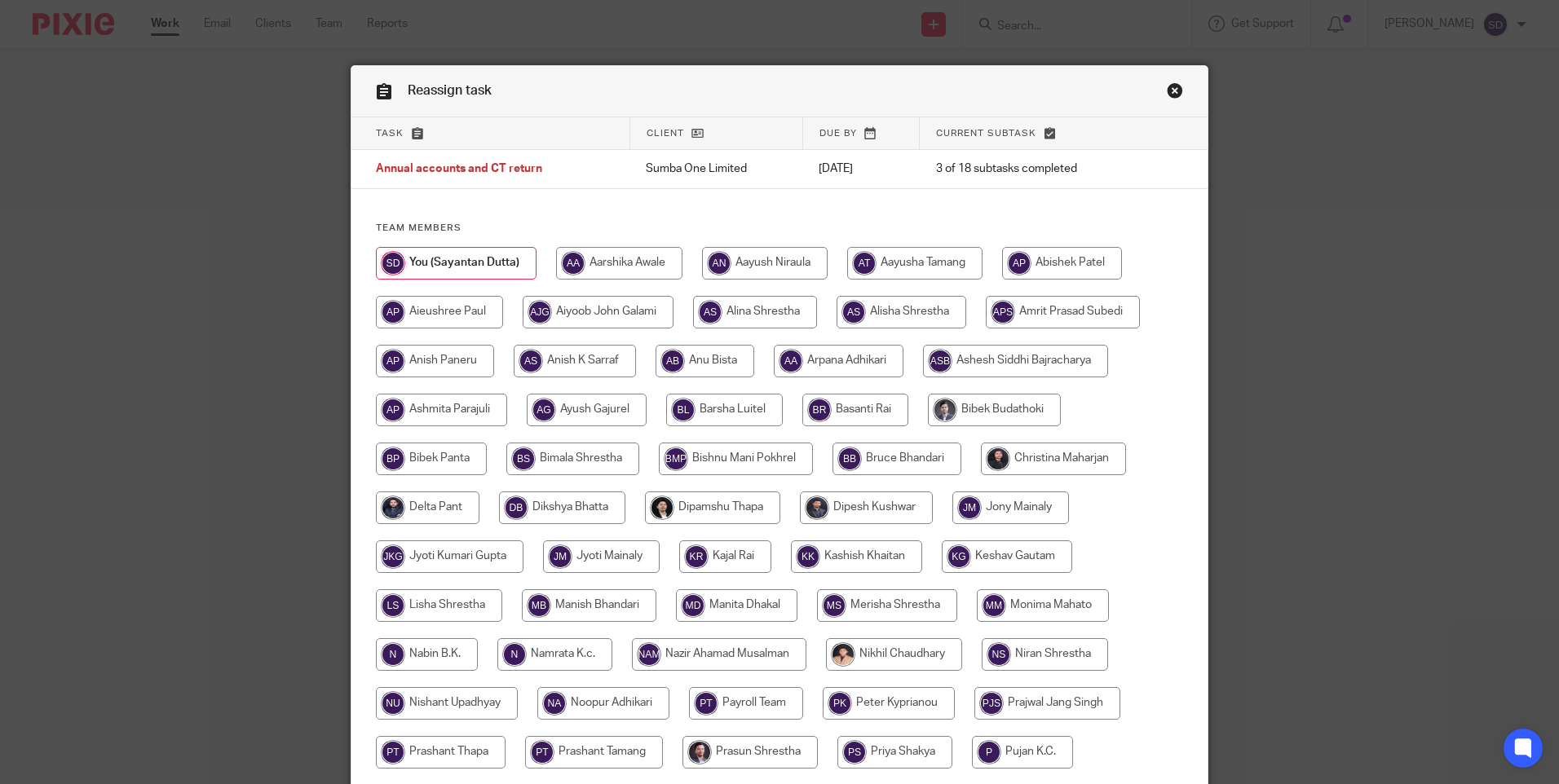
click at [895, 316] on input "radio" at bounding box center [901, 313] width 129 height 33
radio input "true"
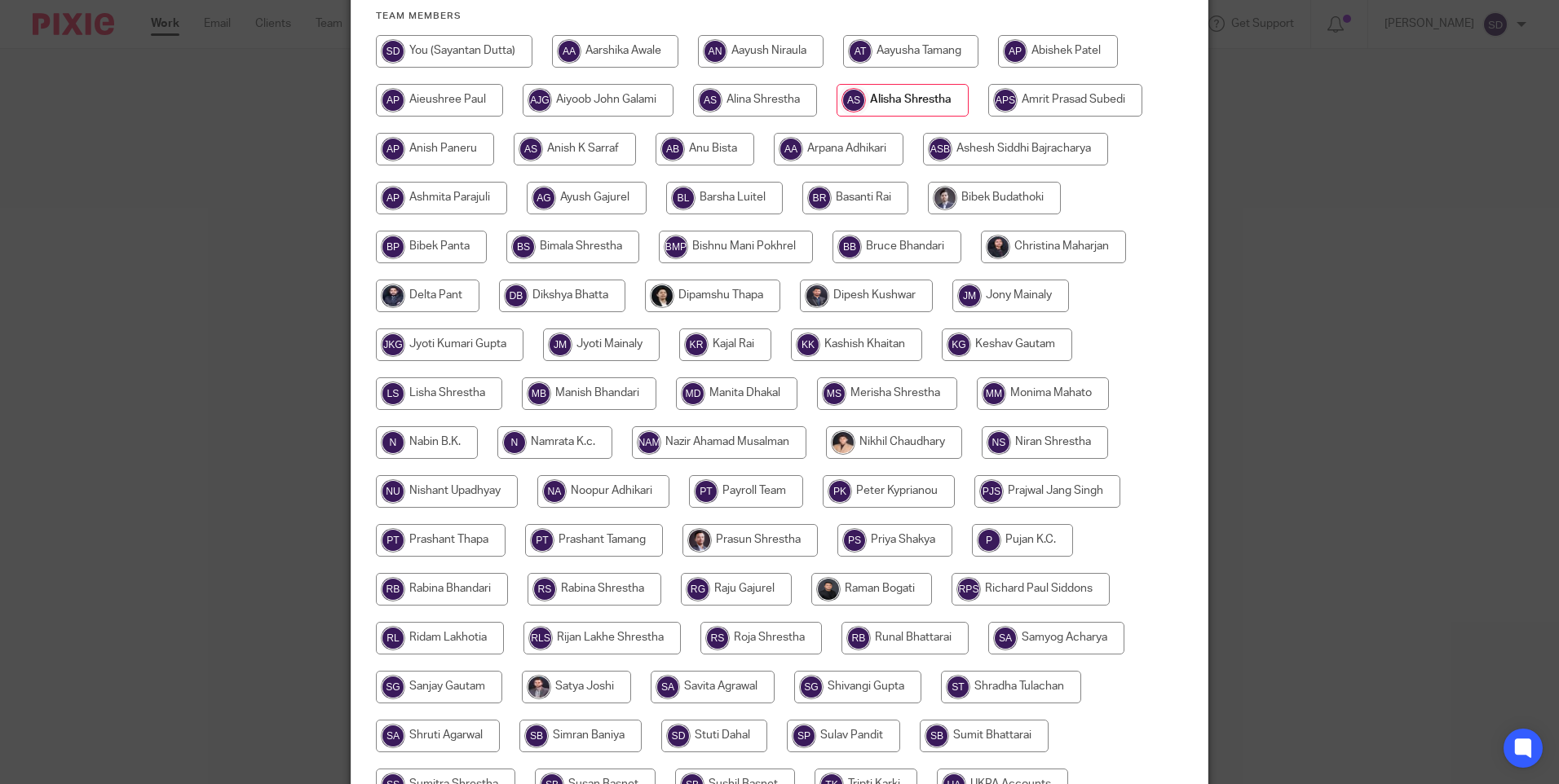
scroll to position [478, 0]
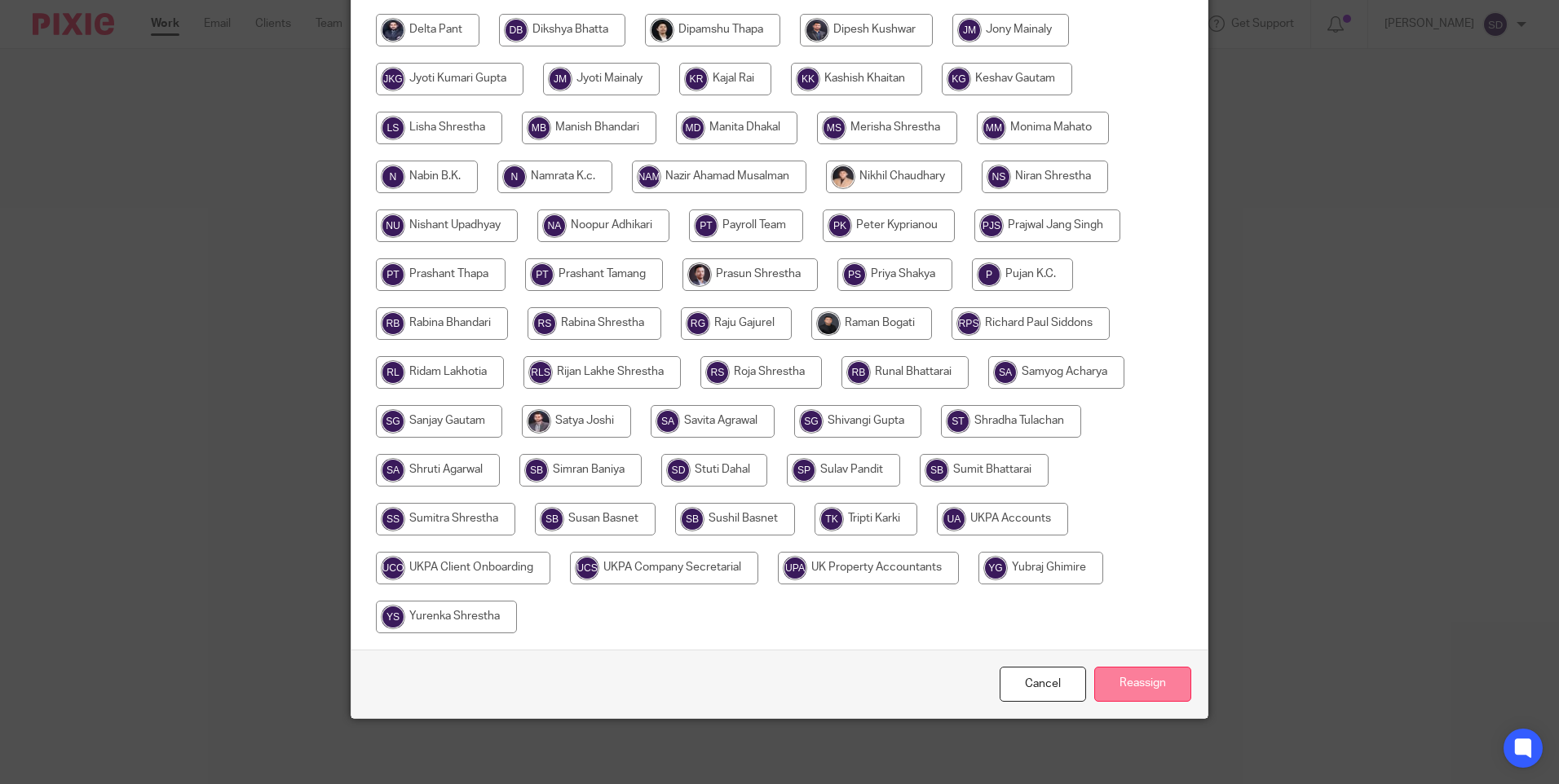
click at [1146, 688] on input "Reassign" at bounding box center [1143, 684] width 97 height 35
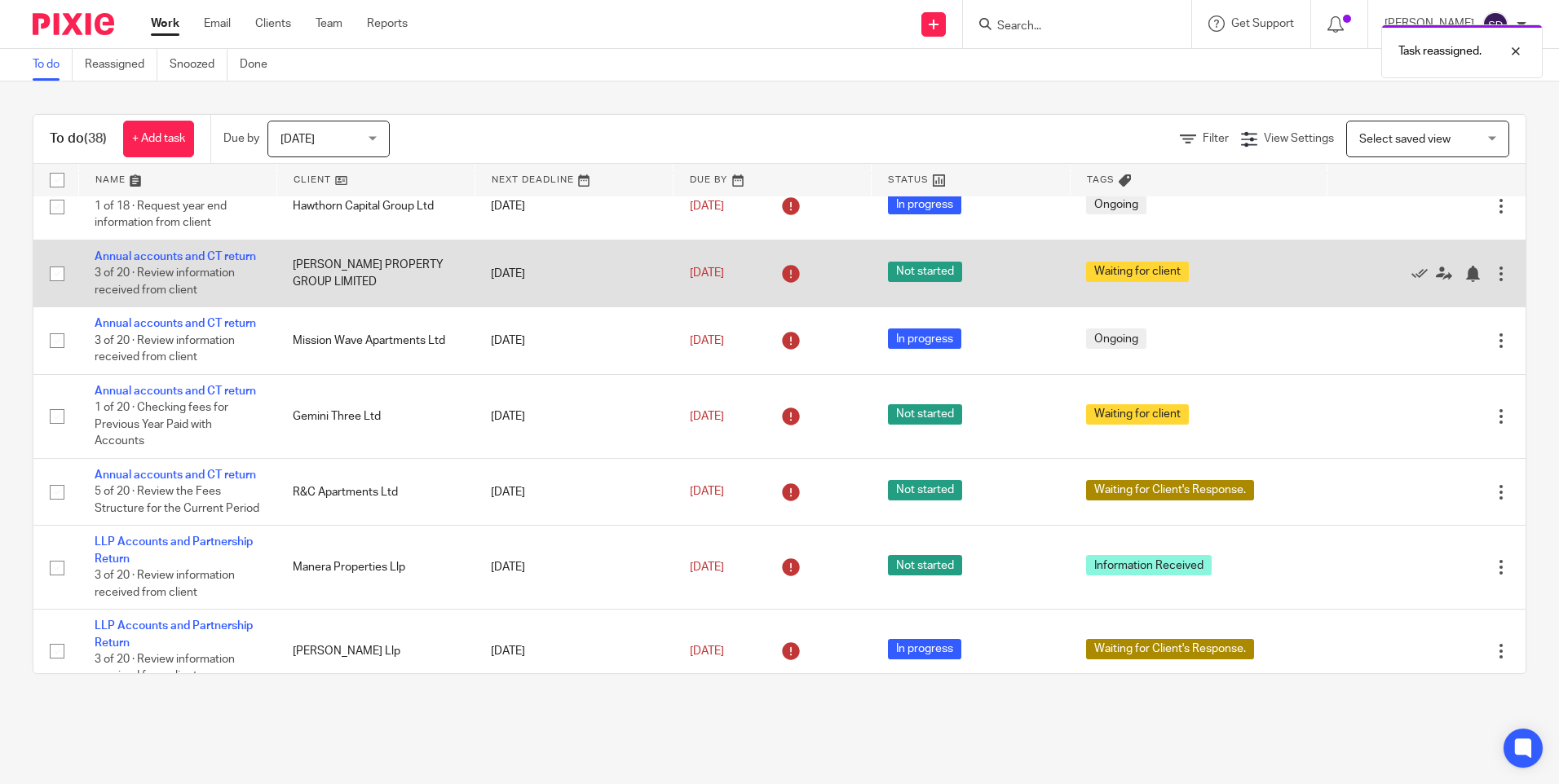
scroll to position [489, 0]
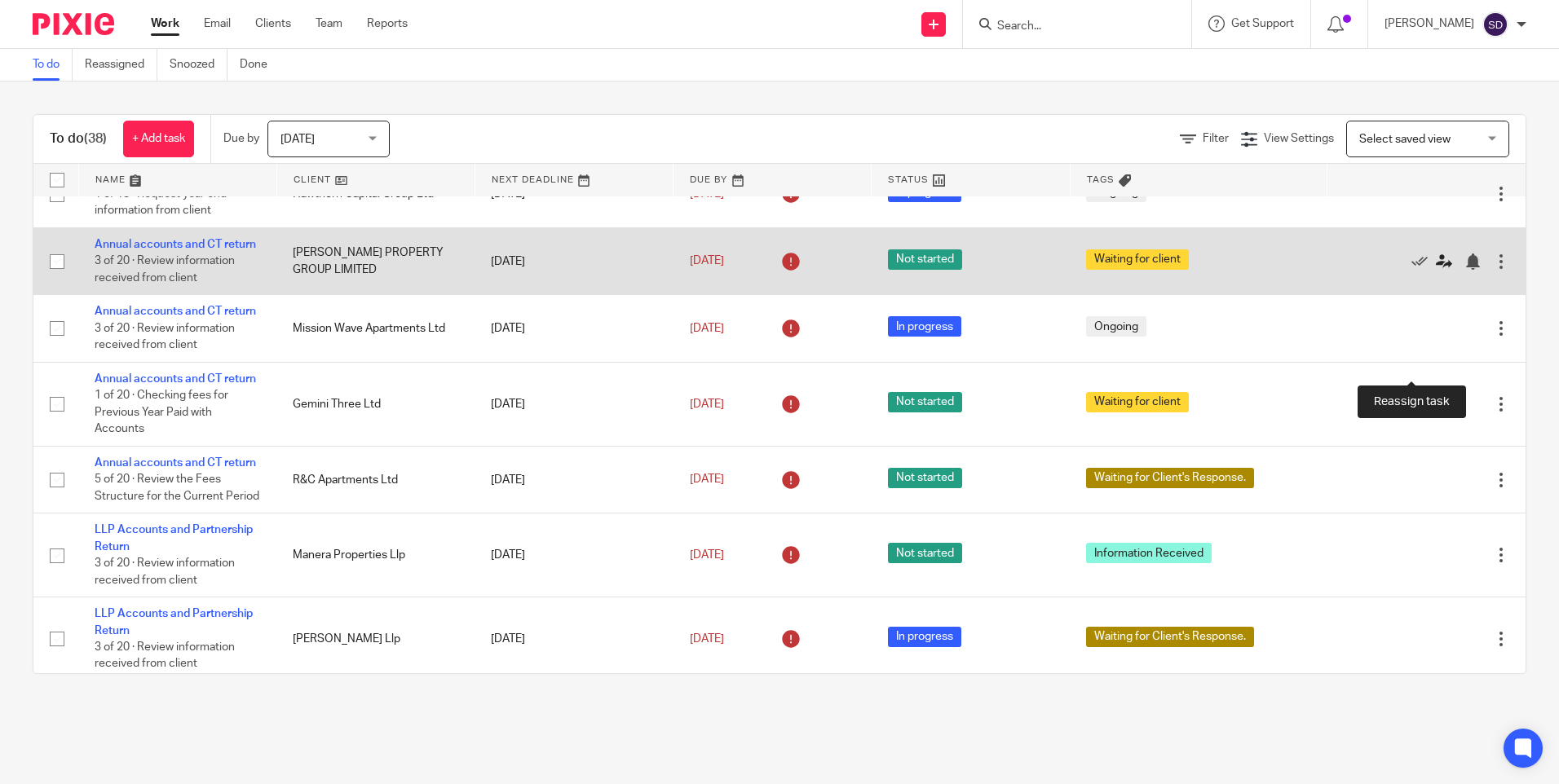
click at [1436, 270] on icon at bounding box center [1444, 261] width 17 height 17
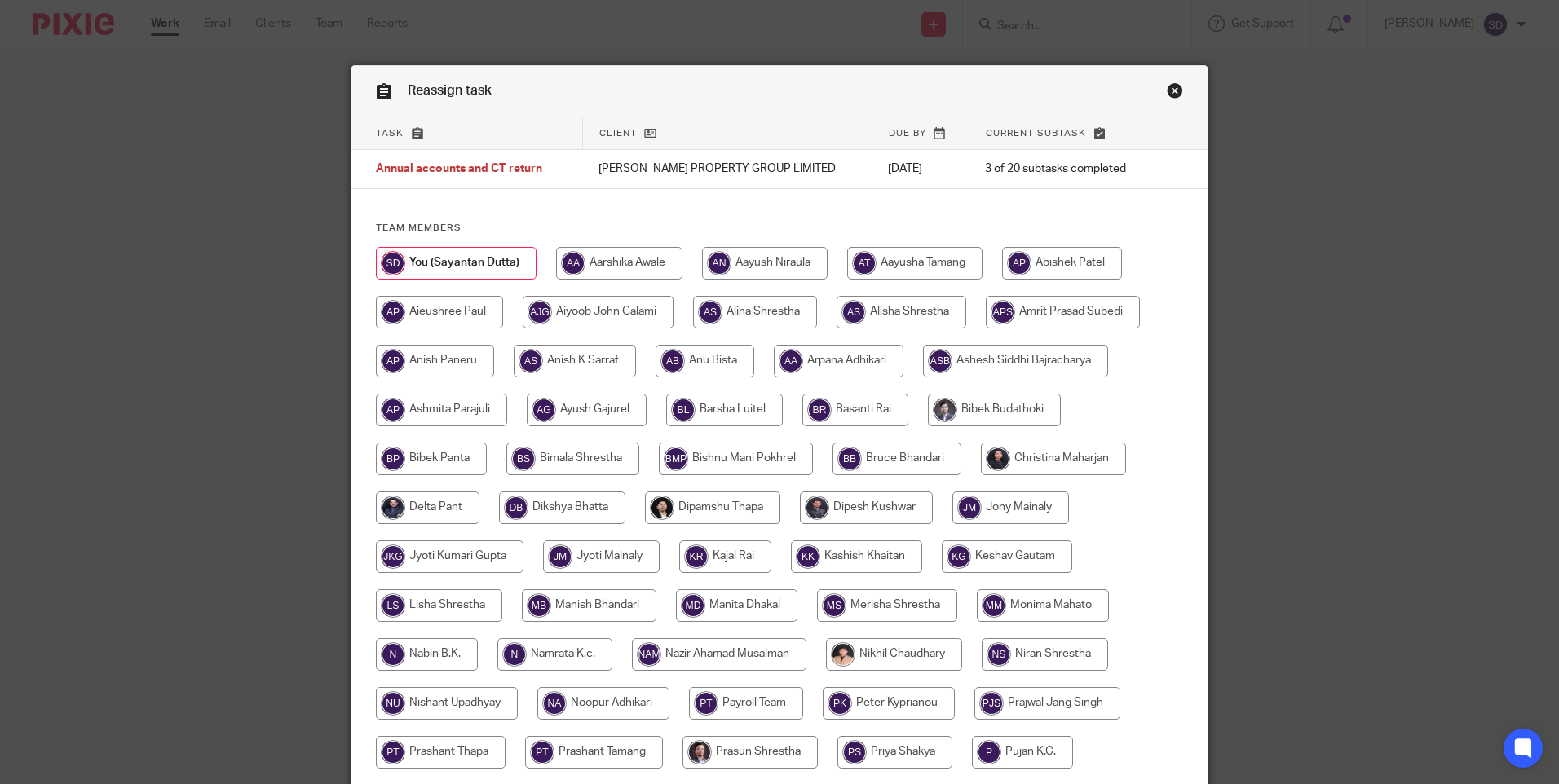
click at [934, 306] on input "radio" at bounding box center [901, 313] width 129 height 33
radio input "true"
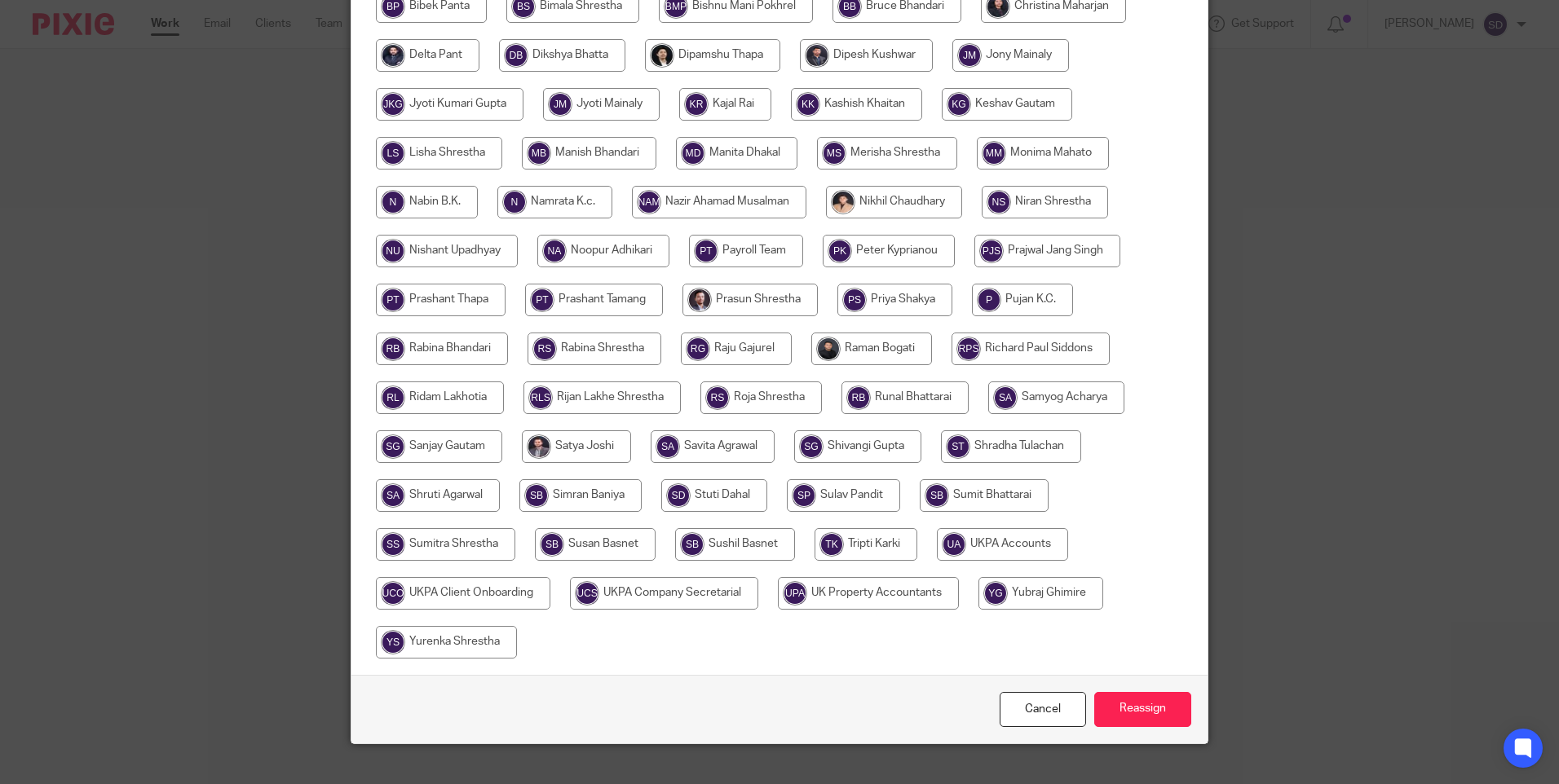
scroll to position [478, 0]
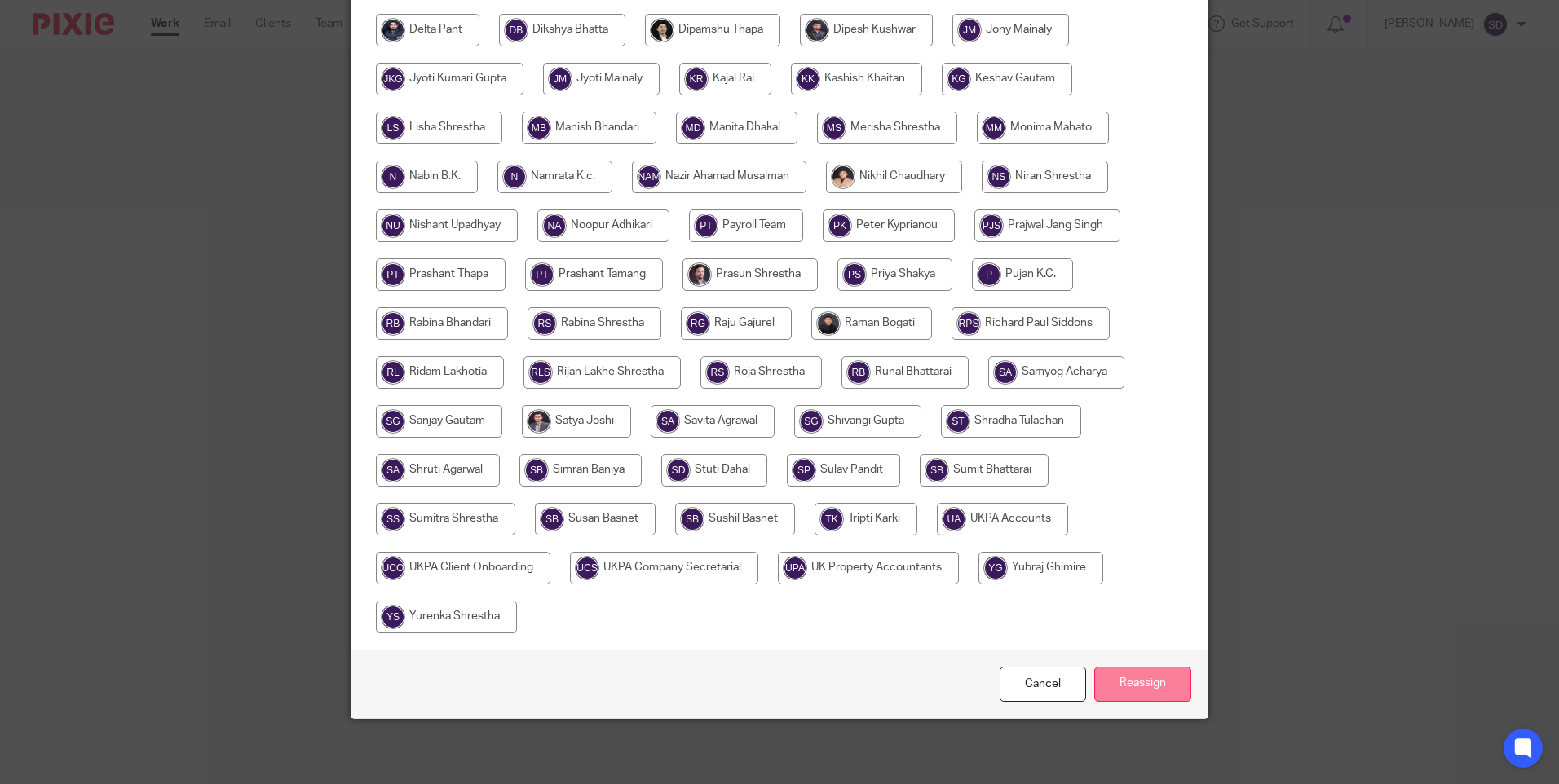
click at [1147, 679] on input "Reassign" at bounding box center [1143, 684] width 97 height 35
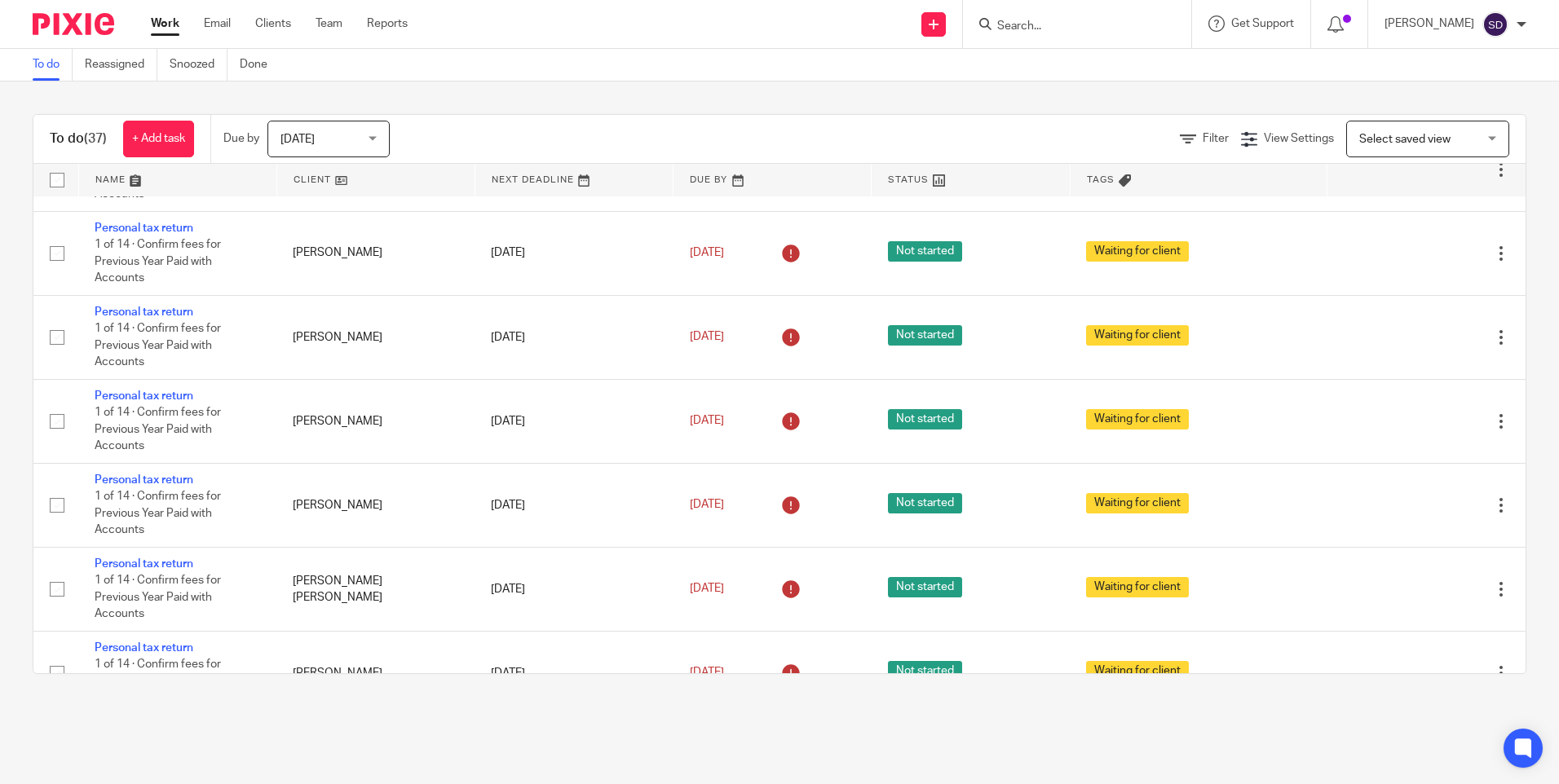
scroll to position [1222, 0]
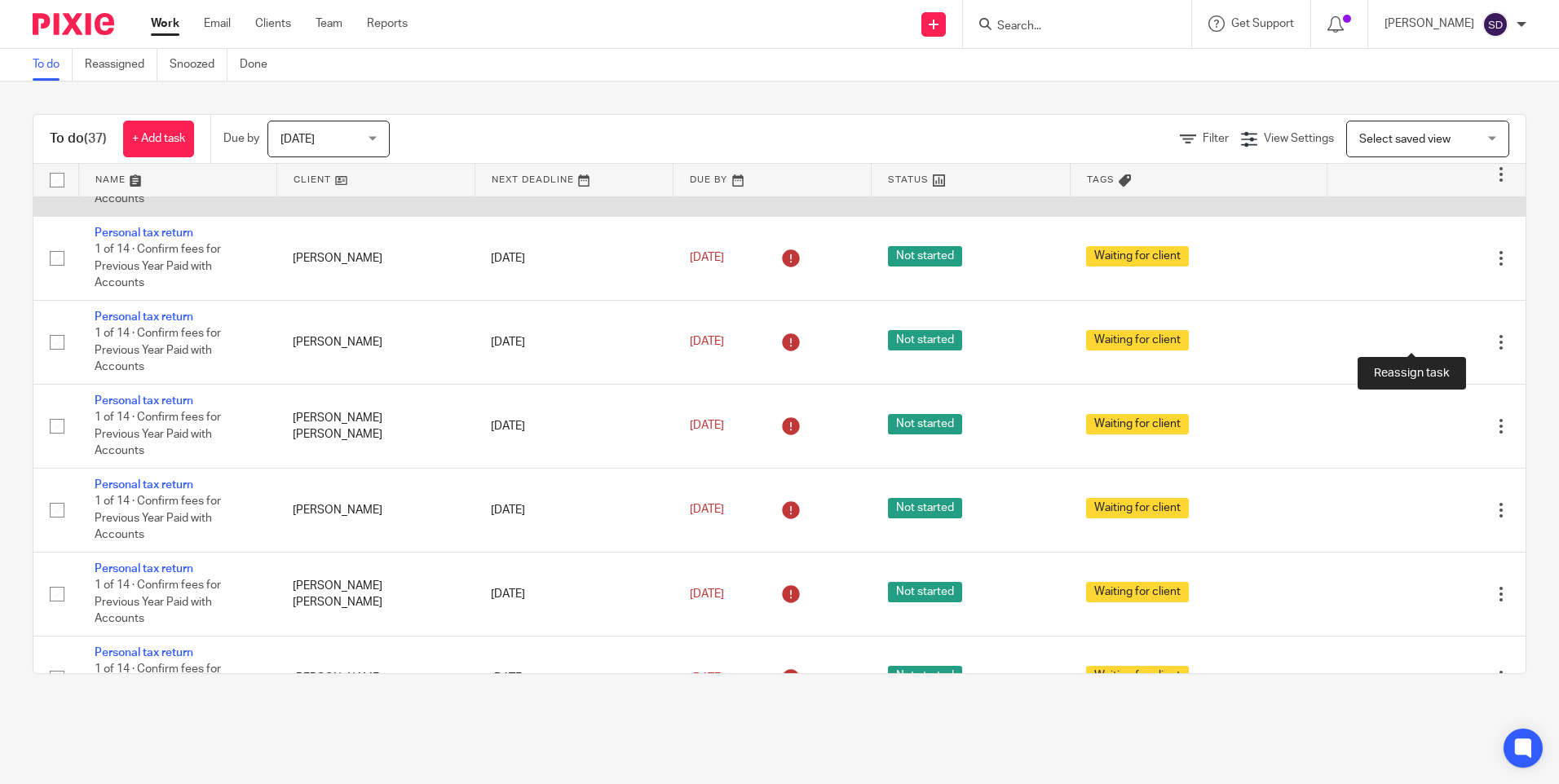
click at [1436, 182] on icon at bounding box center [1444, 174] width 17 height 17
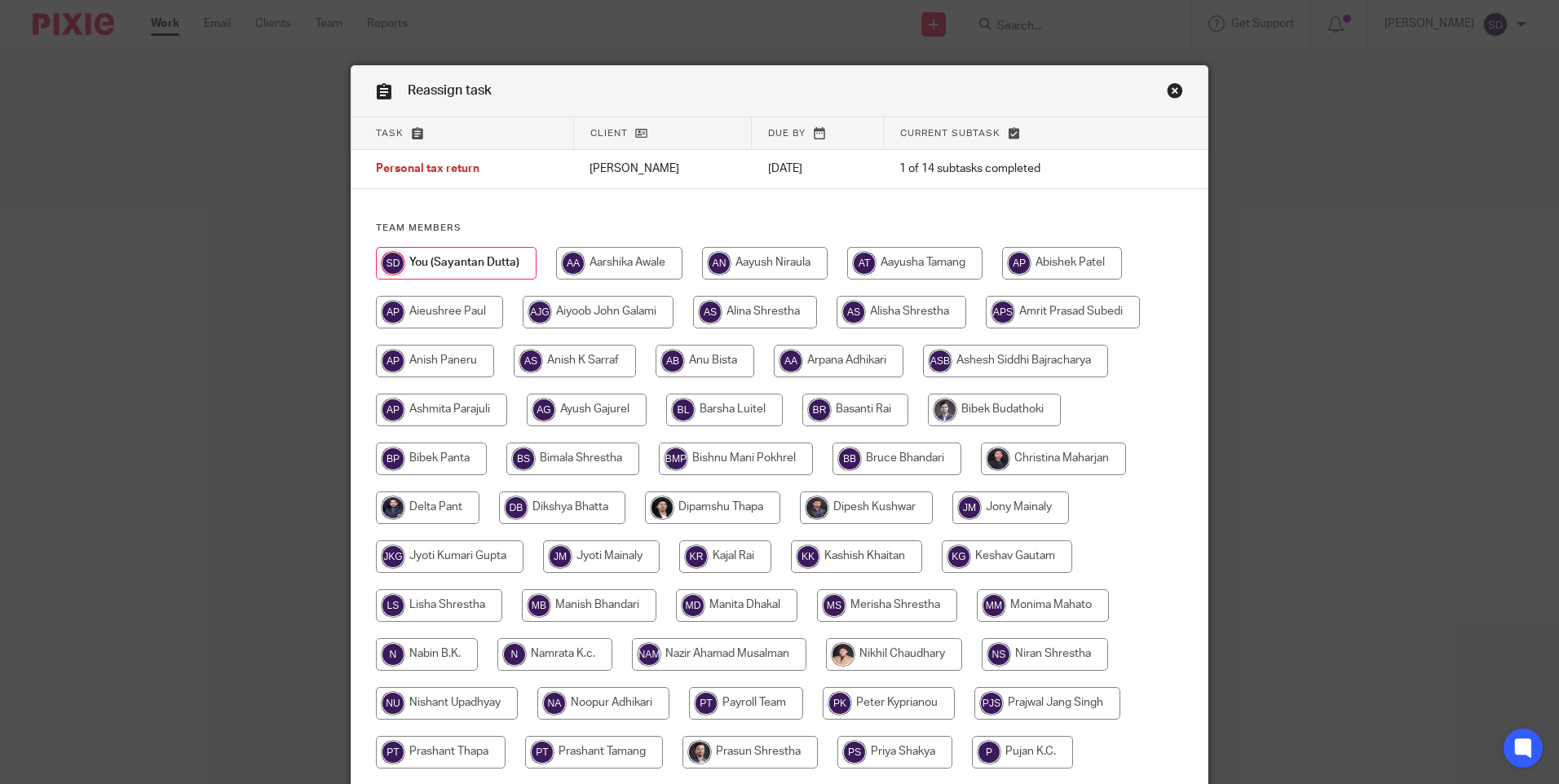
click at [907, 317] on input "radio" at bounding box center [901, 313] width 129 height 33
radio input "true"
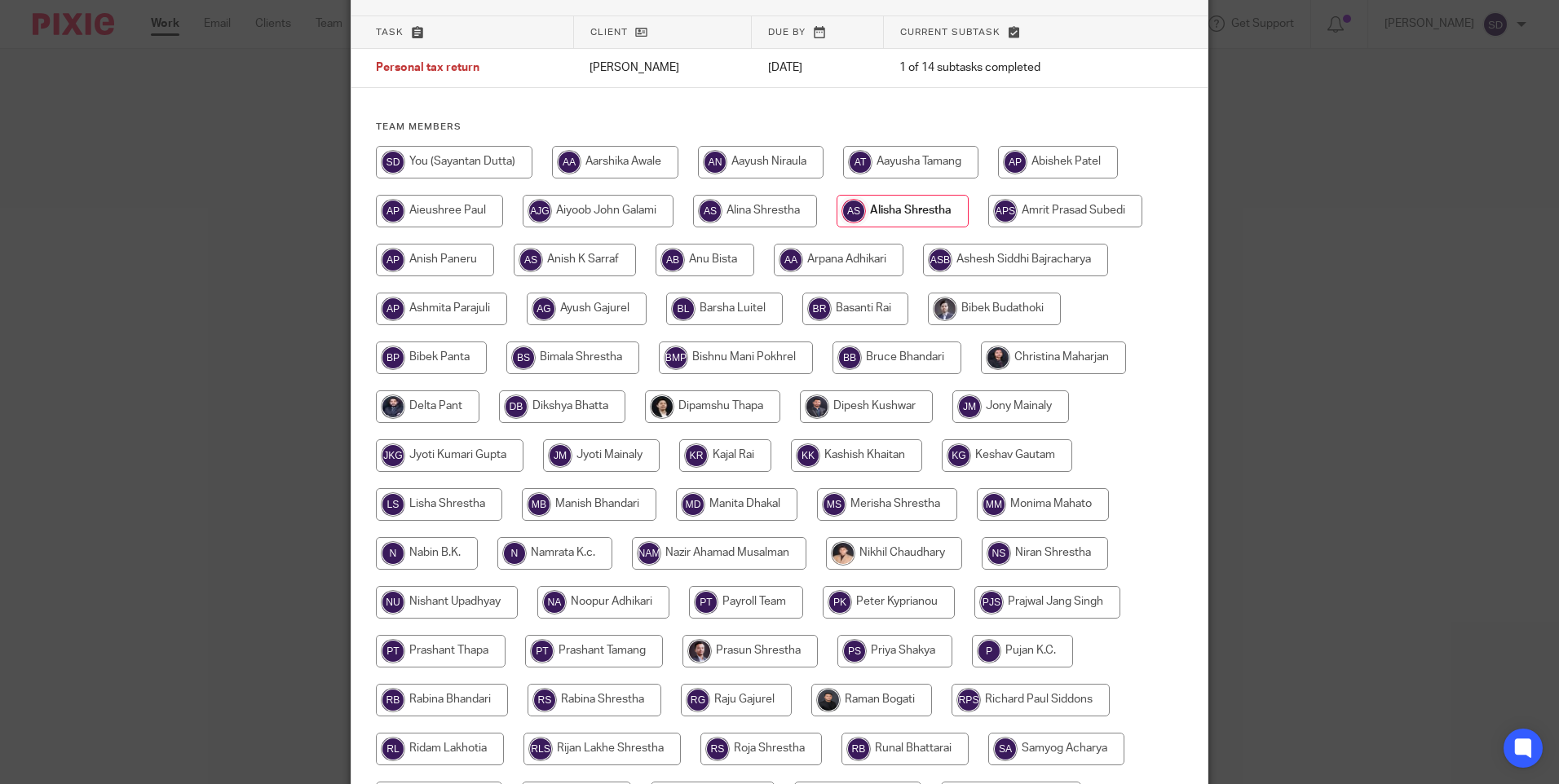
scroll to position [407, 0]
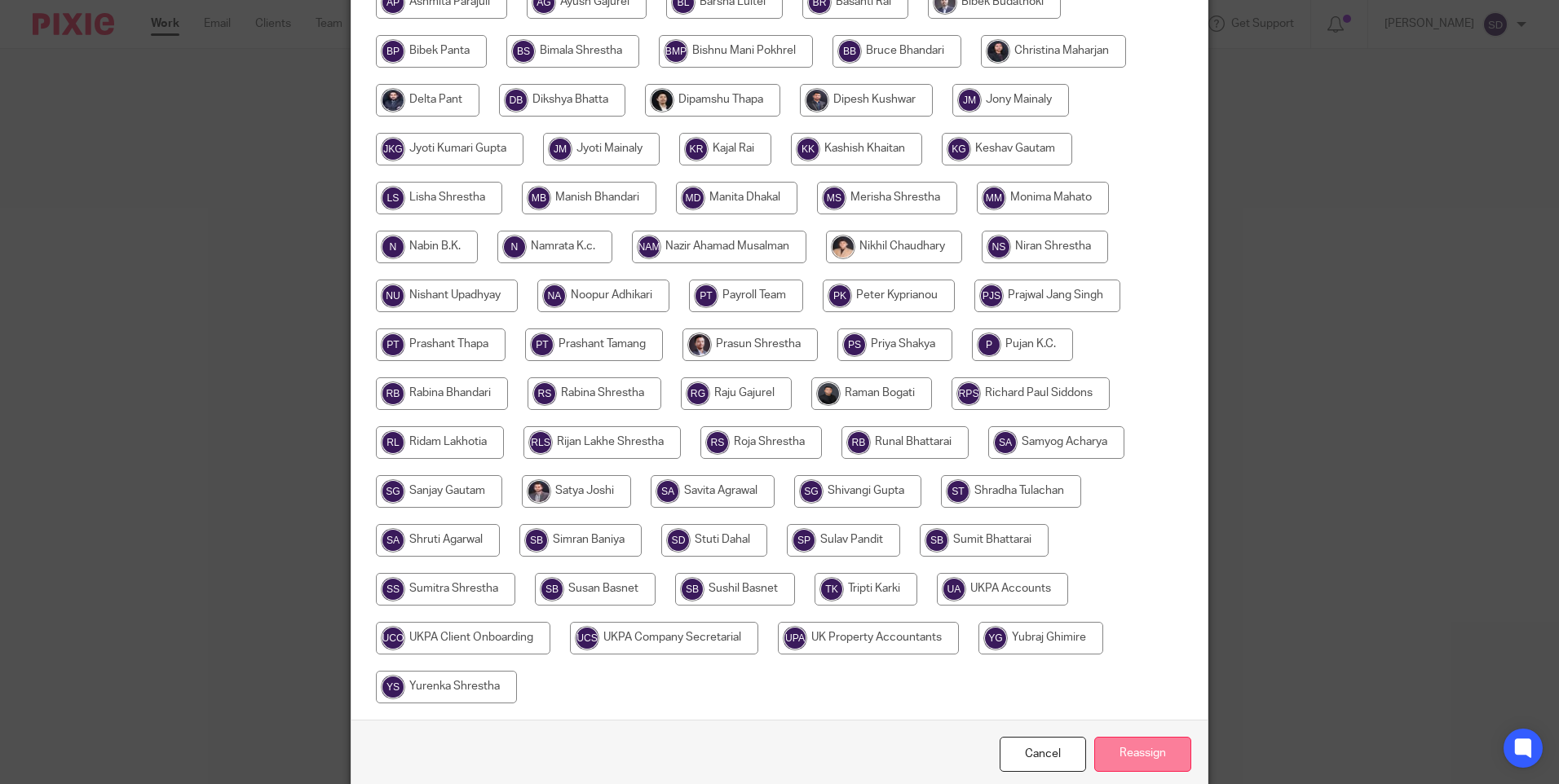
click at [1155, 745] on input "Reassign" at bounding box center [1143, 755] width 97 height 35
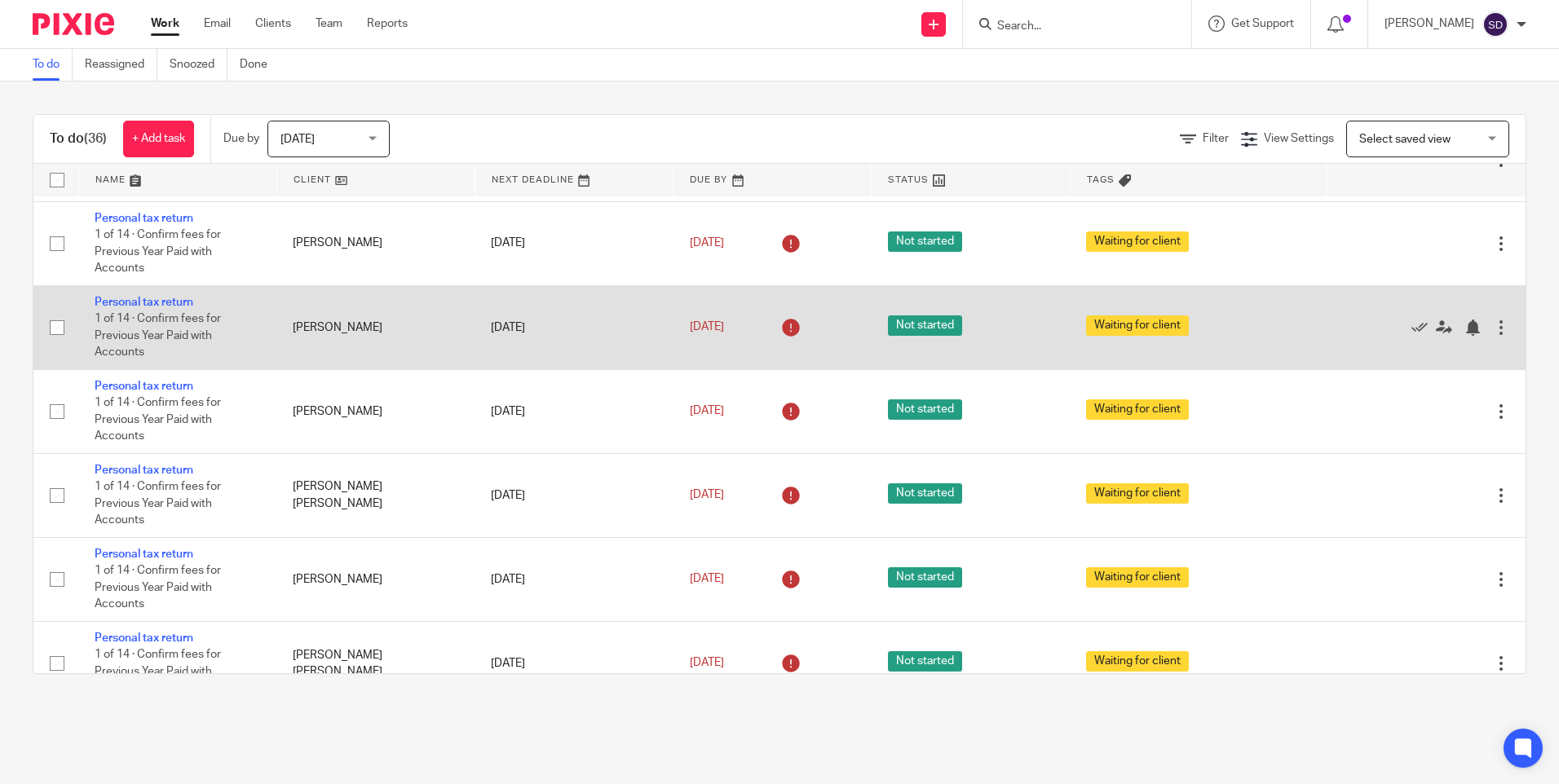
scroll to position [1060, 0]
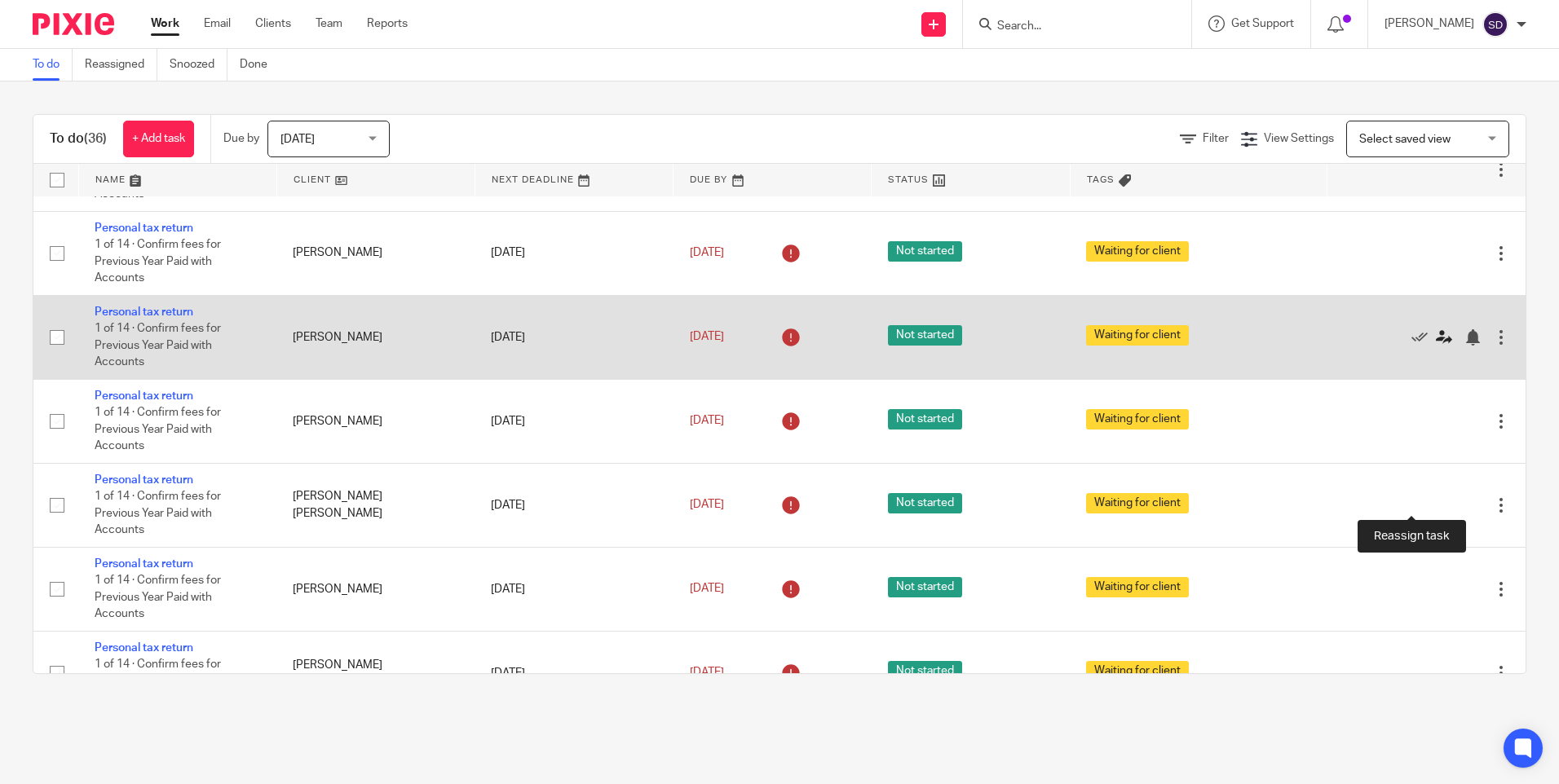
click at [1436, 346] on icon at bounding box center [1444, 337] width 17 height 17
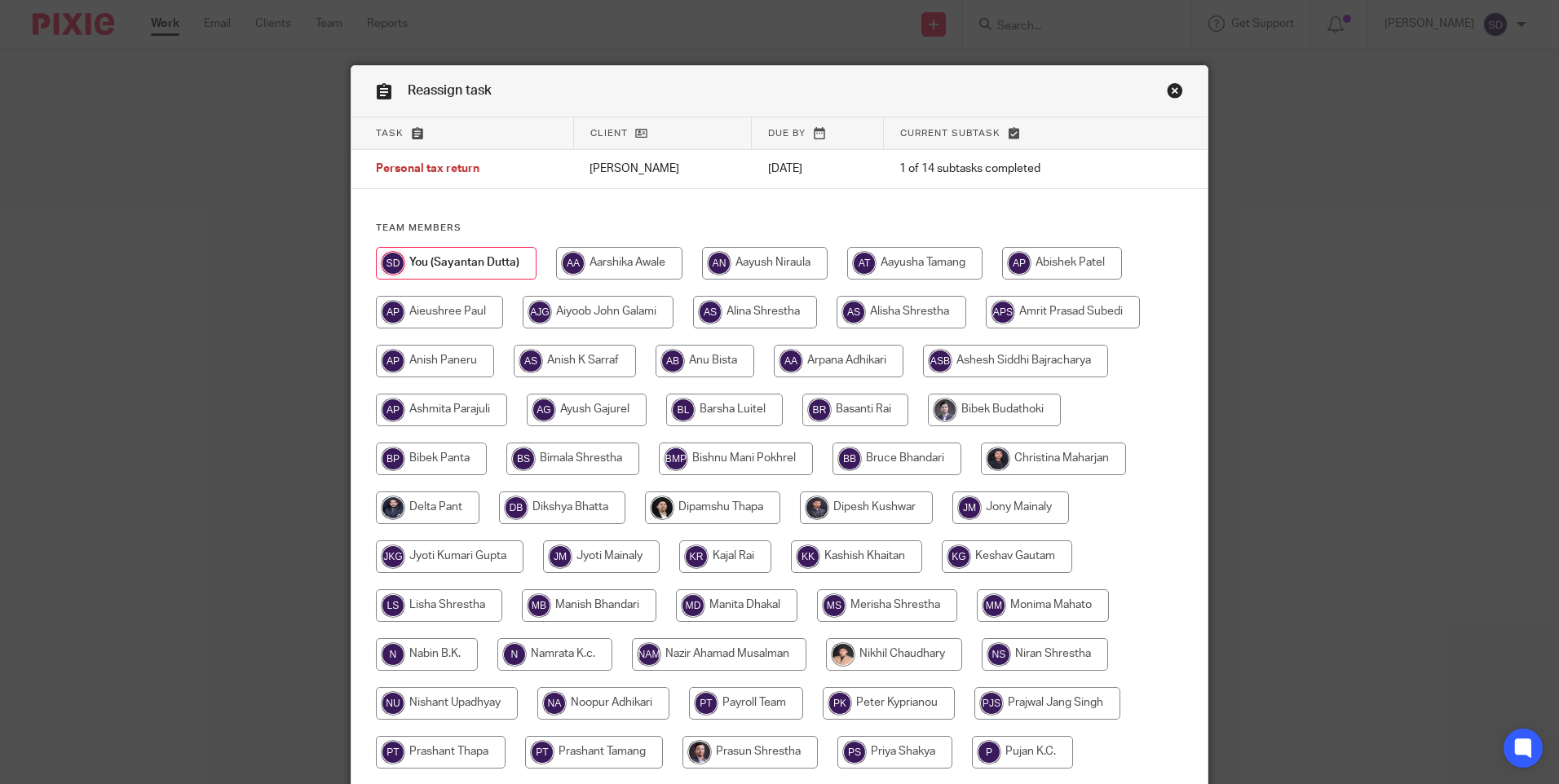
click at [901, 315] on input "radio" at bounding box center [901, 313] width 129 height 33
radio input "true"
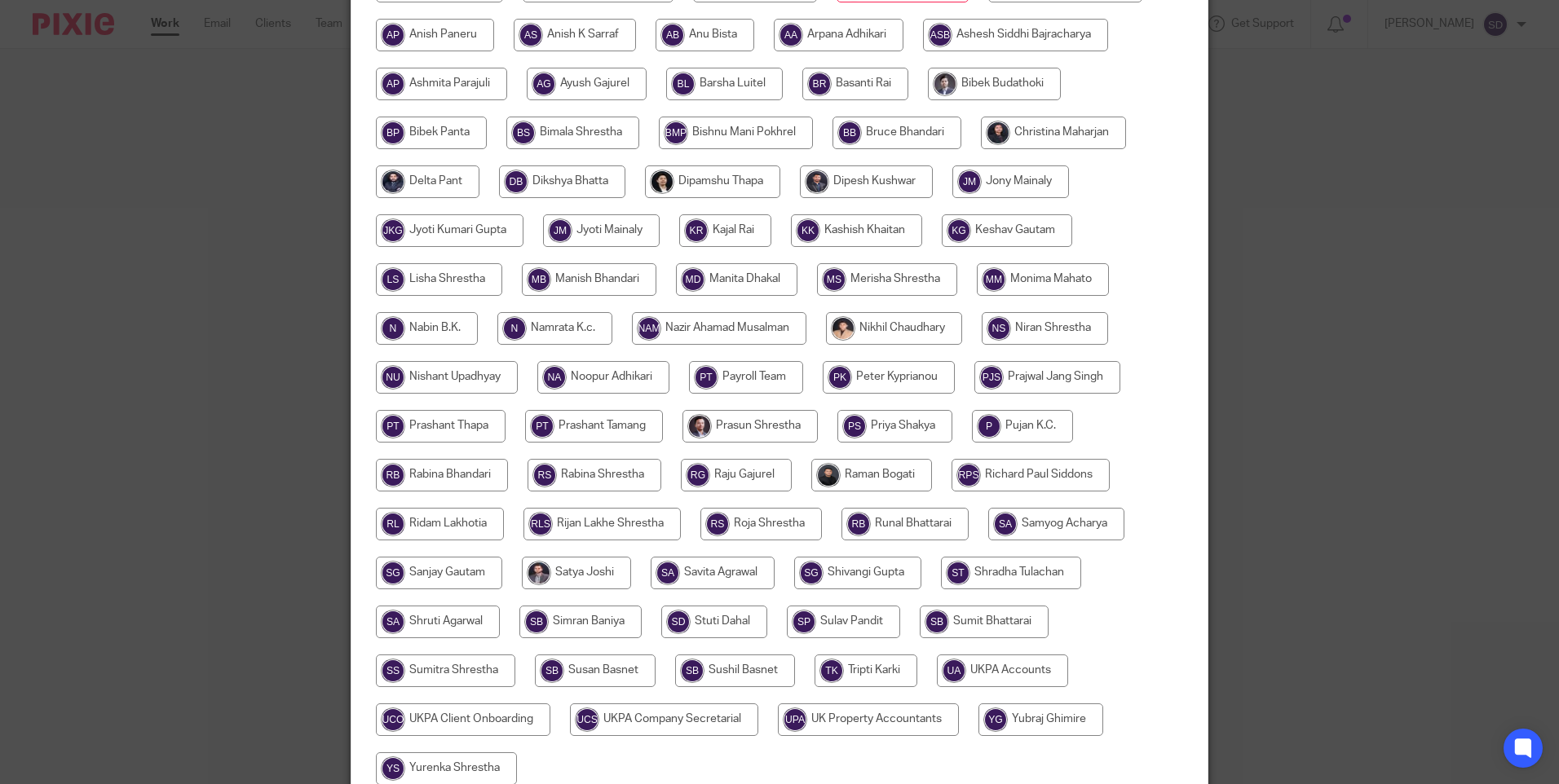
scroll to position [478, 0]
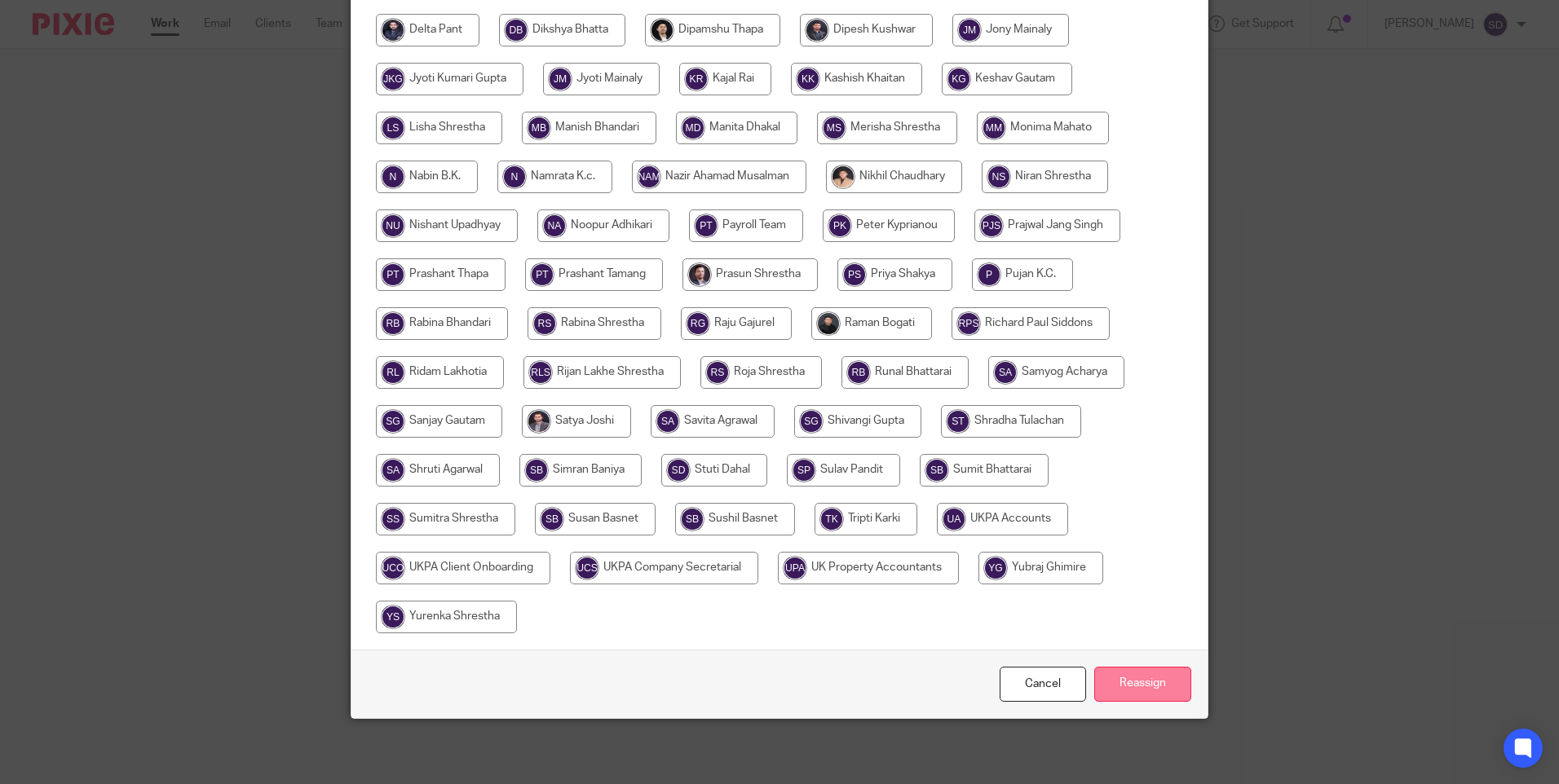
click at [1147, 689] on input "Reassign" at bounding box center [1143, 684] width 97 height 35
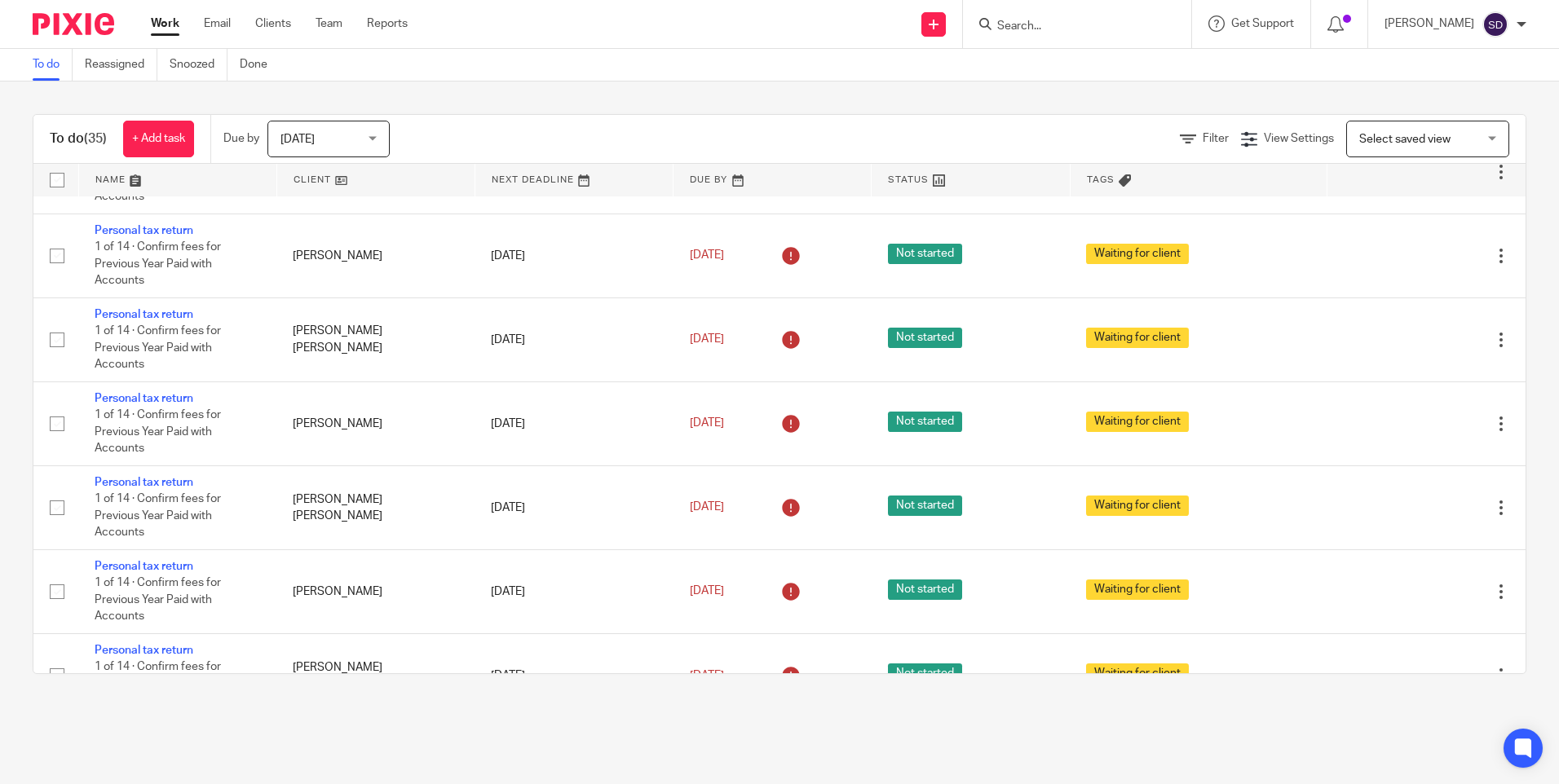
scroll to position [1304, 0]
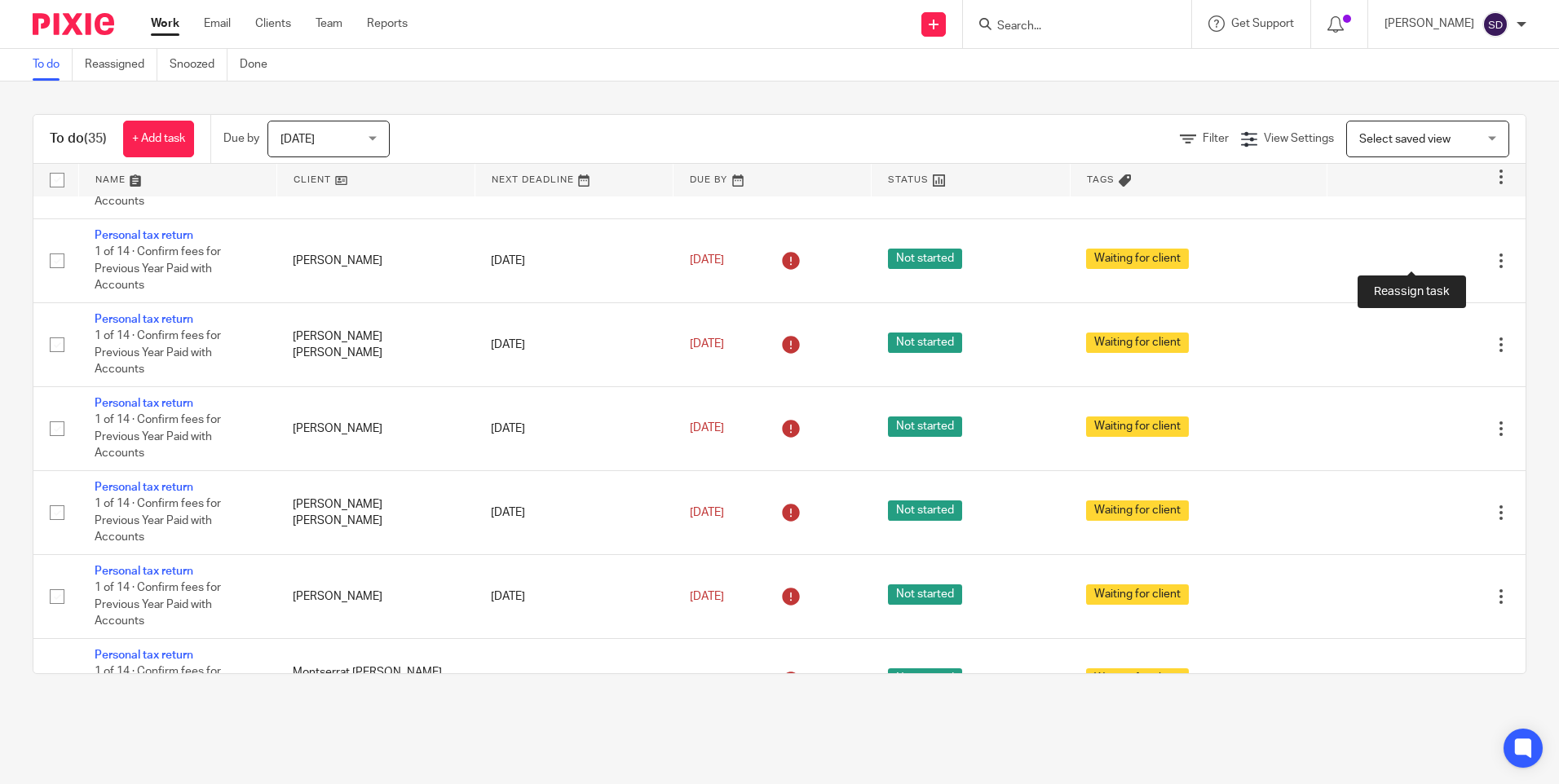
click at [1436, 101] on icon at bounding box center [1444, 93] width 17 height 17
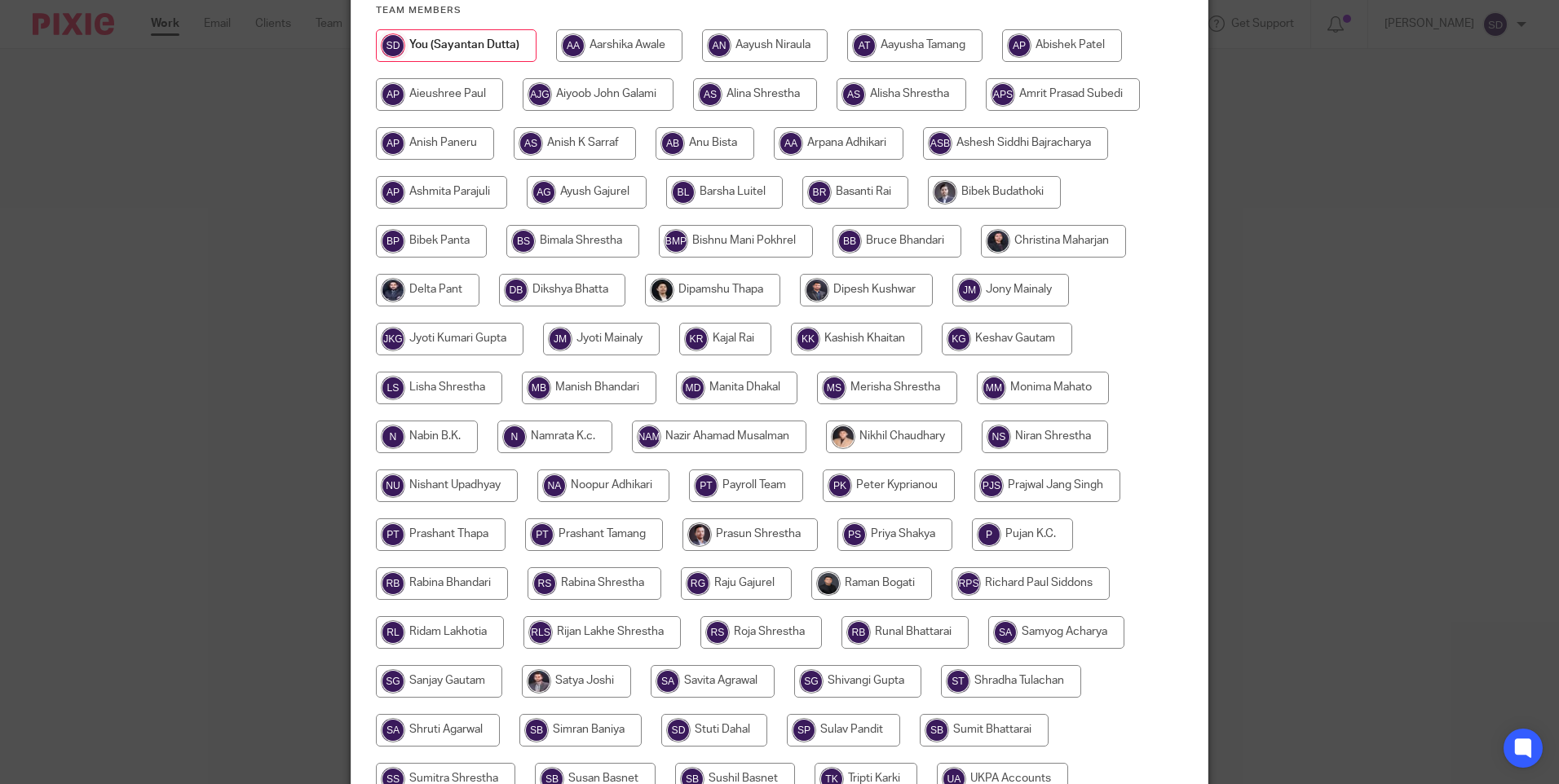
scroll to position [407, 0]
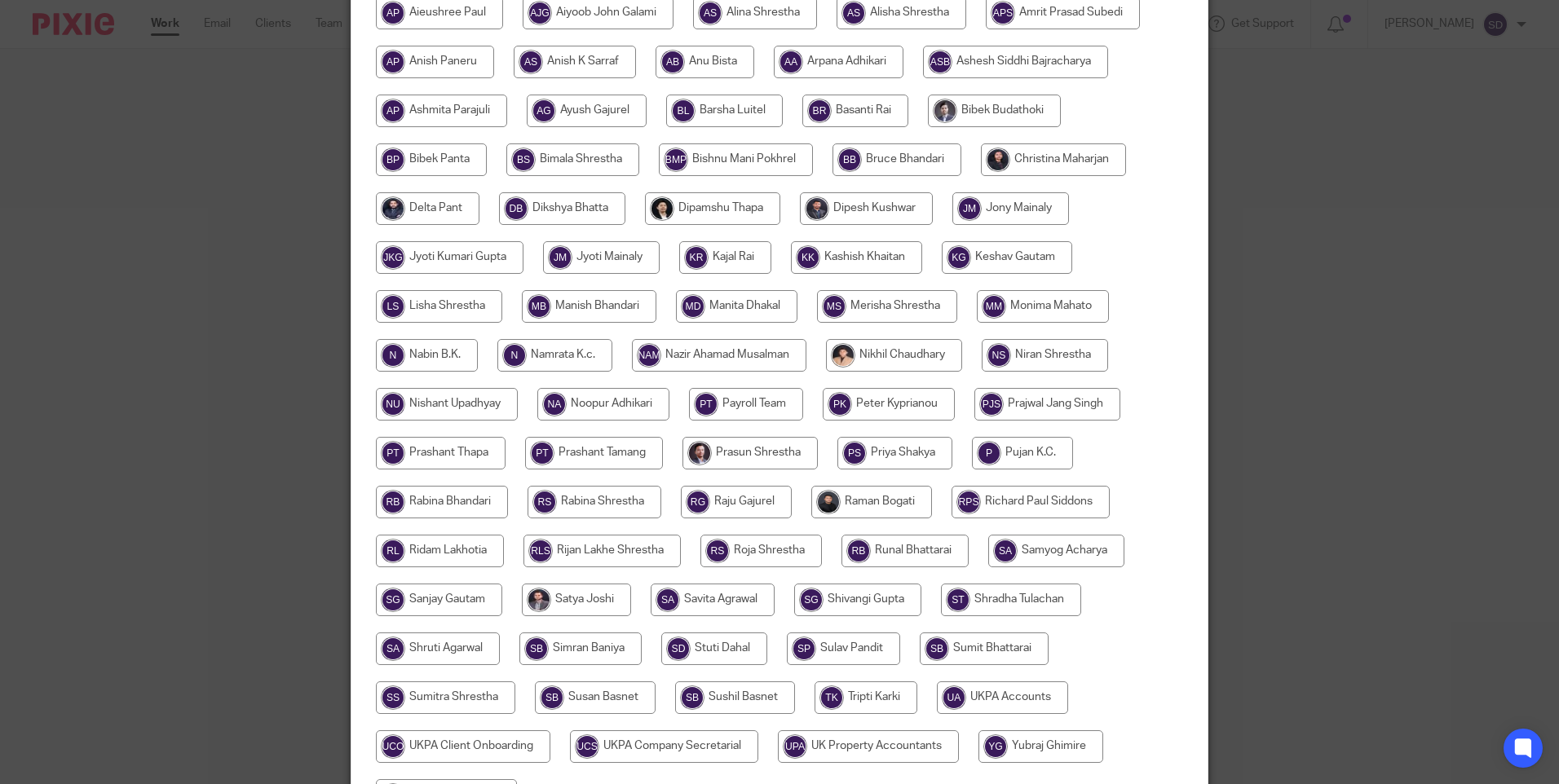
click at [1019, 462] on input "radio" at bounding box center [1023, 454] width 101 height 33
radio input "true"
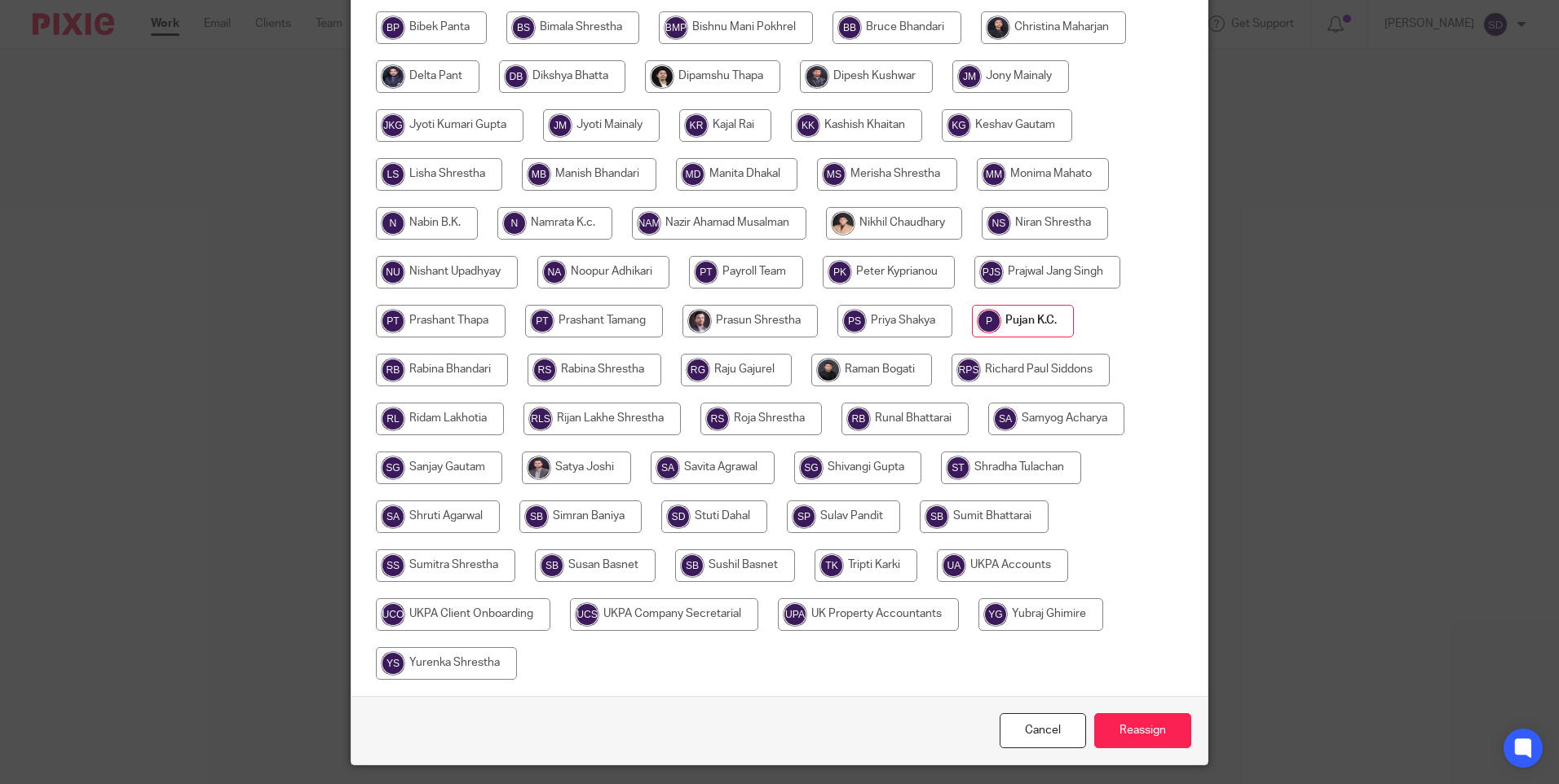
scroll to position [586, 0]
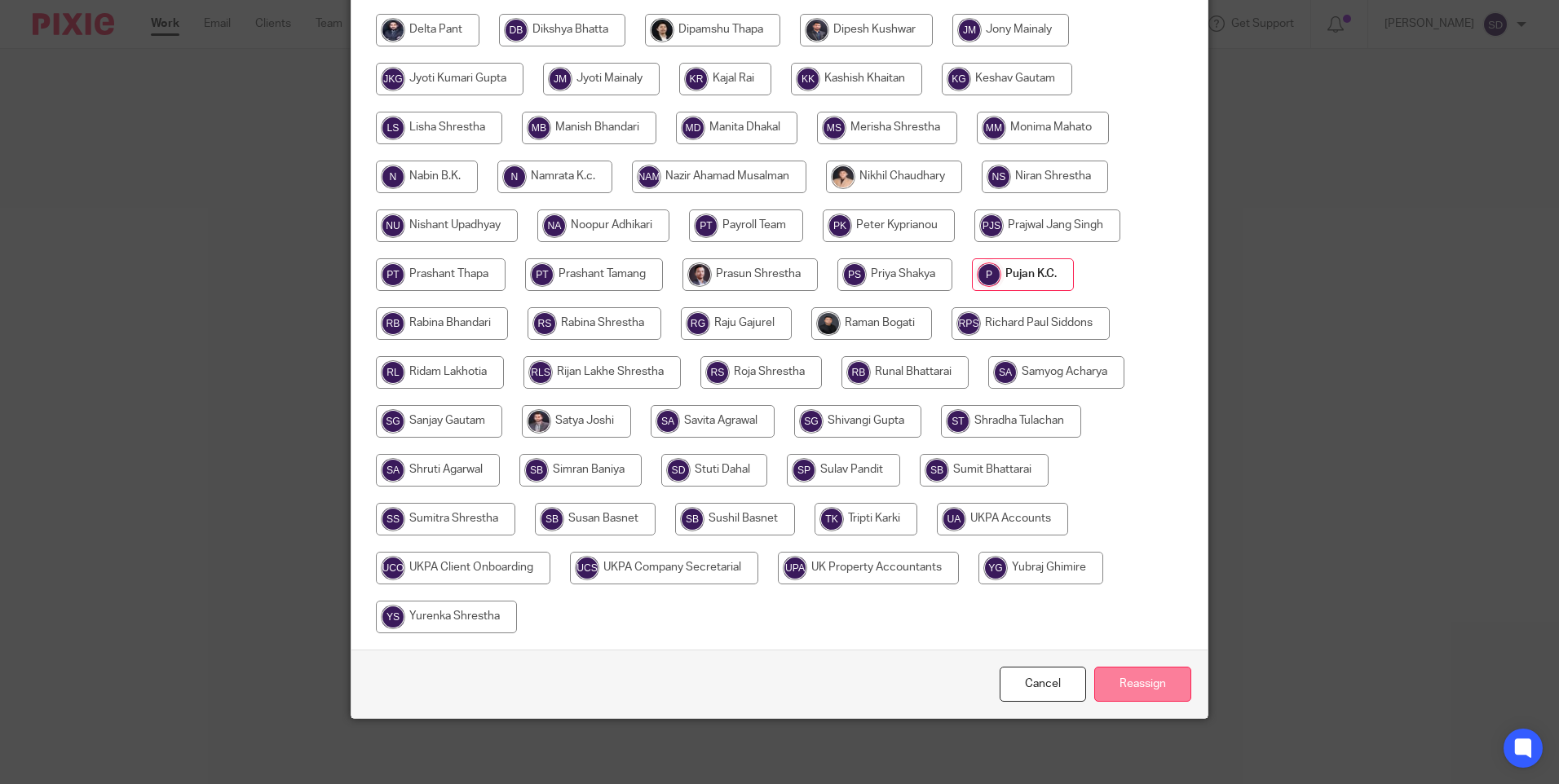
click at [1143, 688] on input "Reassign" at bounding box center [1143, 684] width 97 height 35
